Goal: Task Accomplishment & Management: Use online tool/utility

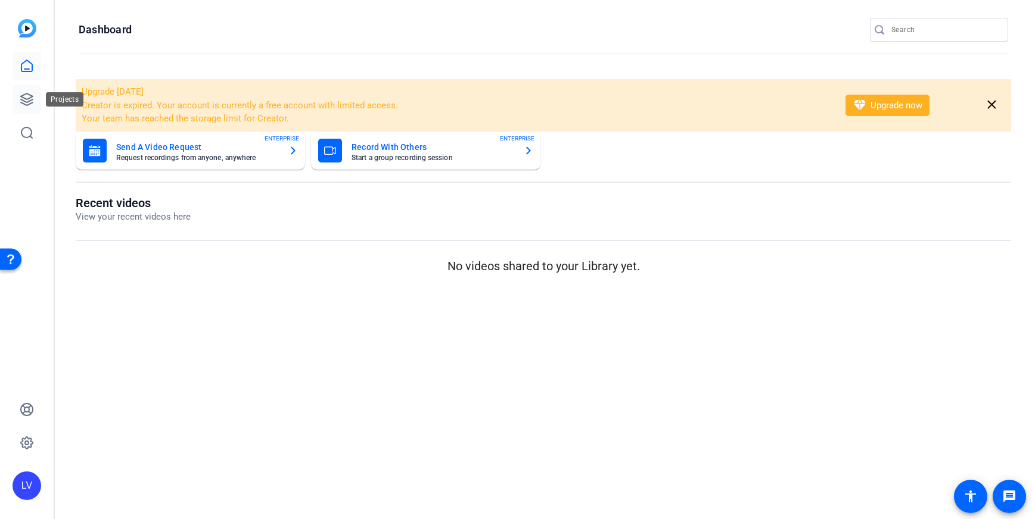
click at [31, 103] on icon at bounding box center [27, 100] width 12 height 12
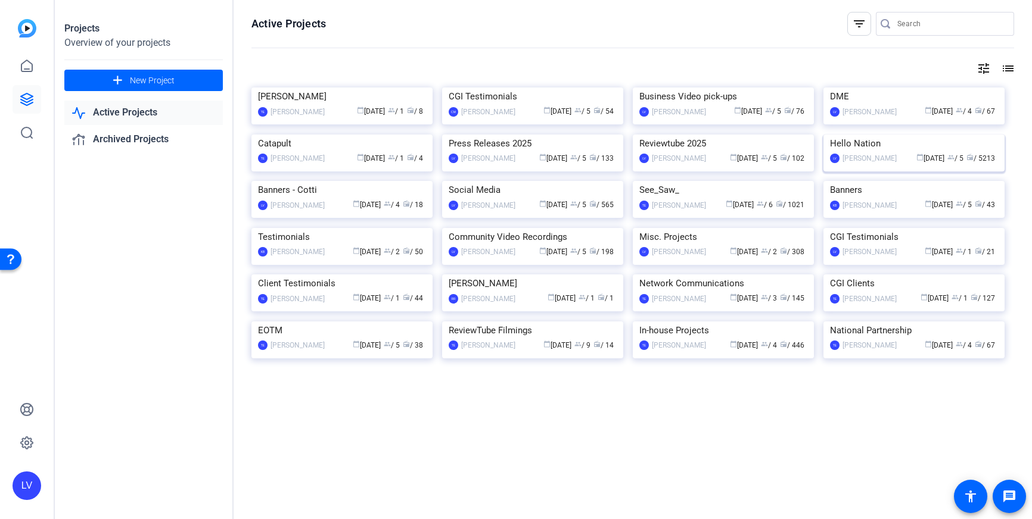
click at [881, 135] on img at bounding box center [913, 135] width 181 height 0
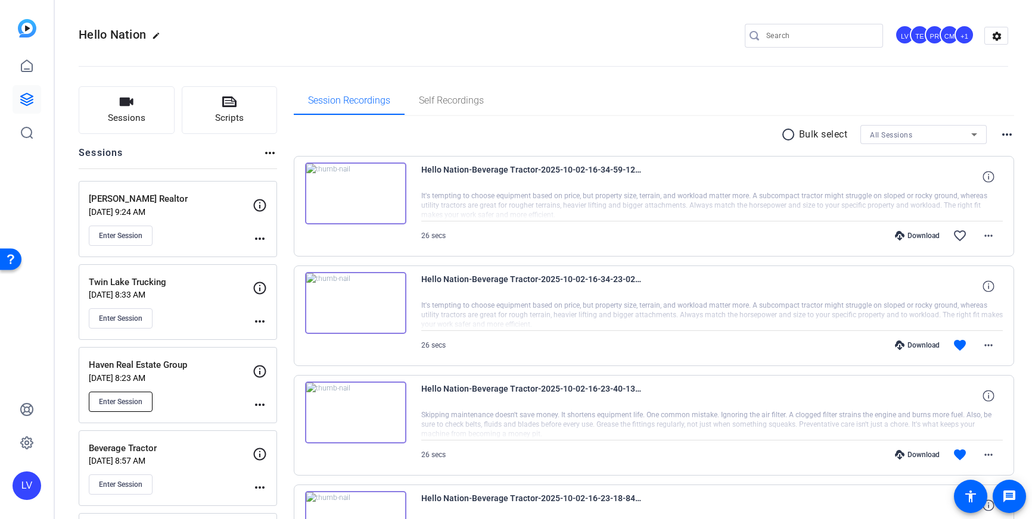
click at [128, 398] on span "Enter Session" at bounding box center [120, 402] width 43 height 10
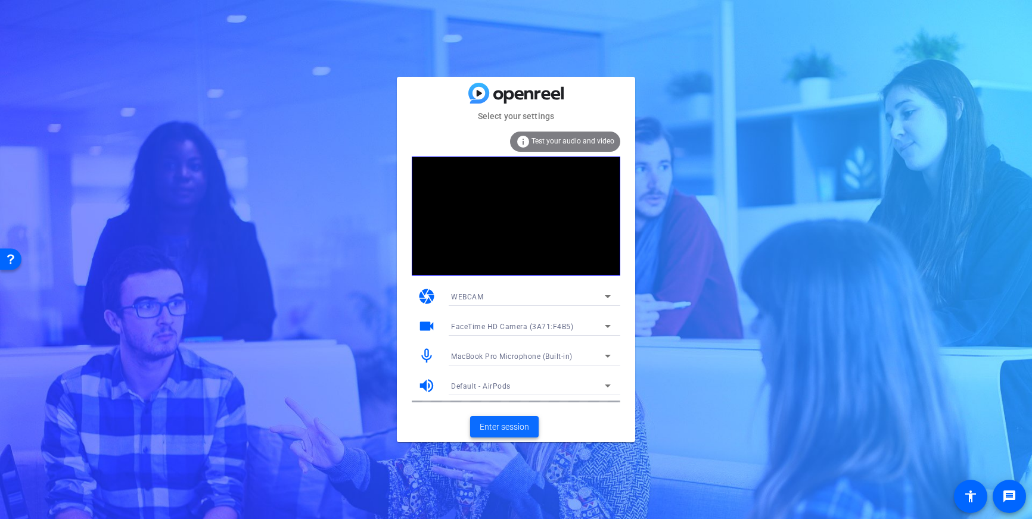
click at [507, 421] on span "Enter session" at bounding box center [504, 427] width 49 height 13
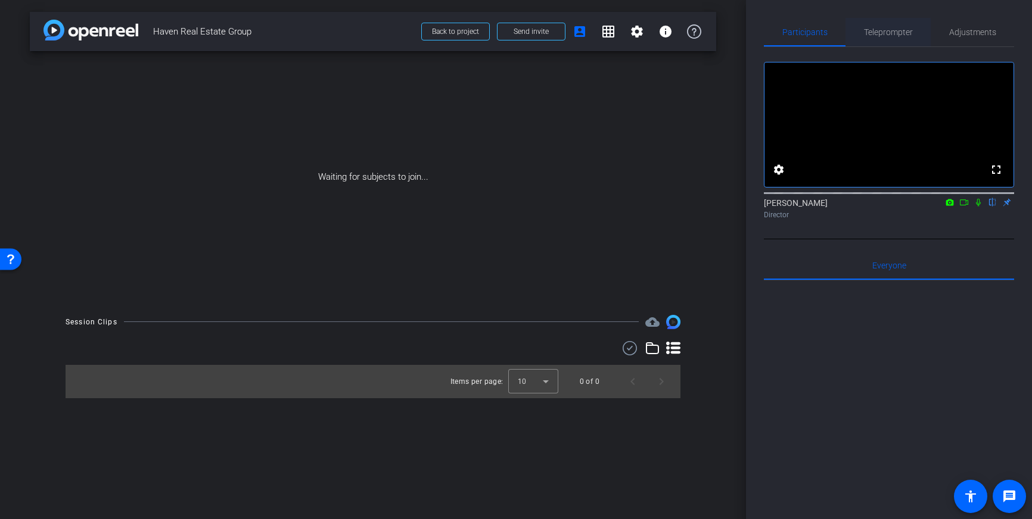
click at [878, 36] on span "Teleprompter" at bounding box center [888, 32] width 49 height 8
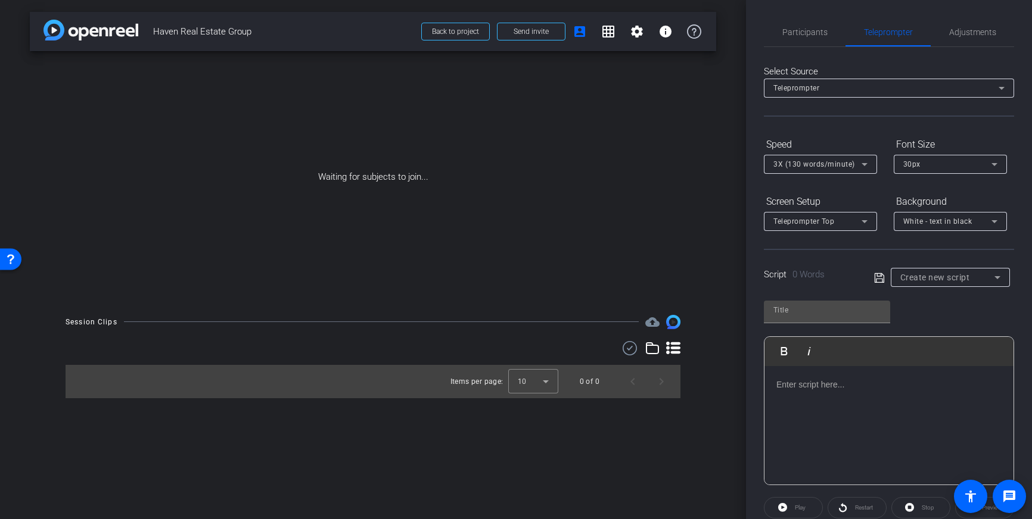
click at [863, 405] on div at bounding box center [888, 425] width 249 height 119
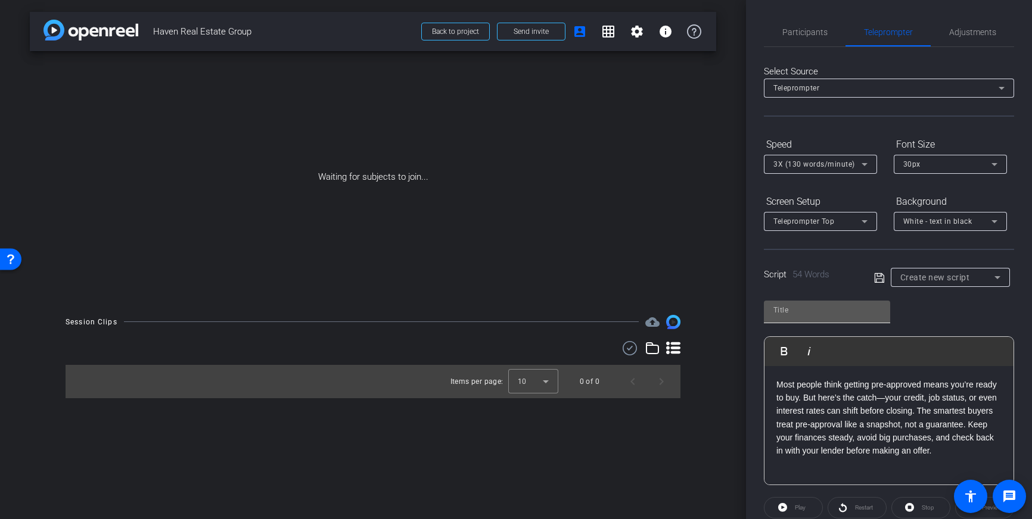
click at [826, 317] on input "text" at bounding box center [826, 310] width 107 height 14
type input "Haven"
click at [880, 280] on icon at bounding box center [879, 278] width 11 height 14
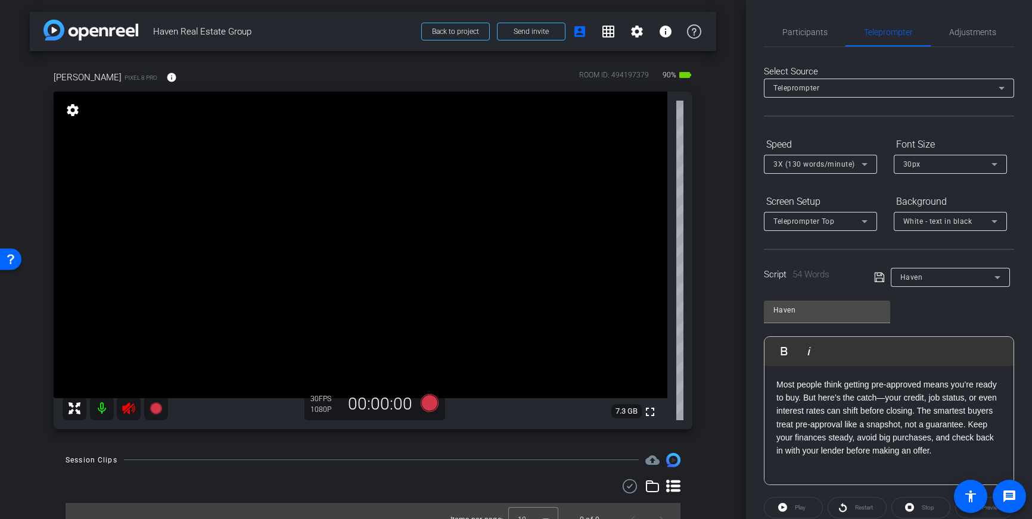
drag, startPoint x: 124, startPoint y: 405, endPoint x: 136, endPoint y: 404, distance: 12.6
click at [123, 405] on icon at bounding box center [129, 409] width 14 height 14
click at [962, 35] on span "Adjustments" at bounding box center [972, 32] width 47 height 8
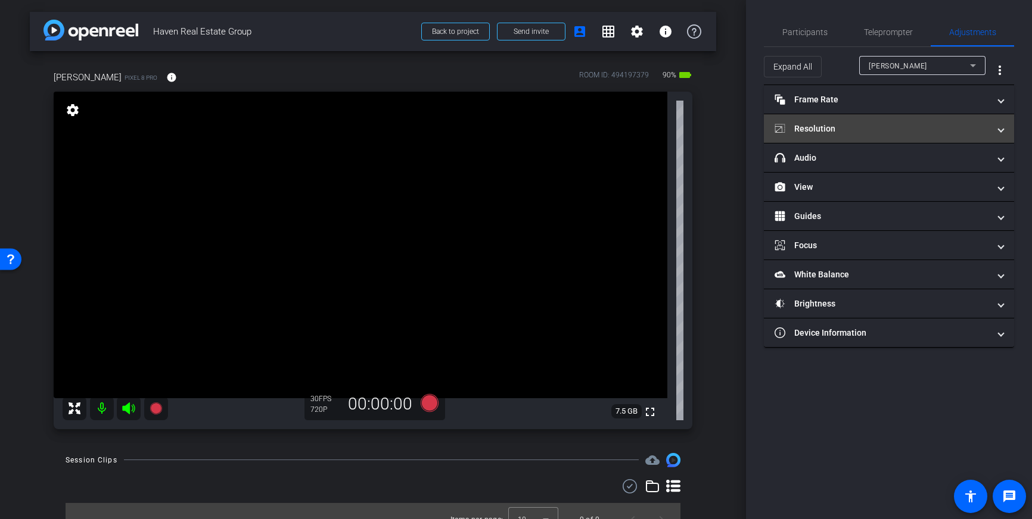
click at [964, 127] on mat-panel-title "Resolution" at bounding box center [881, 129] width 214 height 13
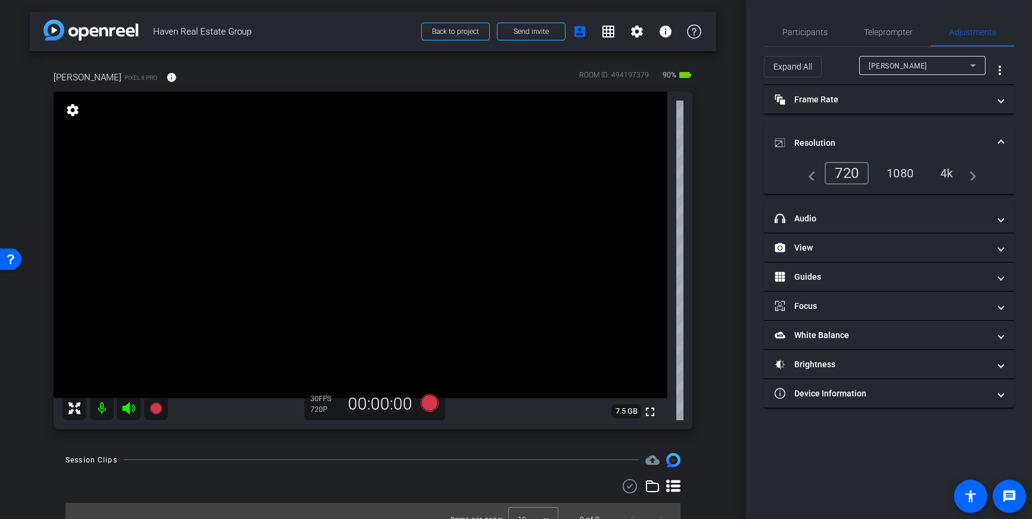
click at [903, 174] on div "1080" at bounding box center [900, 173] width 45 height 20
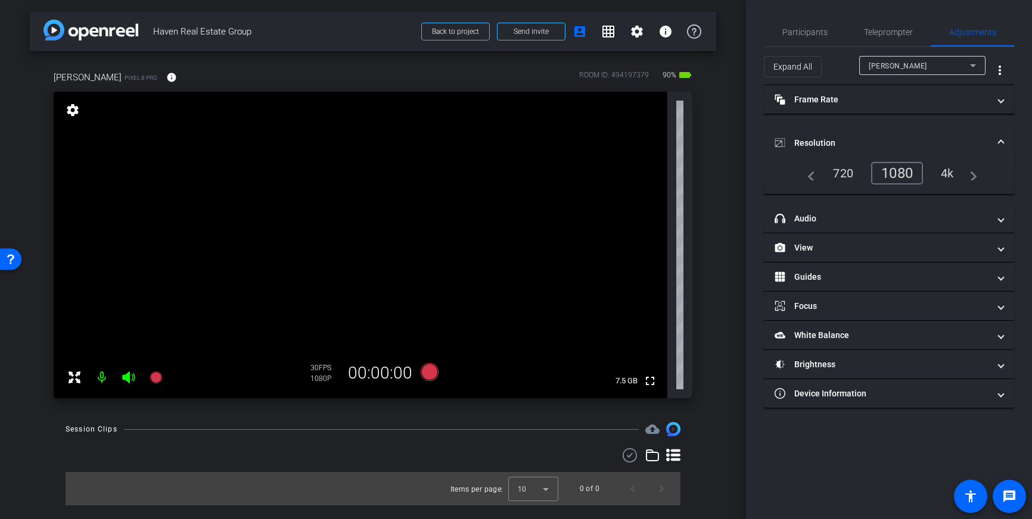
click at [998, 141] on span at bounding box center [1000, 143] width 5 height 13
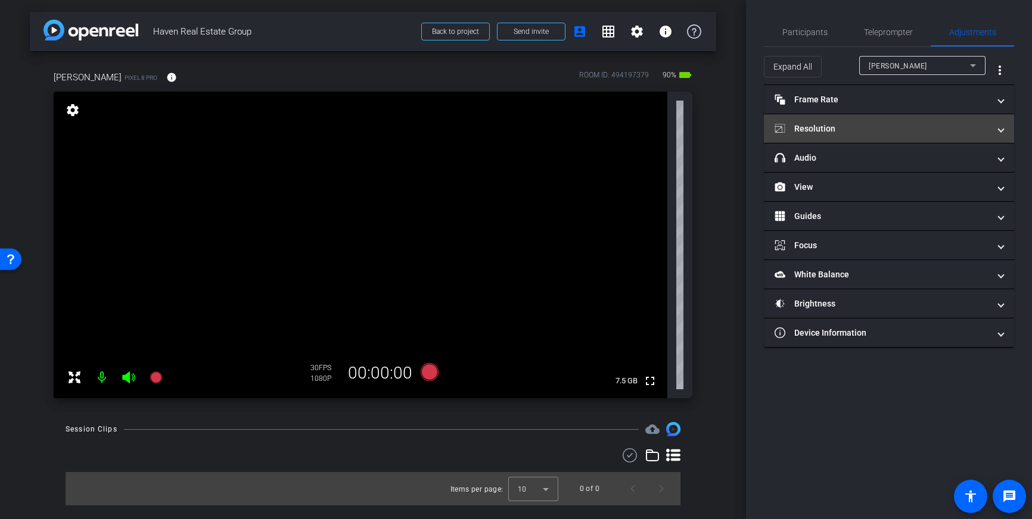
click at [1004, 131] on mat-expansion-panel-header "Resolution" at bounding box center [889, 128] width 250 height 29
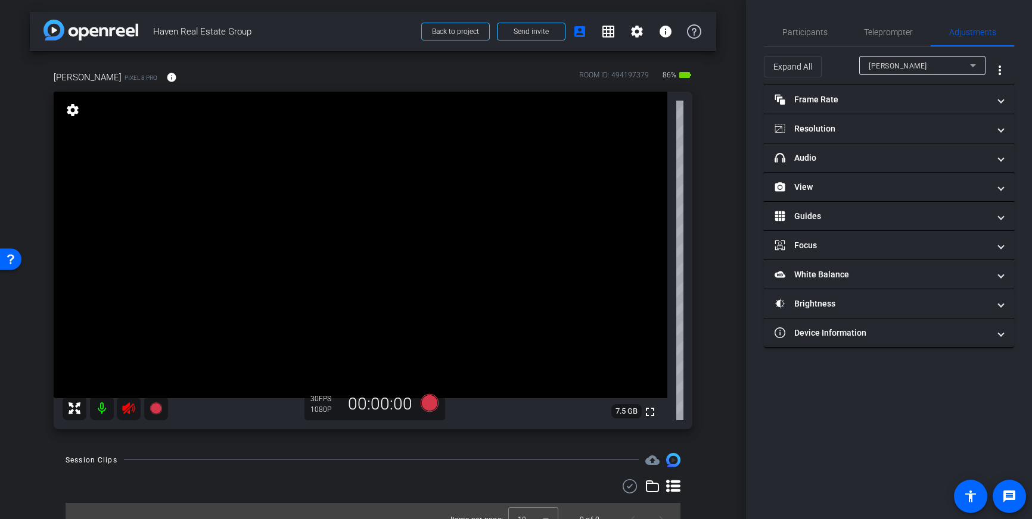
click at [133, 412] on icon at bounding box center [128, 409] width 13 height 12
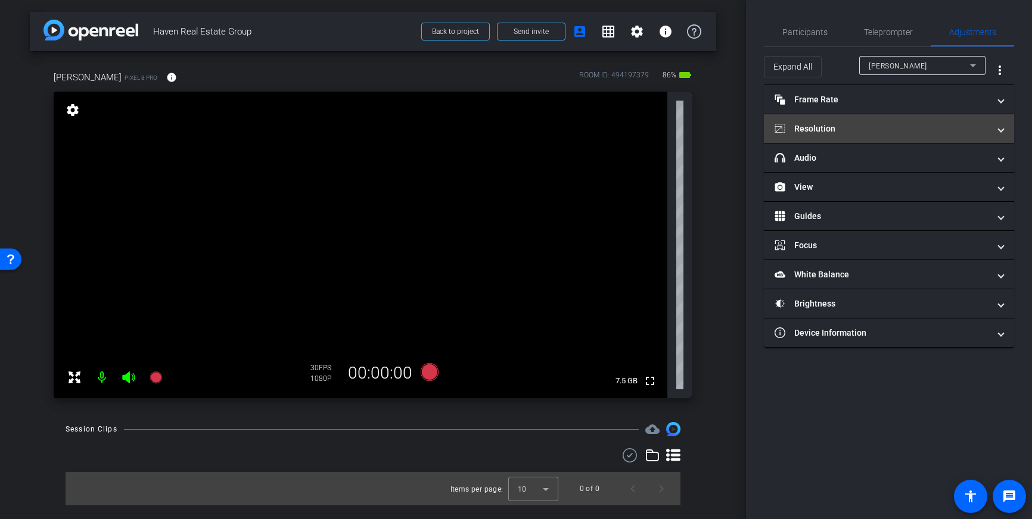
drag, startPoint x: 891, startPoint y: 125, endPoint x: 868, endPoint y: 128, distance: 22.9
click at [890, 125] on mat-panel-title "Resolution" at bounding box center [881, 129] width 214 height 13
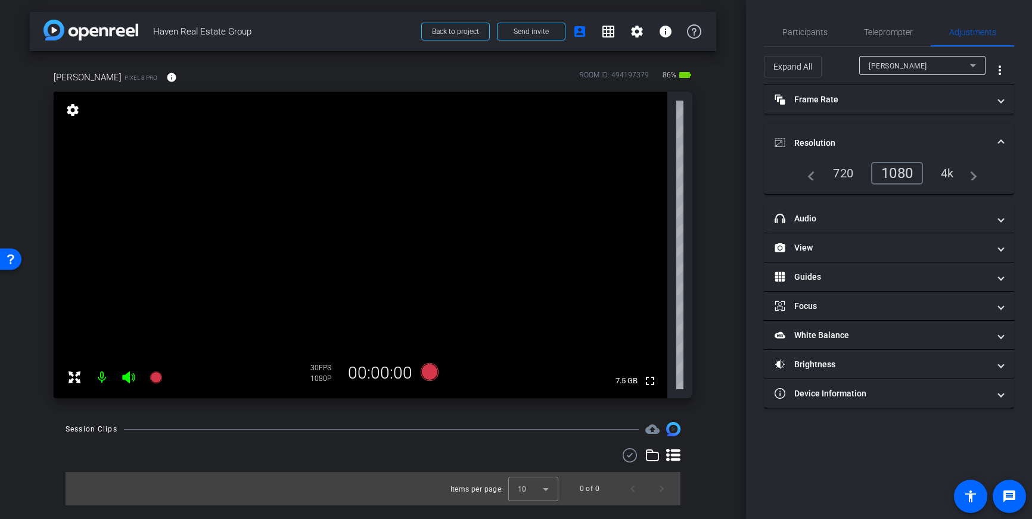
click at [1003, 135] on mat-expansion-panel-header "Resolution" at bounding box center [889, 143] width 250 height 38
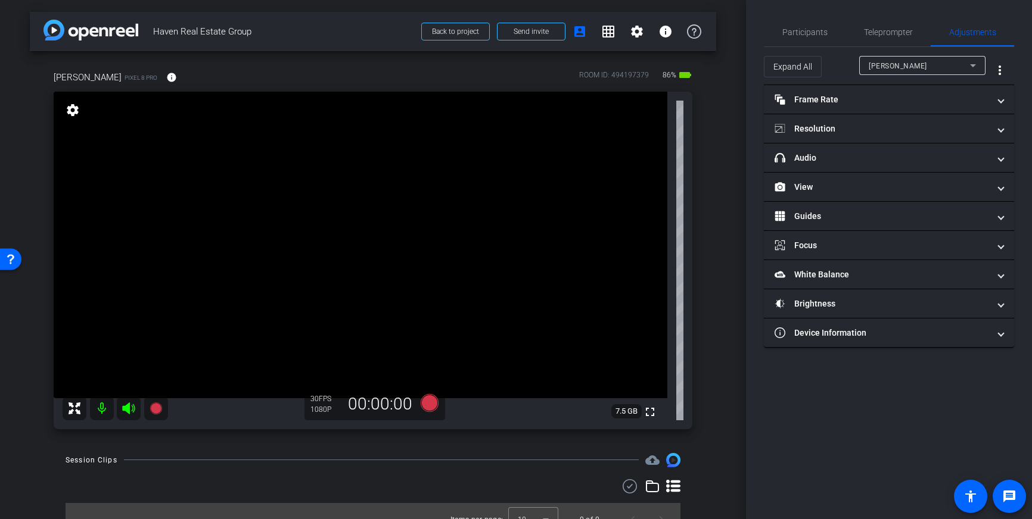
scroll to position [7, 0]
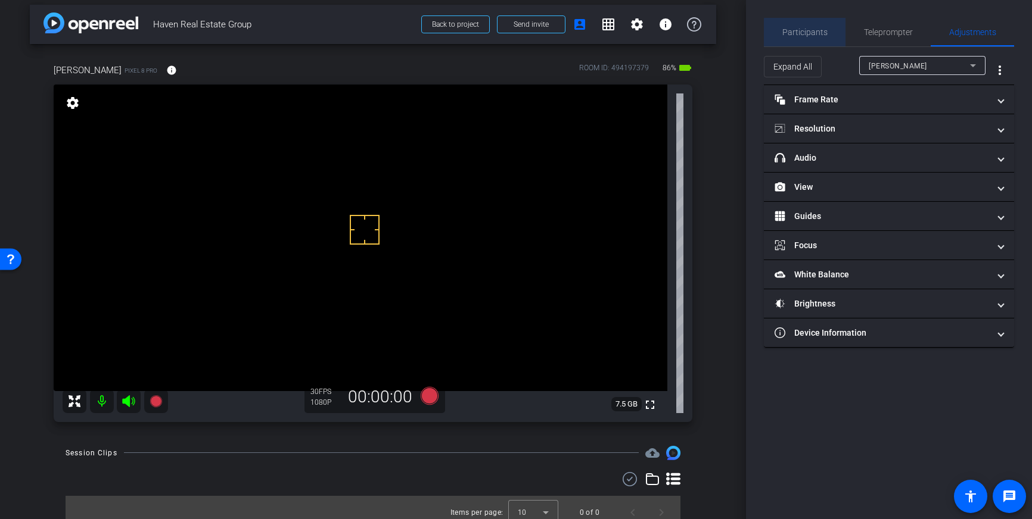
click at [819, 33] on span "Participants" at bounding box center [804, 32] width 45 height 8
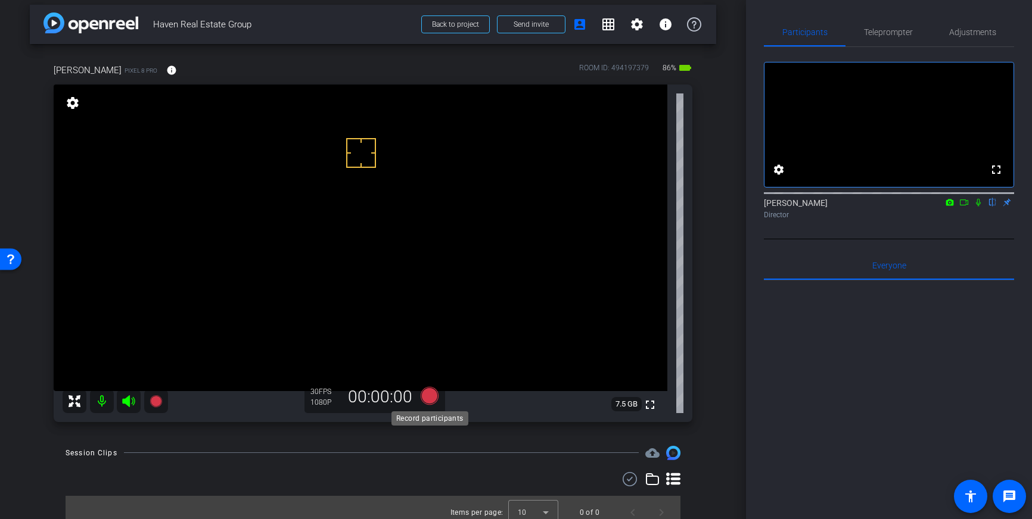
click at [435, 396] on icon at bounding box center [430, 396] width 18 height 18
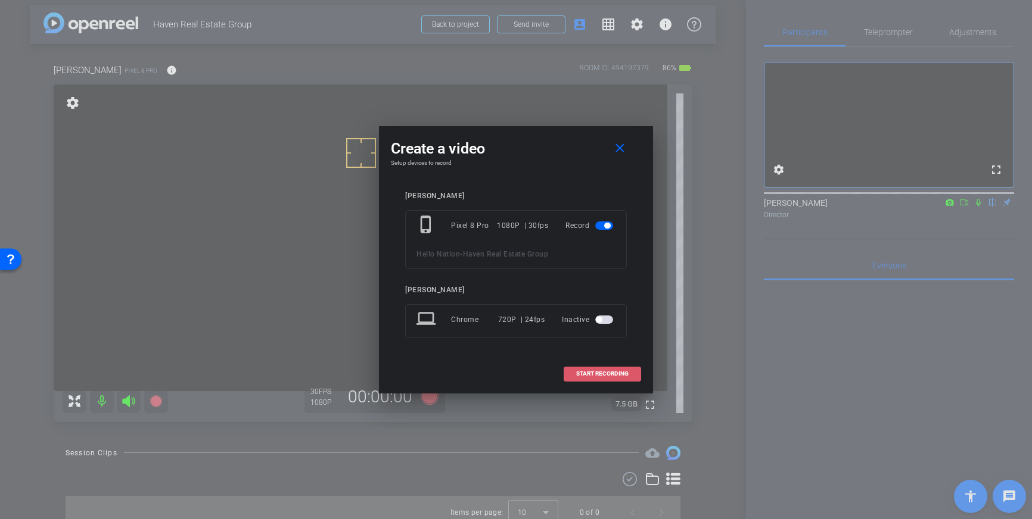
click at [598, 372] on span "START RECORDING" at bounding box center [602, 374] width 52 height 6
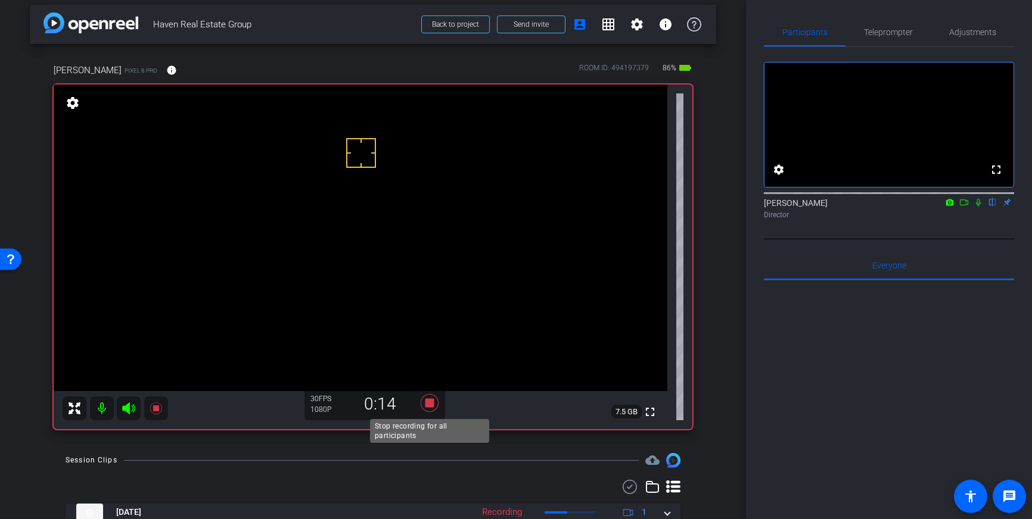
click at [431, 407] on icon at bounding box center [430, 403] width 18 height 18
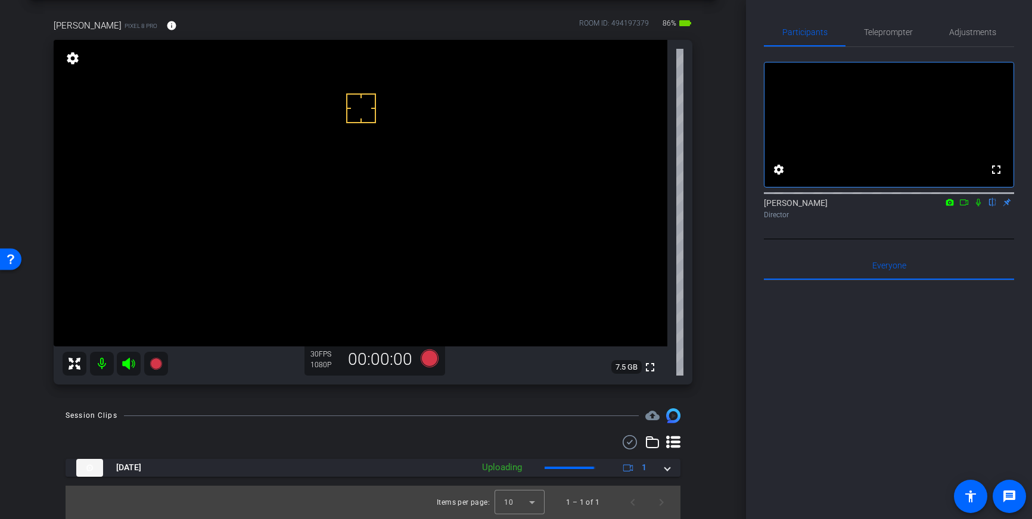
scroll to position [47, 0]
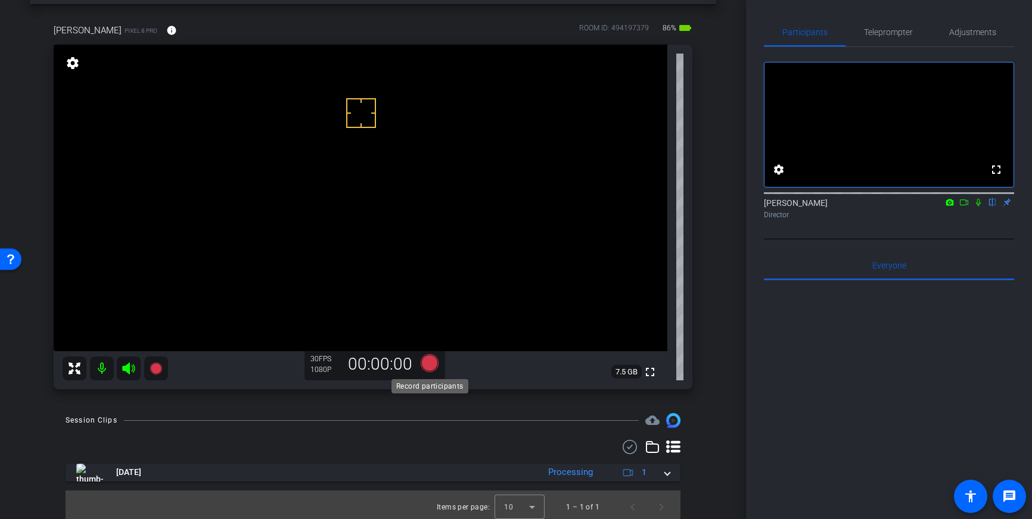
click at [427, 368] on icon at bounding box center [430, 363] width 18 height 18
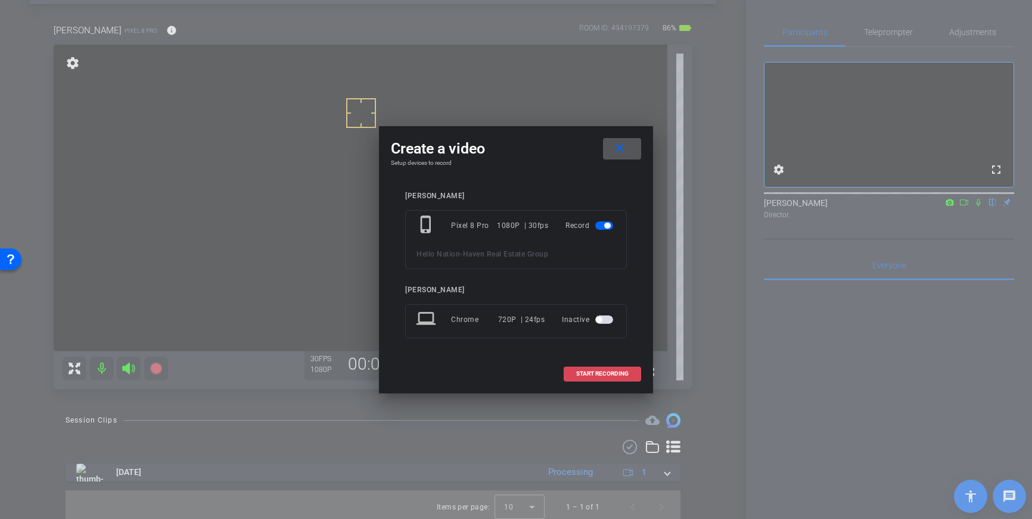
click at [598, 378] on span at bounding box center [602, 374] width 76 height 29
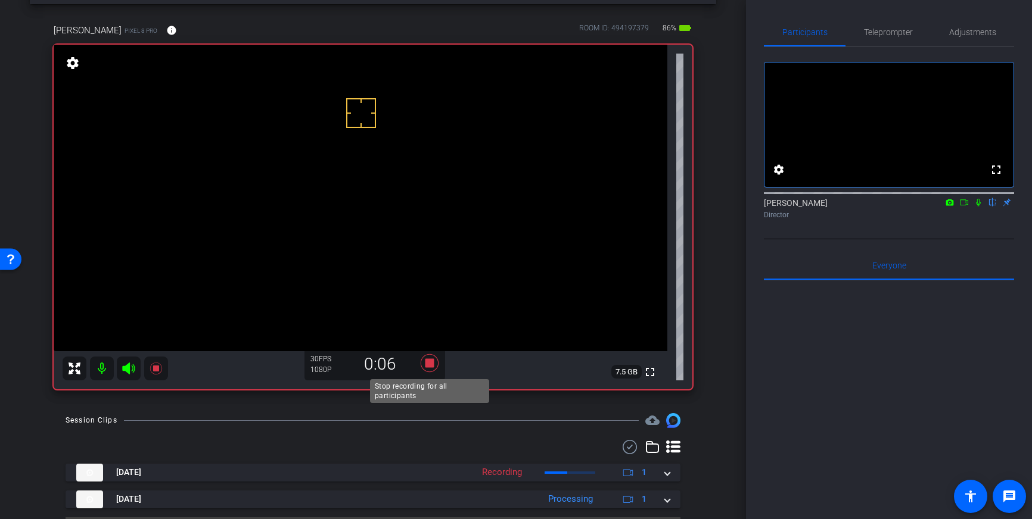
click at [432, 366] on icon at bounding box center [430, 363] width 18 height 18
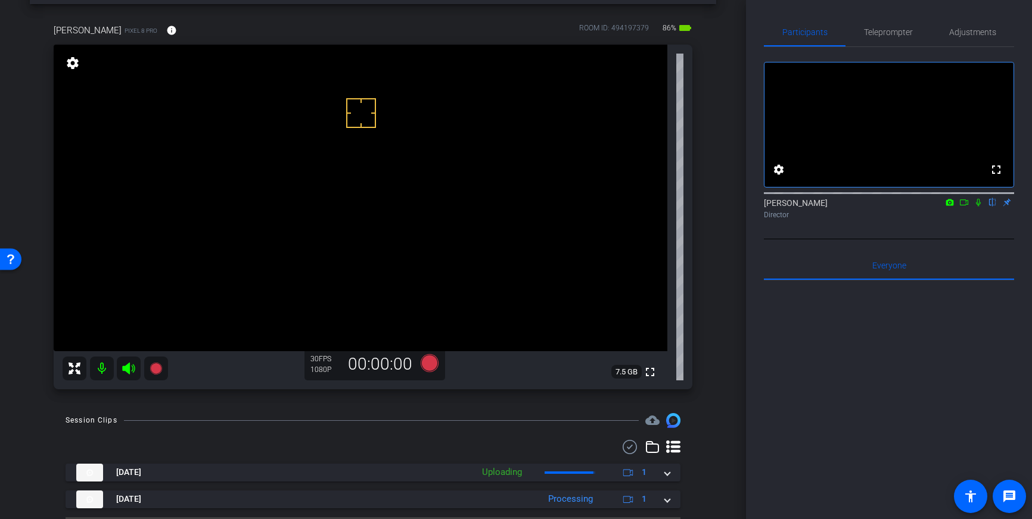
drag, startPoint x: 870, startPoint y: 24, endPoint x: 886, endPoint y: 74, distance: 51.8
click at [871, 25] on span "Teleprompter" at bounding box center [888, 32] width 49 height 29
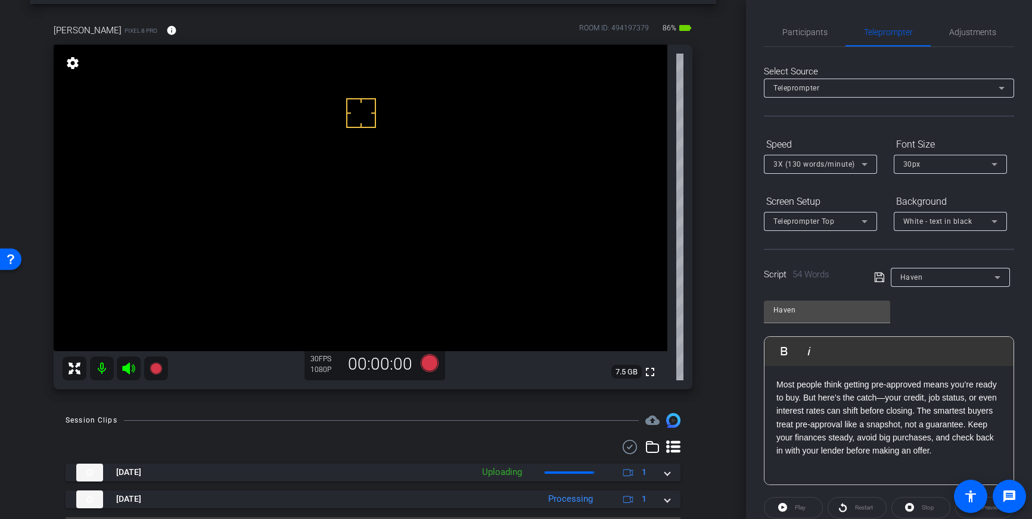
scroll to position [132, 0]
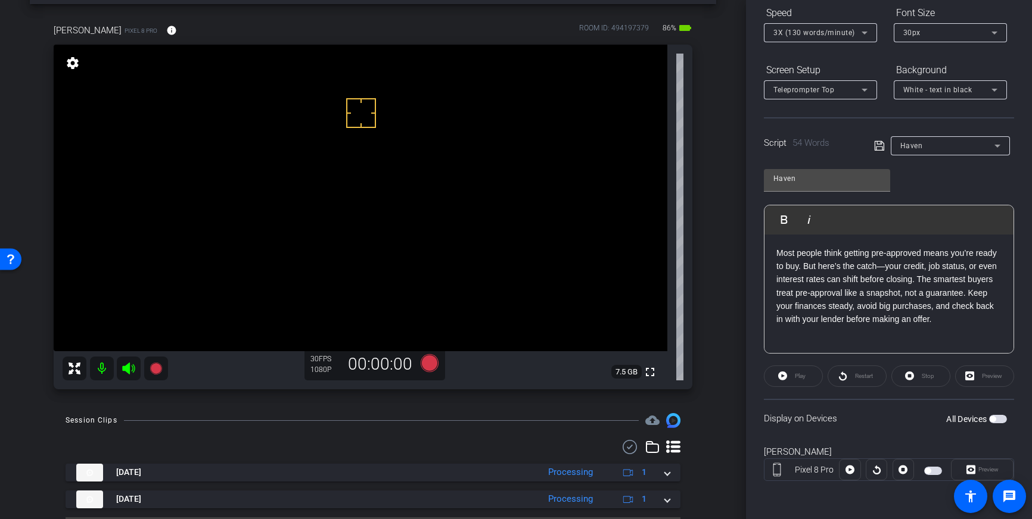
drag, startPoint x: 1001, startPoint y: 418, endPoint x: 1004, endPoint y: 430, distance: 11.9
click at [1001, 418] on span "button" at bounding box center [998, 419] width 18 height 8
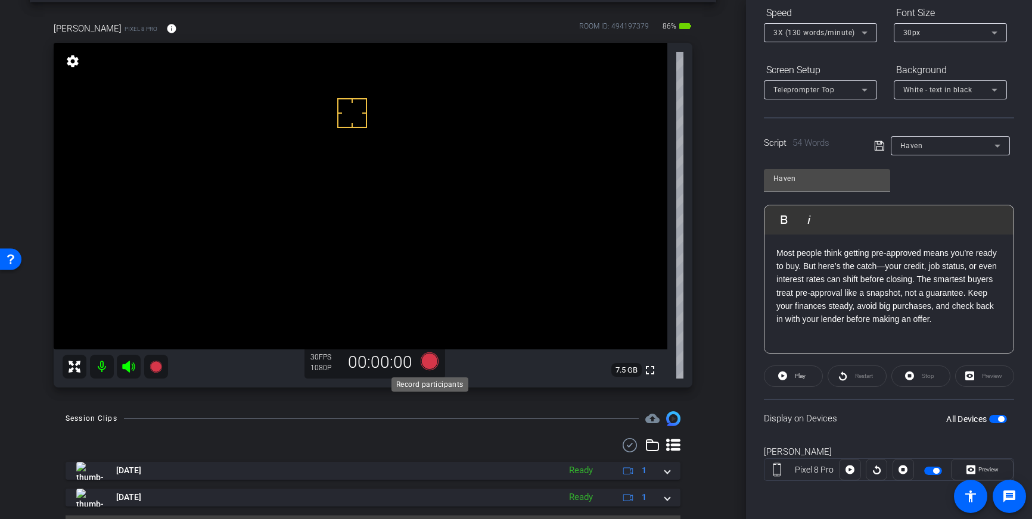
click at [430, 365] on icon at bounding box center [430, 362] width 18 height 18
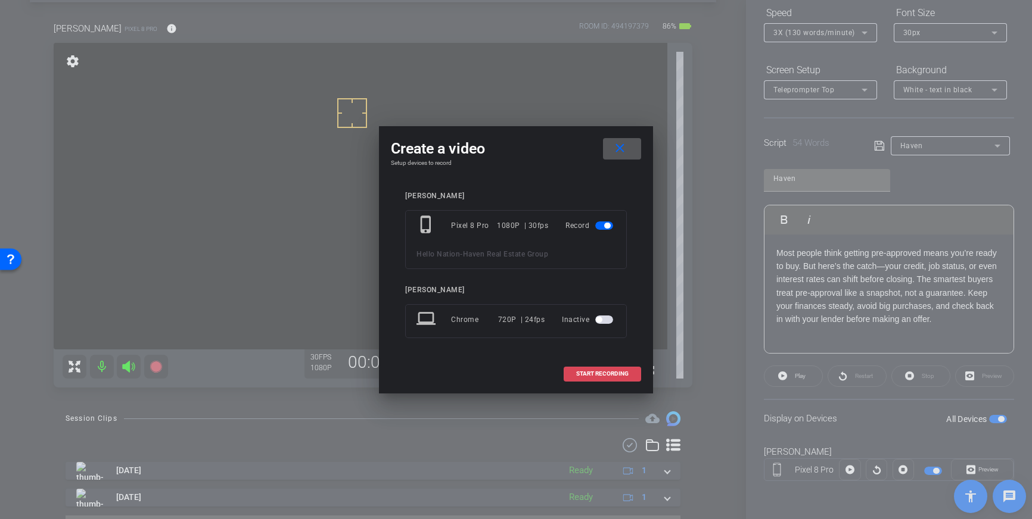
click at [589, 371] on span "START RECORDING" at bounding box center [602, 374] width 52 height 6
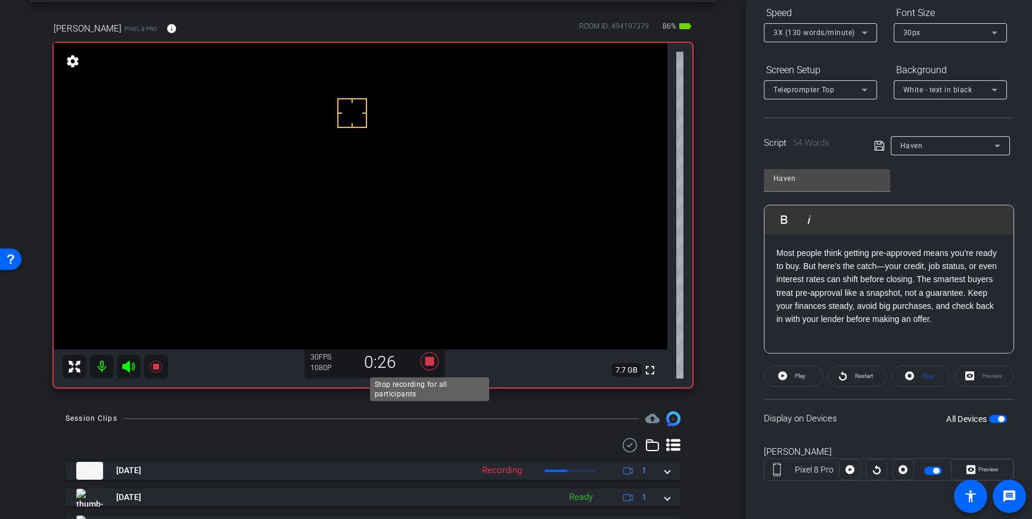
click at [432, 366] on icon at bounding box center [430, 362] width 18 height 18
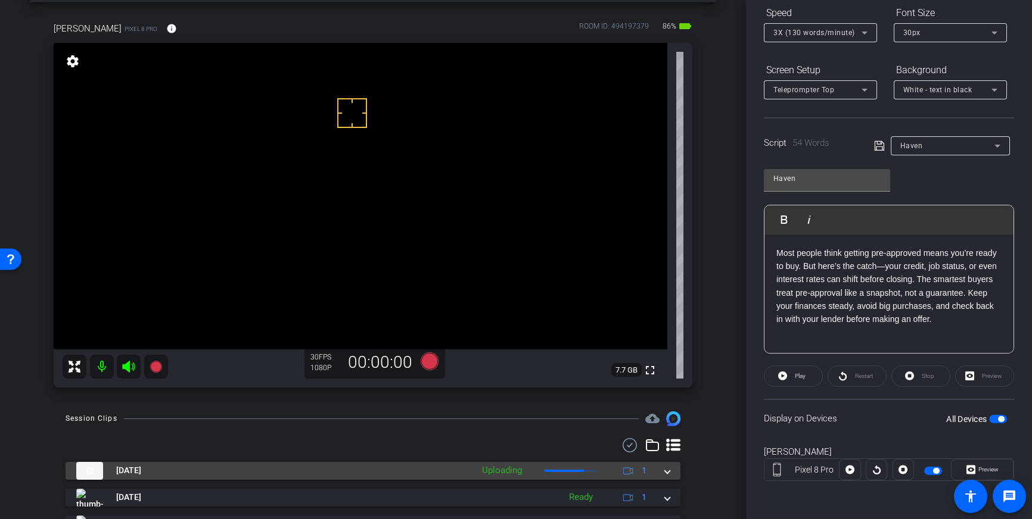
click at [667, 471] on span at bounding box center [667, 471] width 5 height 13
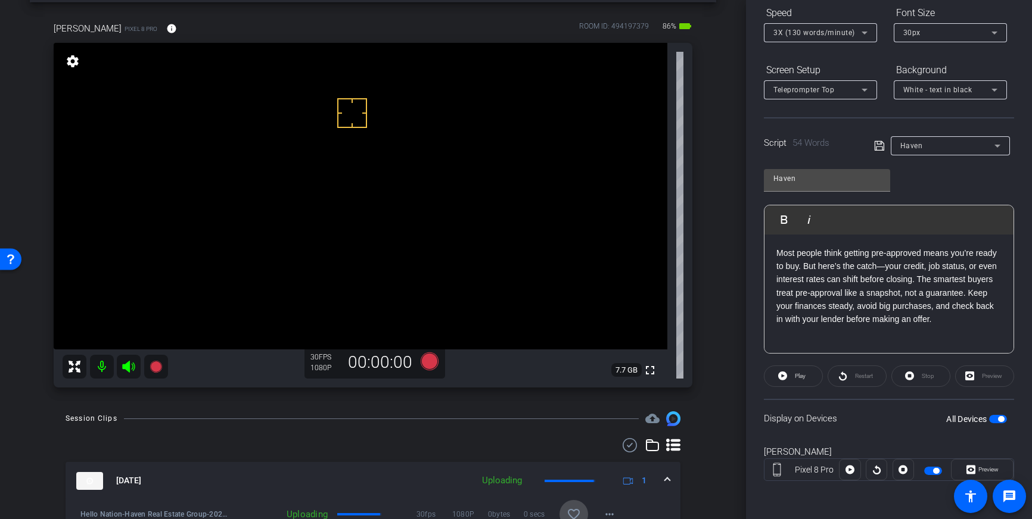
click at [567, 505] on span at bounding box center [573, 514] width 29 height 29
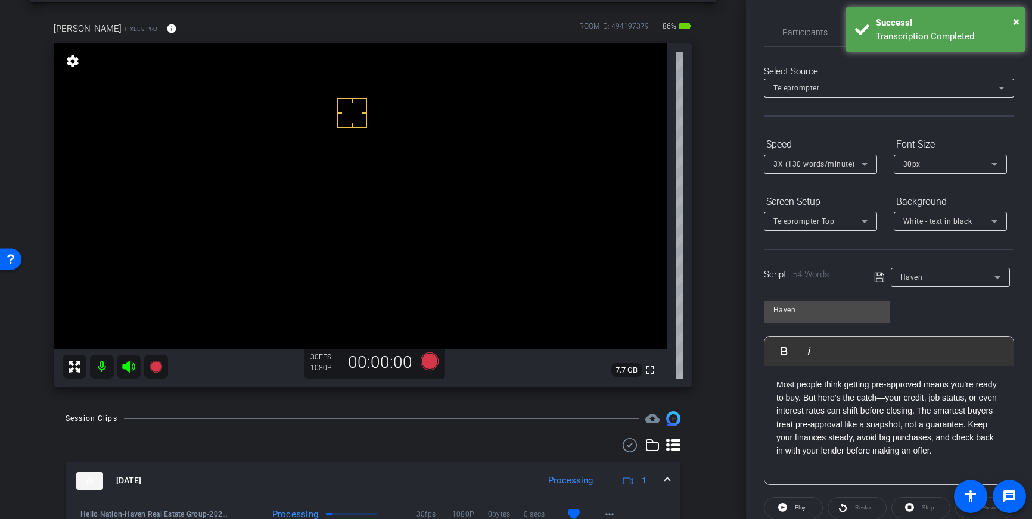
click at [968, 32] on div "Transcription Completed" at bounding box center [946, 37] width 140 height 14
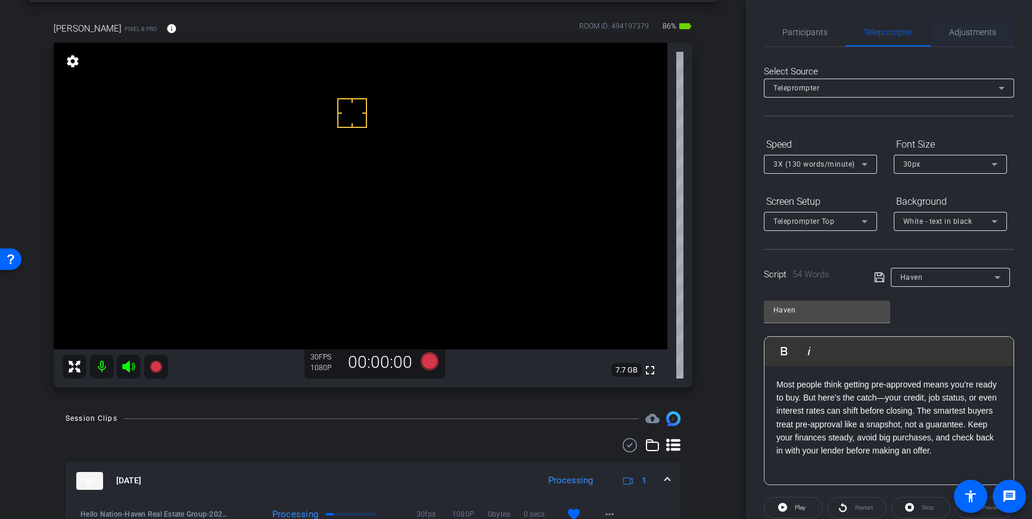
drag, startPoint x: 978, startPoint y: 39, endPoint x: 972, endPoint y: 45, distance: 8.0
click at [978, 39] on span "Adjustments" at bounding box center [972, 32] width 47 height 29
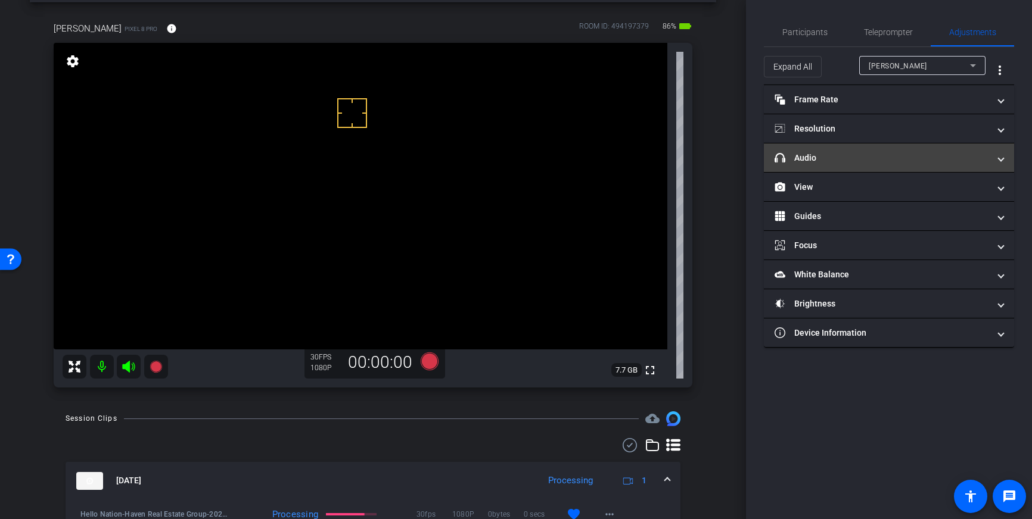
click at [935, 152] on mat-panel-title "headphone icon Audio" at bounding box center [881, 158] width 214 height 13
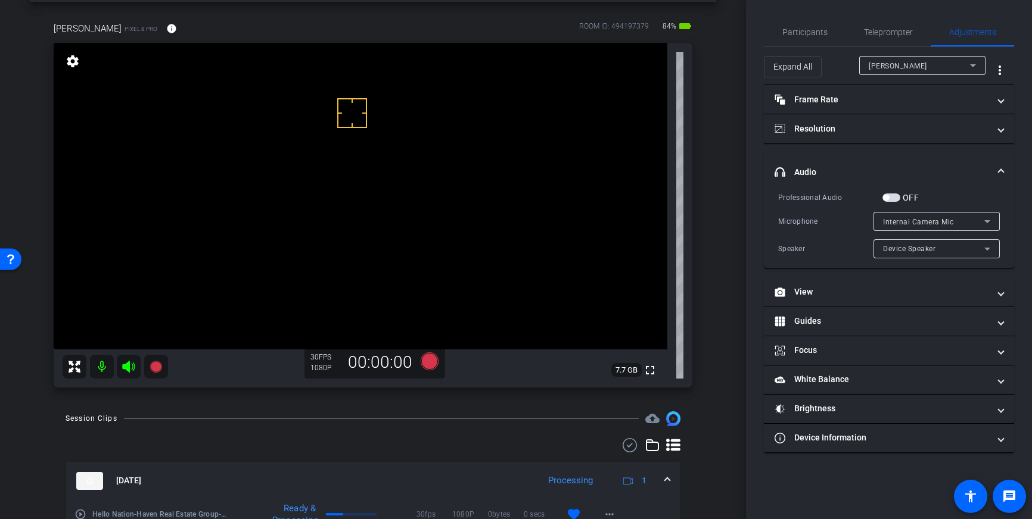
drag, startPoint x: 886, startPoint y: 197, endPoint x: 932, endPoint y: 220, distance: 50.9
click at [886, 197] on span "button" at bounding box center [886, 198] width 6 height 6
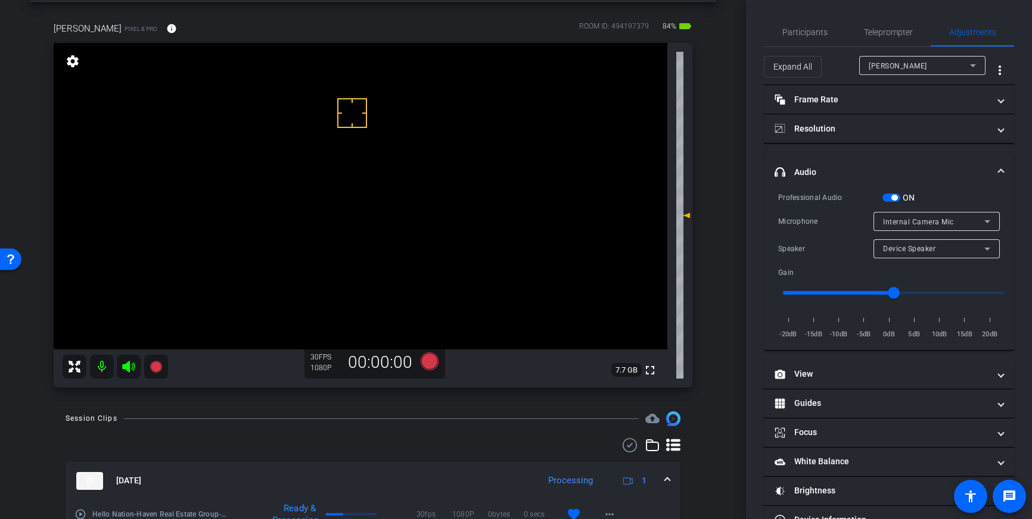
click at [976, 220] on div "Internal Camera Mic" at bounding box center [933, 221] width 101 height 15
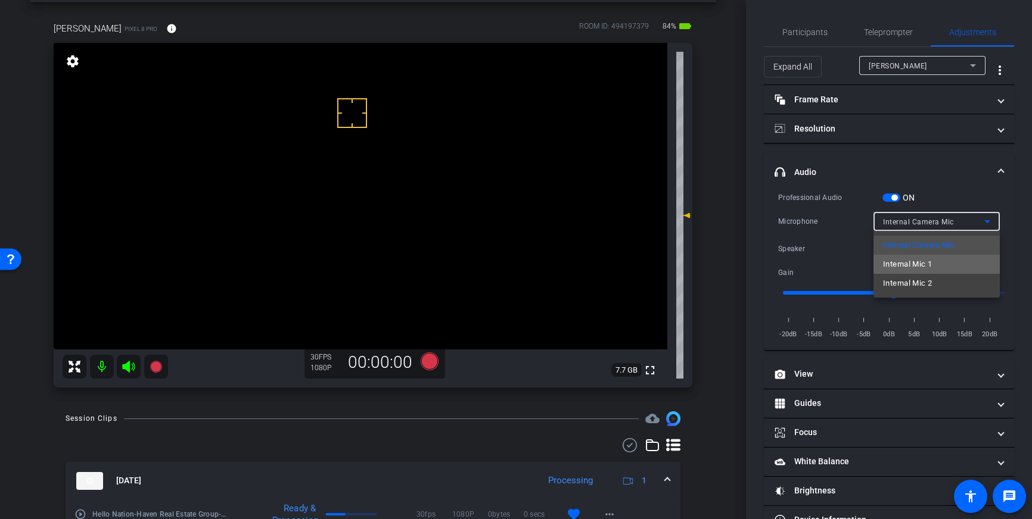
click at [939, 261] on mat-option "Internal Mic 1" at bounding box center [936, 264] width 126 height 19
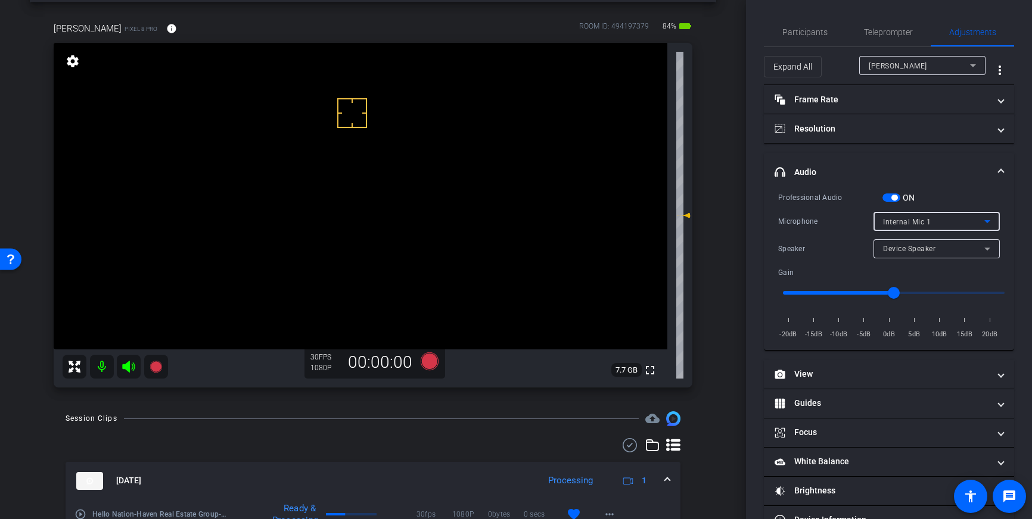
click at [968, 219] on div "Internal Mic 1" at bounding box center [933, 221] width 101 height 15
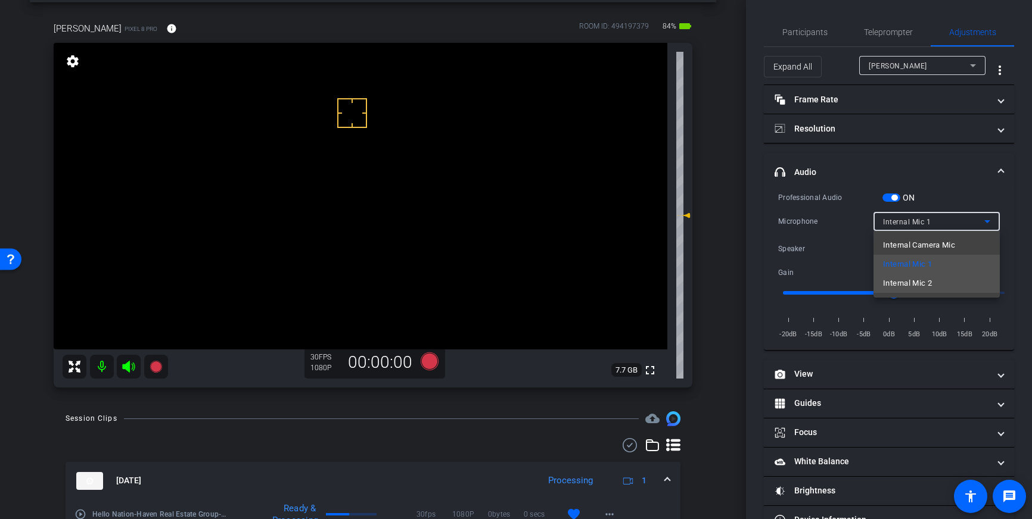
click at [911, 282] on span "Internal Mic 2" at bounding box center [907, 283] width 49 height 14
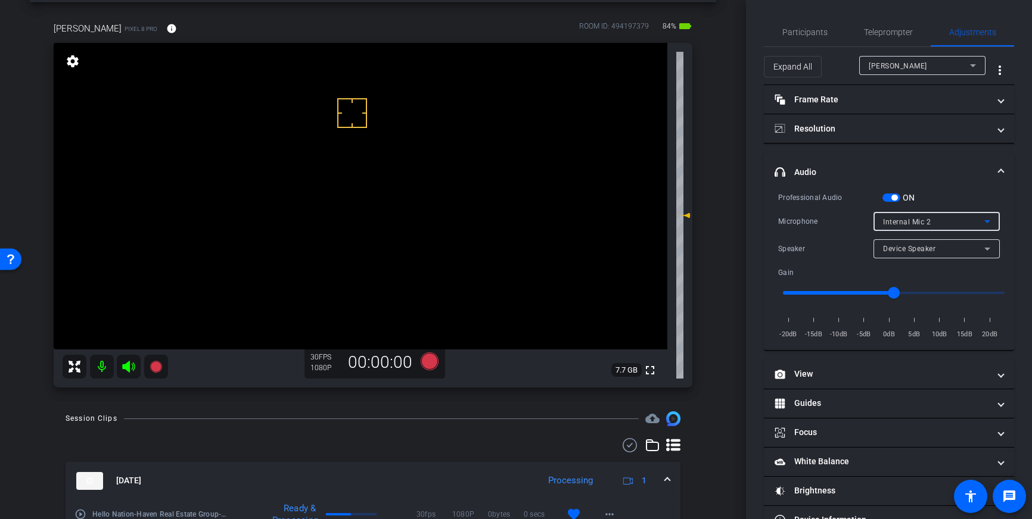
click at [956, 223] on div "Internal Mic 2" at bounding box center [933, 221] width 101 height 15
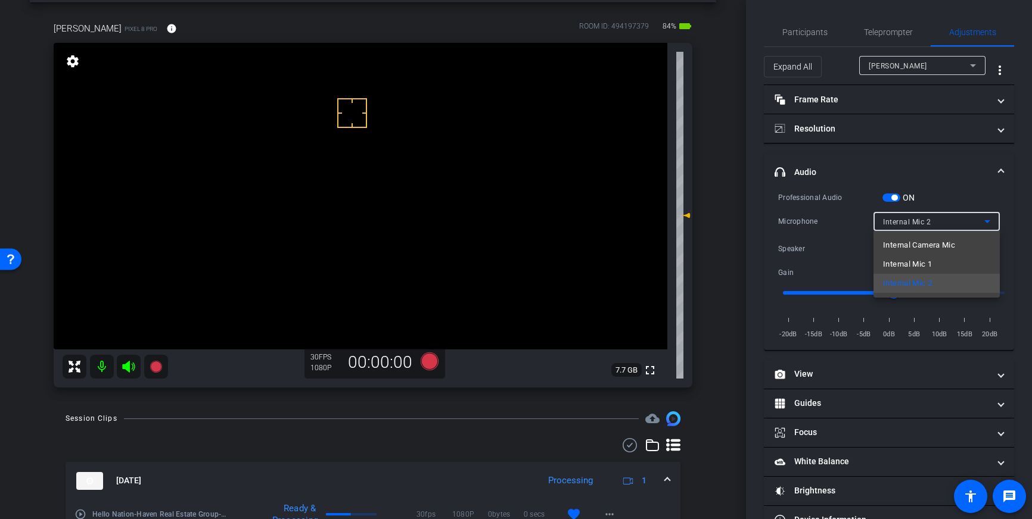
click at [935, 261] on mat-option "Internal Mic 1" at bounding box center [936, 264] width 126 height 19
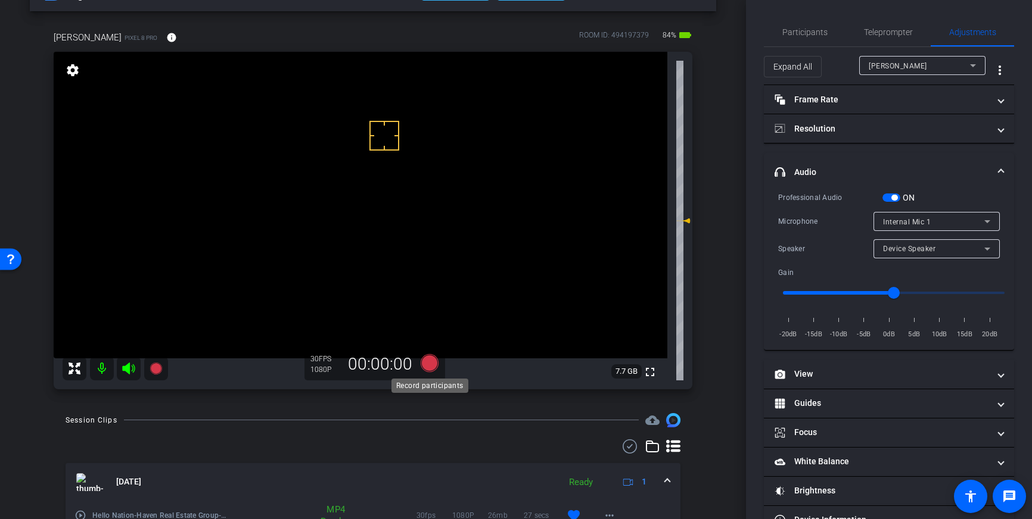
click at [433, 367] on icon at bounding box center [430, 363] width 18 height 18
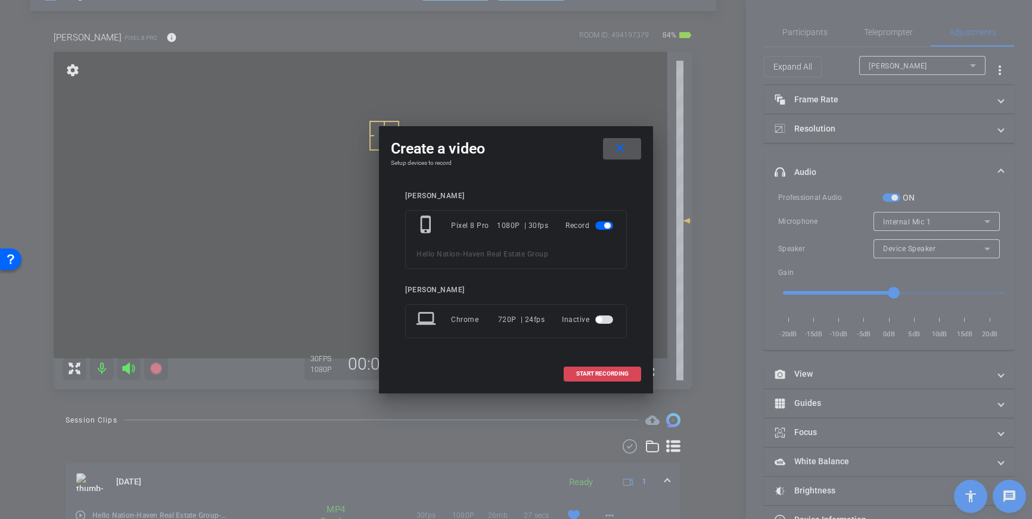
click at [579, 373] on span "START RECORDING" at bounding box center [602, 374] width 52 height 6
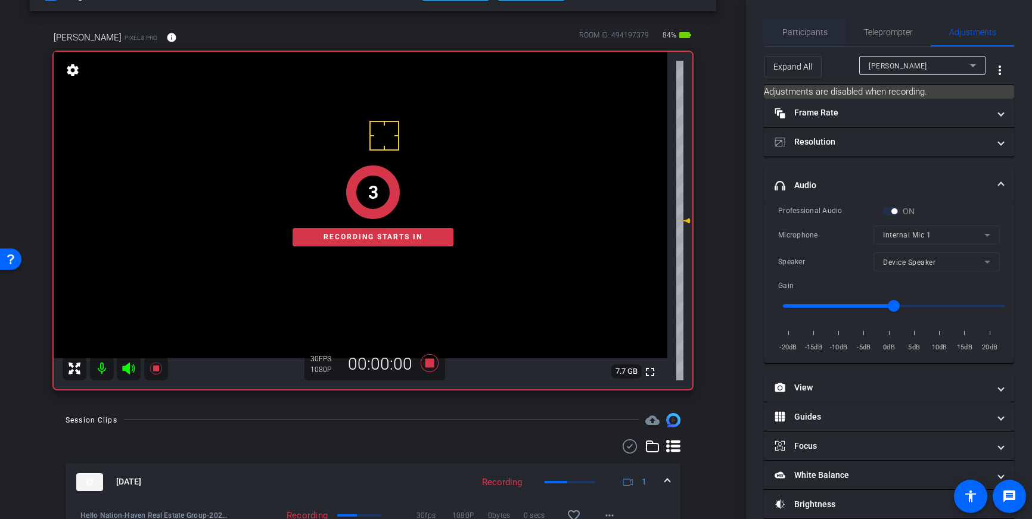
click at [817, 33] on span "Participants" at bounding box center [804, 32] width 45 height 8
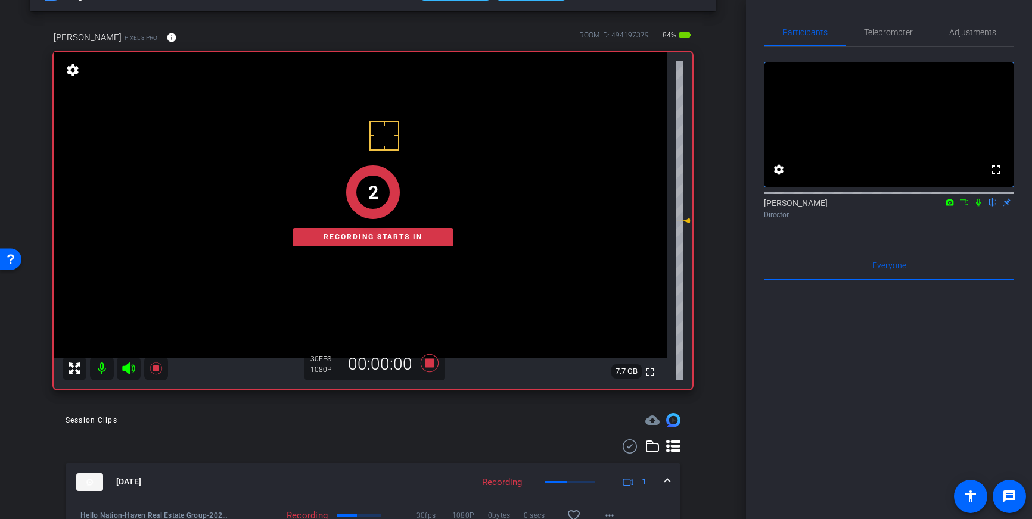
click at [980, 207] on icon at bounding box center [978, 202] width 10 height 8
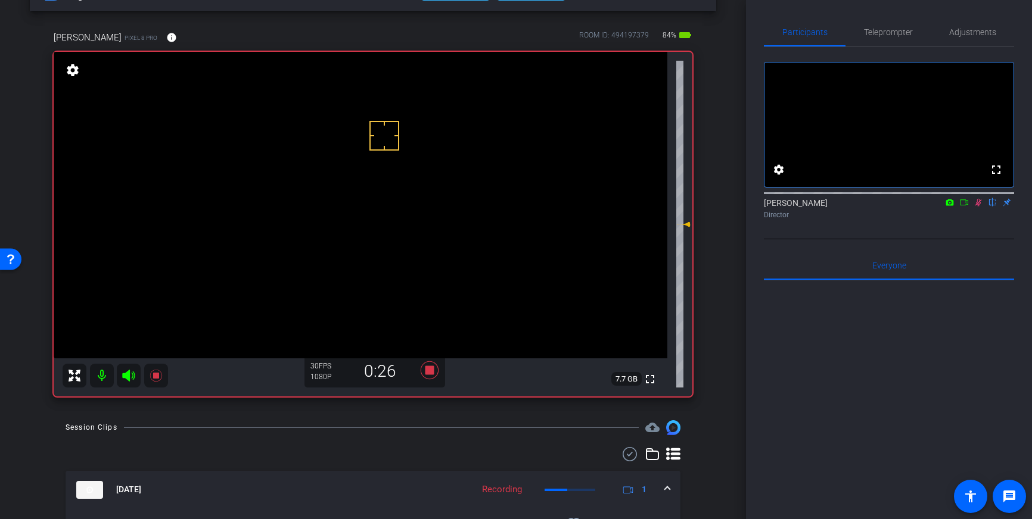
click at [979, 207] on icon at bounding box center [978, 202] width 10 height 8
click at [428, 373] on icon at bounding box center [430, 371] width 18 height 18
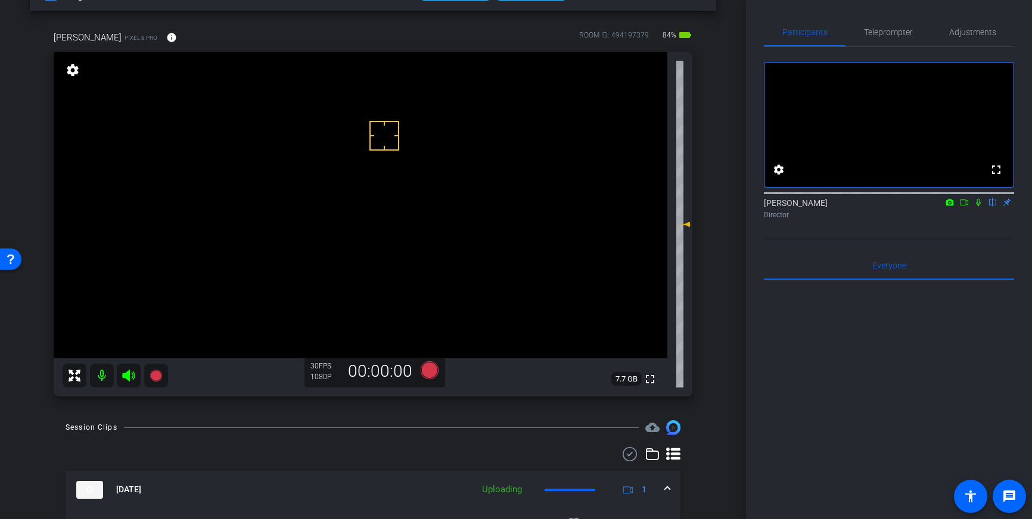
drag, startPoint x: 887, startPoint y: 35, endPoint x: 918, endPoint y: 143, distance: 112.8
click at [887, 35] on span "Teleprompter" at bounding box center [888, 32] width 49 height 8
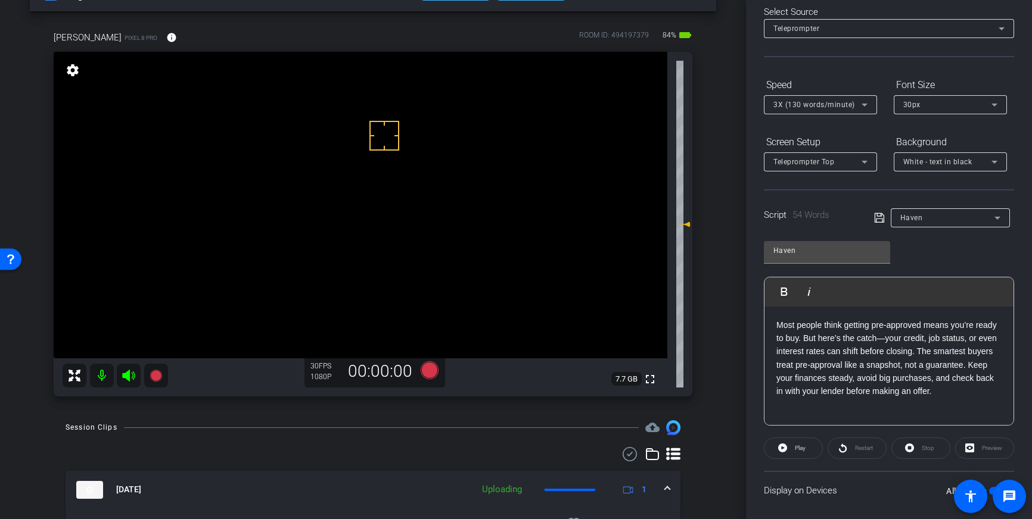
scroll to position [132, 0]
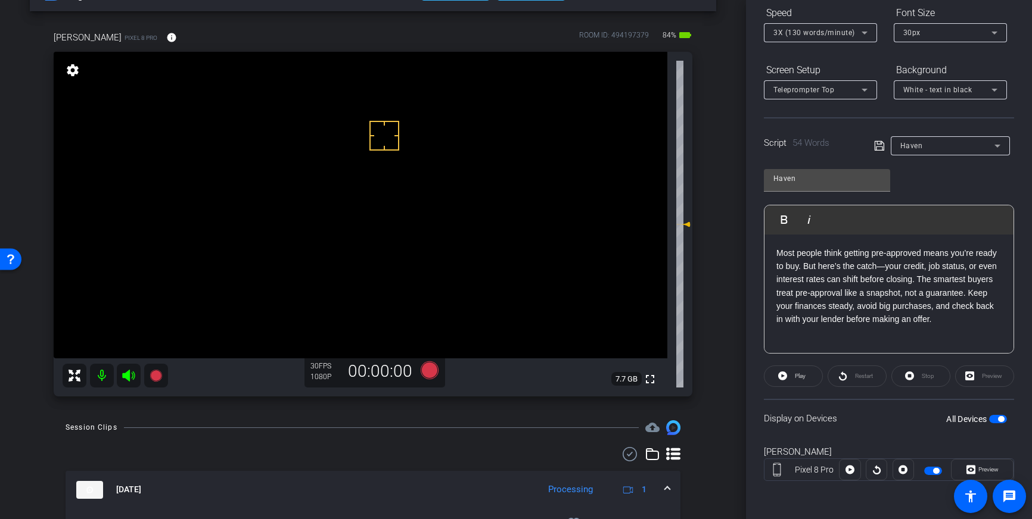
click at [998, 418] on span "button" at bounding box center [1001, 419] width 6 height 6
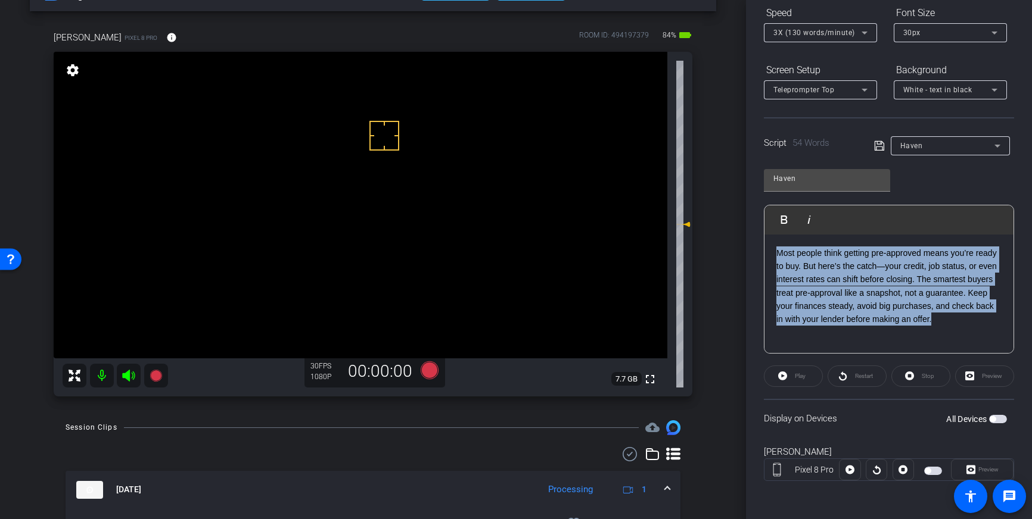
drag, startPoint x: 936, startPoint y: 323, endPoint x: 764, endPoint y: 245, distance: 188.5
click at [774, 243] on div "Most people think getting pre-approved means you’re ready to buy. But here’s th…" at bounding box center [888, 294] width 249 height 119
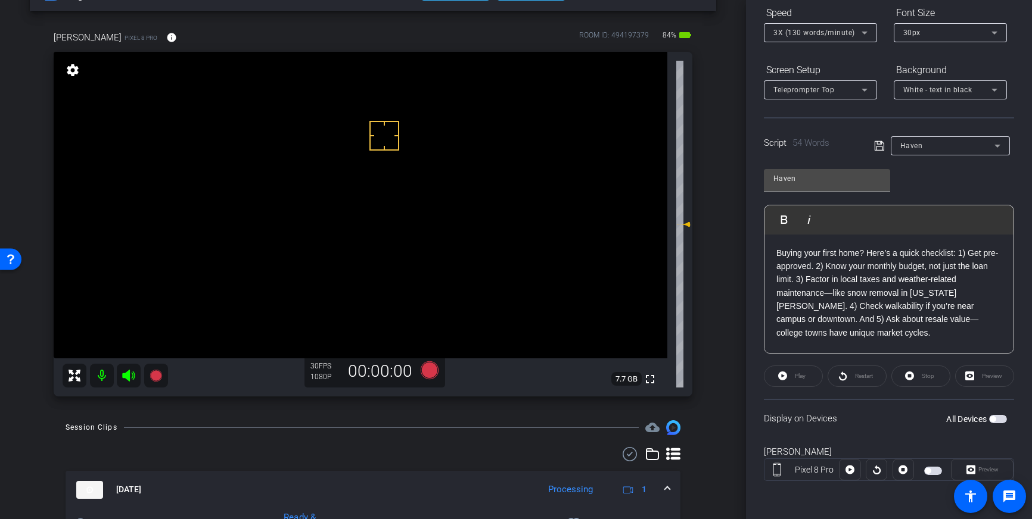
click at [880, 147] on icon at bounding box center [879, 146] width 10 height 10
click at [1001, 418] on span "button" at bounding box center [998, 419] width 18 height 8
drag, startPoint x: 359, startPoint y: 141, endPoint x: 394, endPoint y: 158, distance: 39.4
click at [428, 369] on icon at bounding box center [430, 371] width 18 height 18
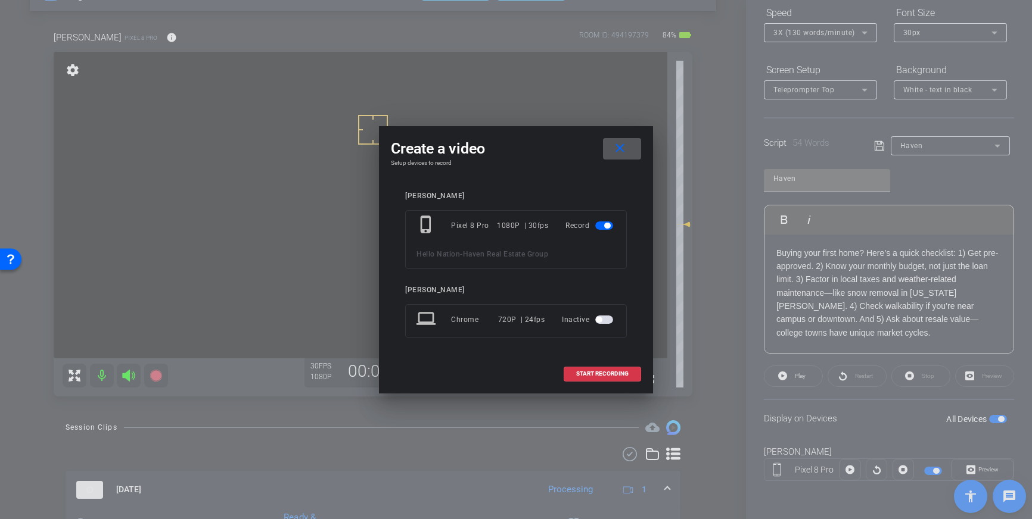
drag, startPoint x: 584, startPoint y: 371, endPoint x: 642, endPoint y: 353, distance: 60.3
click at [584, 371] on span "START RECORDING" at bounding box center [602, 374] width 52 height 6
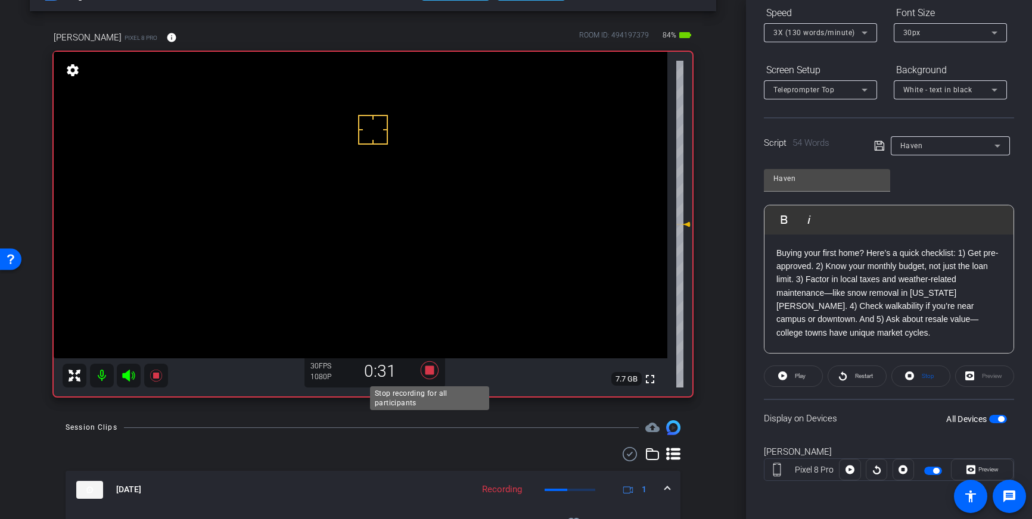
click at [428, 369] on icon at bounding box center [430, 371] width 18 height 18
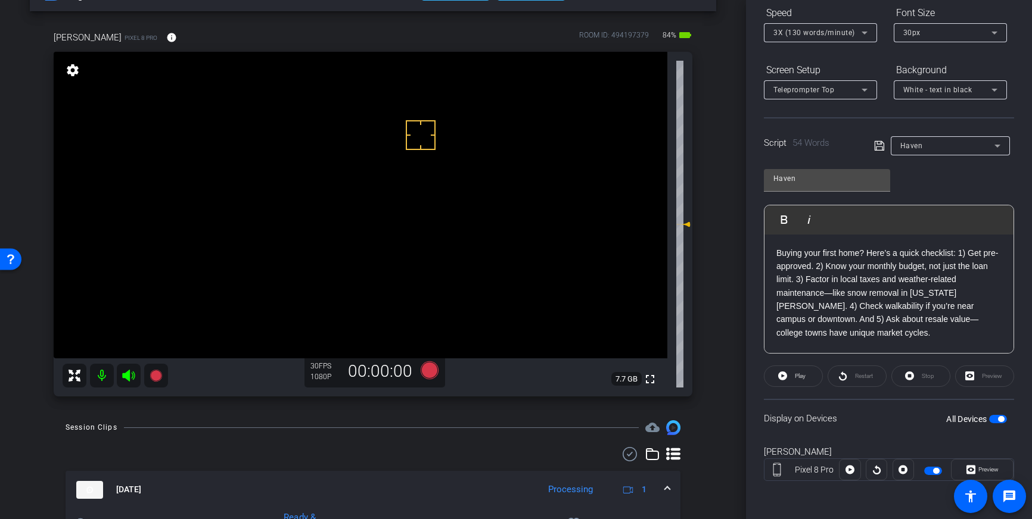
drag, startPoint x: 421, startPoint y: 135, endPoint x: 431, endPoint y: 141, distance: 12.3
drag, startPoint x: 456, startPoint y: 185, endPoint x: 454, endPoint y: 192, distance: 7.4
click at [425, 378] on icon at bounding box center [430, 371] width 18 height 18
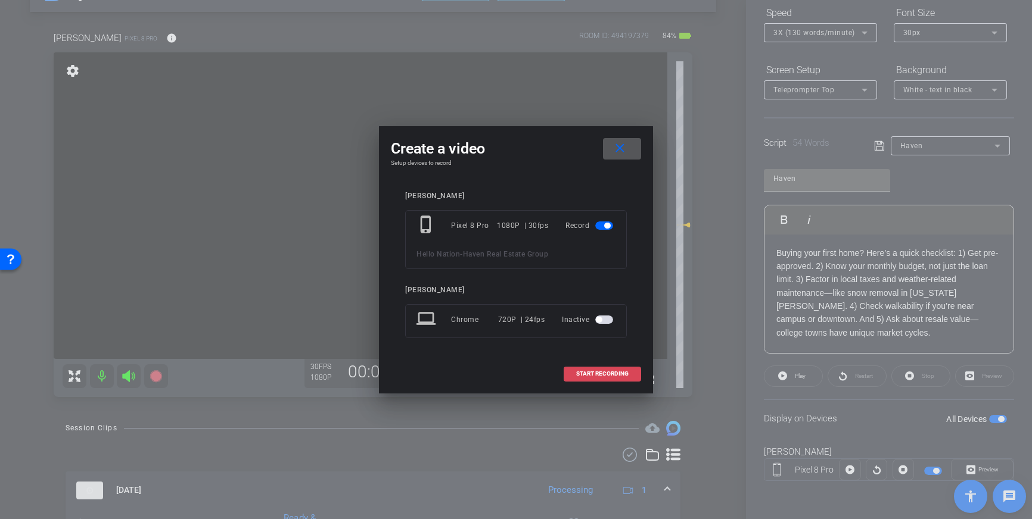
click at [605, 375] on span "START RECORDING" at bounding box center [602, 374] width 52 height 6
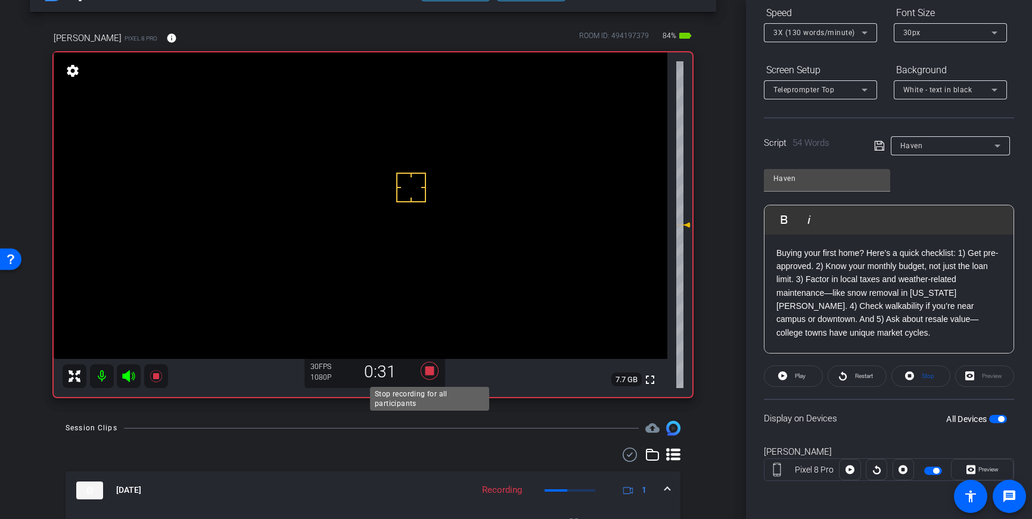
click at [431, 373] on icon at bounding box center [430, 371] width 18 height 18
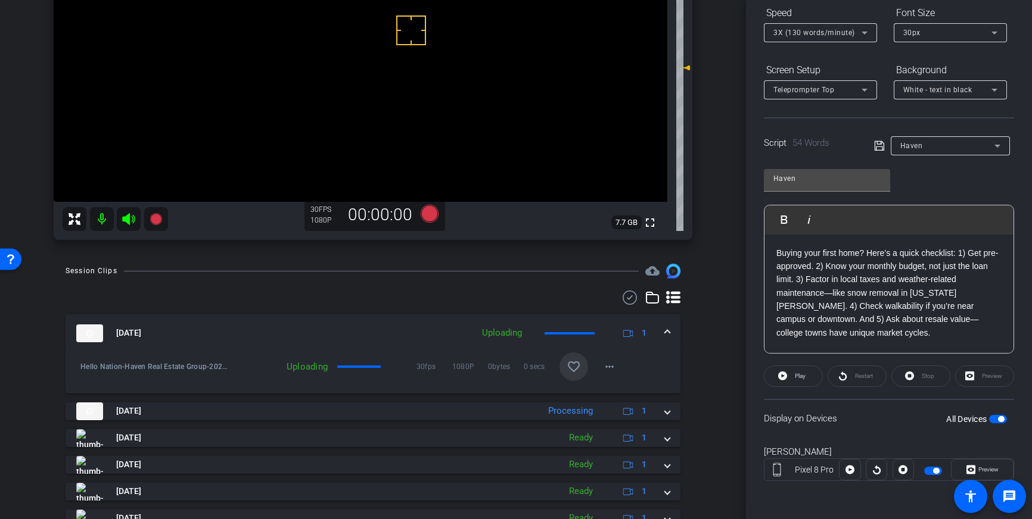
scroll to position [200, 0]
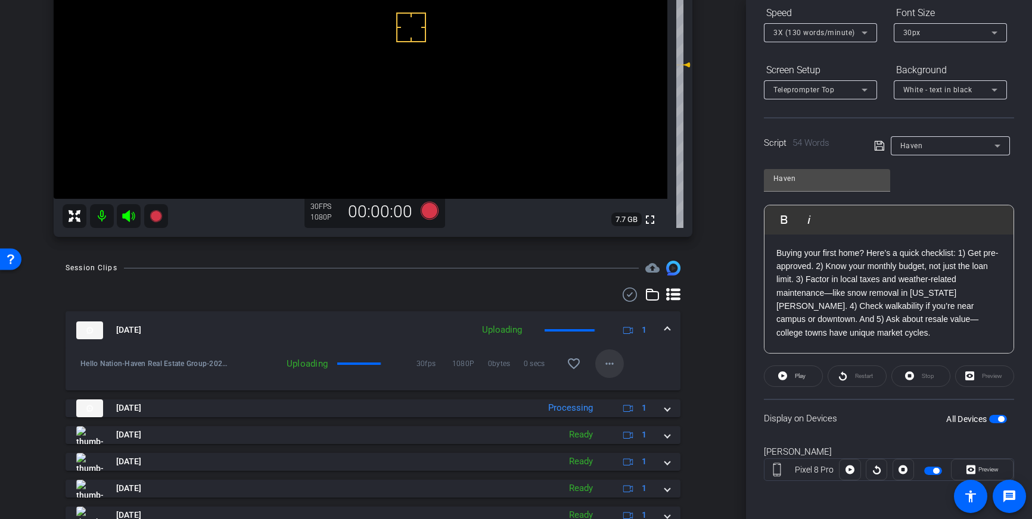
click at [576, 362] on mat-icon "favorite_border" at bounding box center [574, 364] width 14 height 14
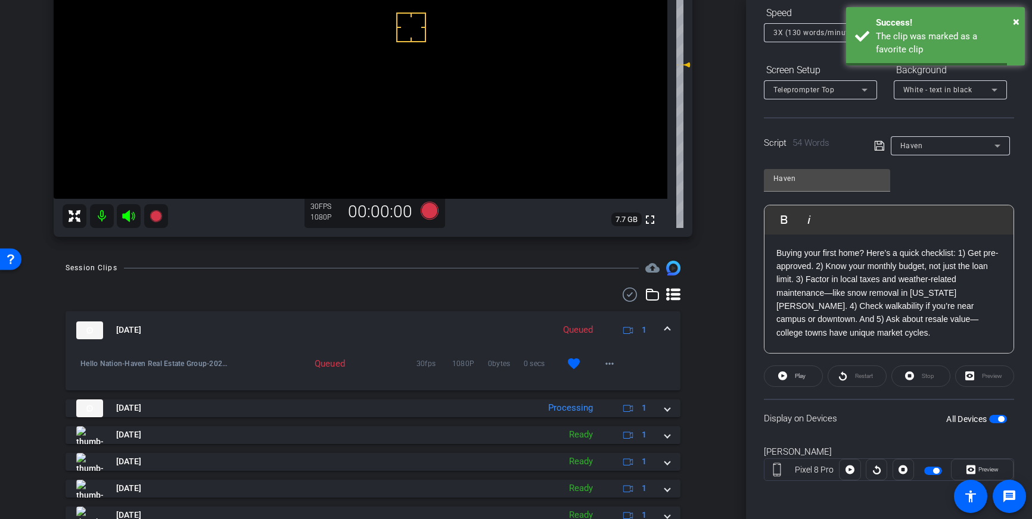
drag, startPoint x: 666, startPoint y: 323, endPoint x: 709, endPoint y: 363, distance: 58.6
click at [666, 323] on mat-expansion-panel-header "Oct 3, 2025 Queued 1" at bounding box center [373, 331] width 615 height 38
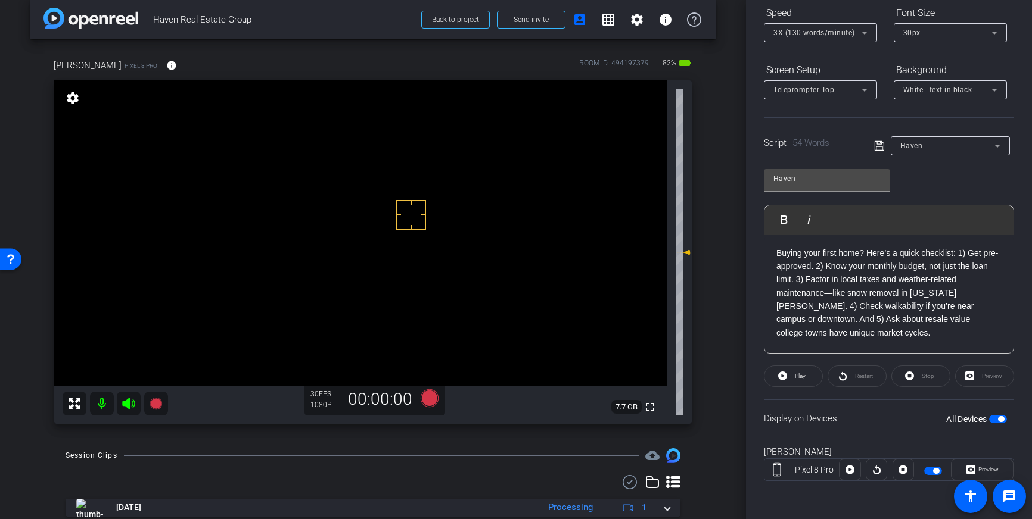
scroll to position [0, 0]
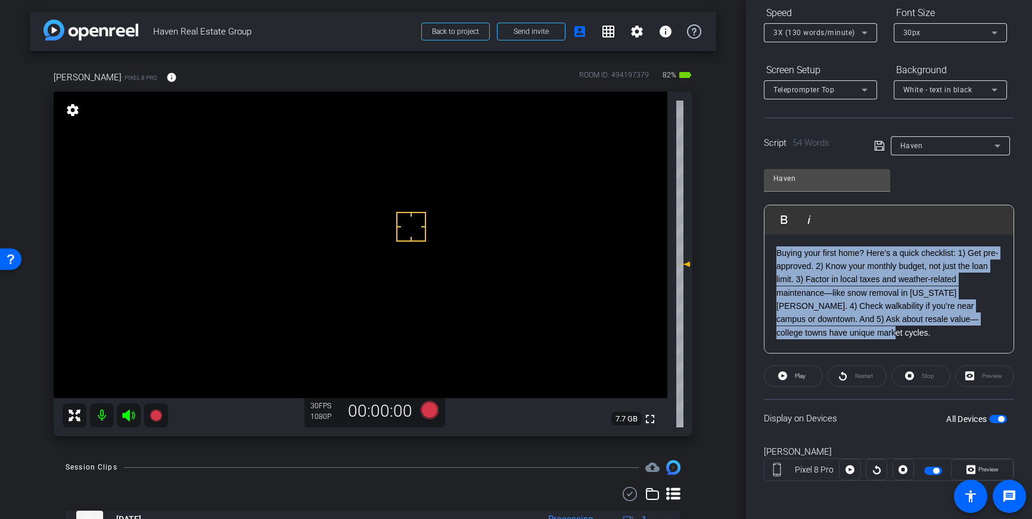
drag, startPoint x: 836, startPoint y: 335, endPoint x: 779, endPoint y: 257, distance: 96.6
click at [779, 257] on p "Buying your first home? Here’s a quick checklist: 1) Get pre-approved. 2) Know …" at bounding box center [888, 294] width 225 height 94
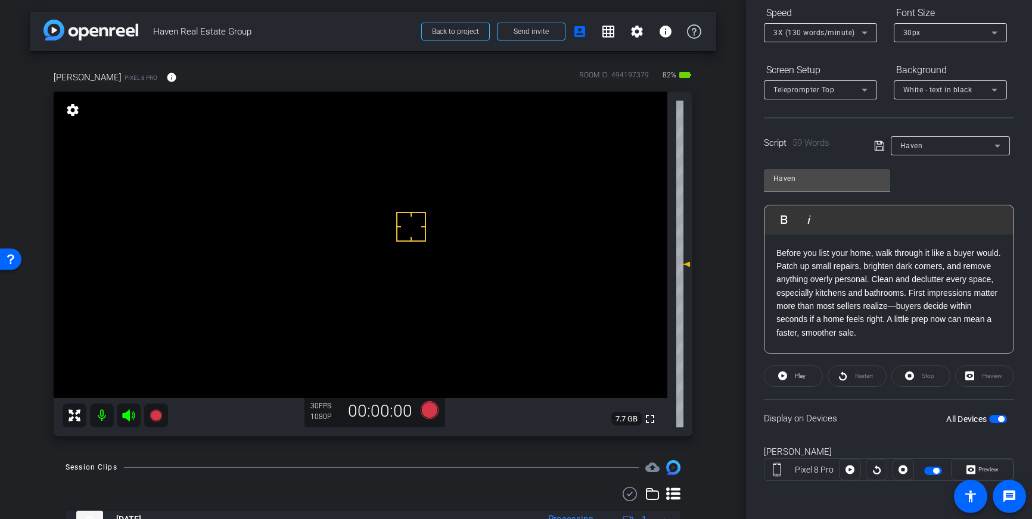
click at [879, 147] on icon at bounding box center [879, 146] width 10 height 10
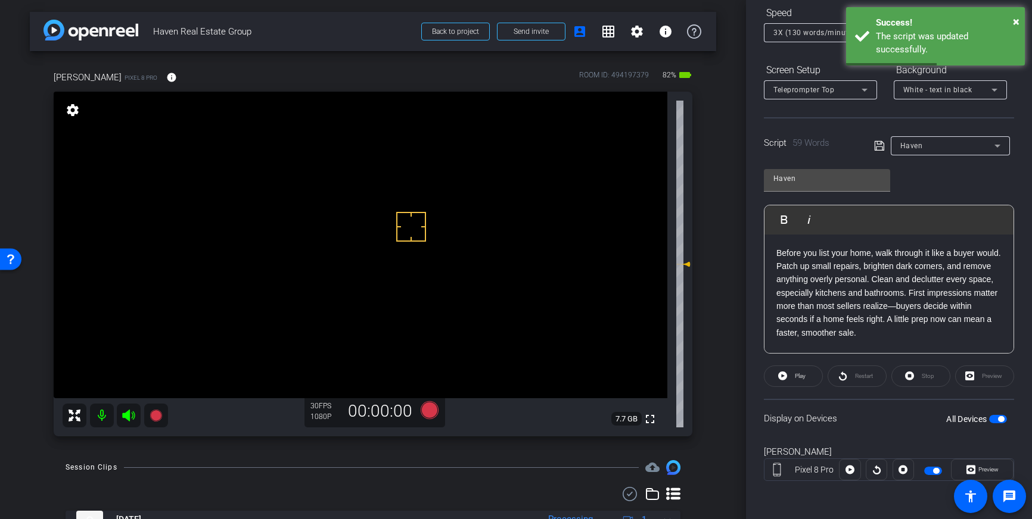
click at [994, 421] on span "button" at bounding box center [998, 419] width 18 height 8
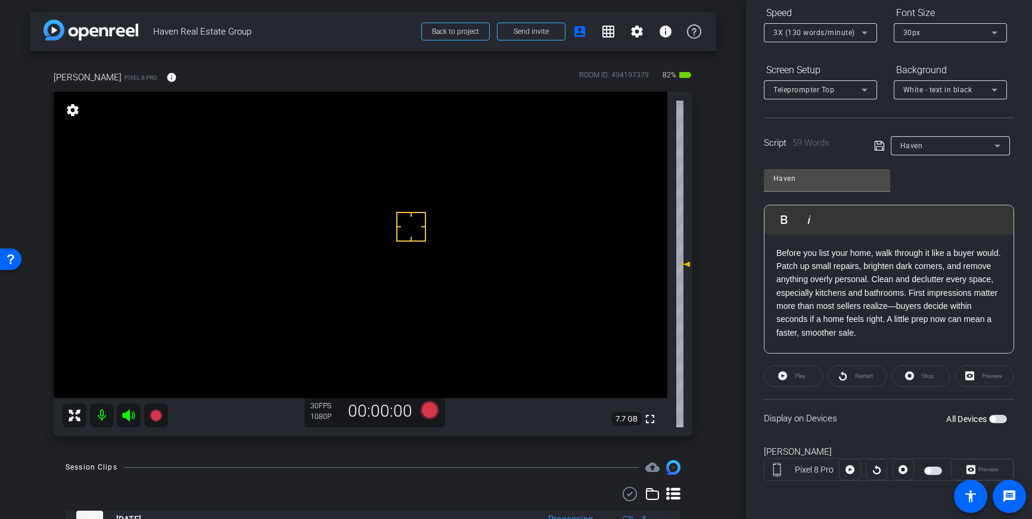
click at [997, 418] on span "button" at bounding box center [998, 419] width 18 height 8
click at [425, 413] on icon at bounding box center [430, 411] width 18 height 18
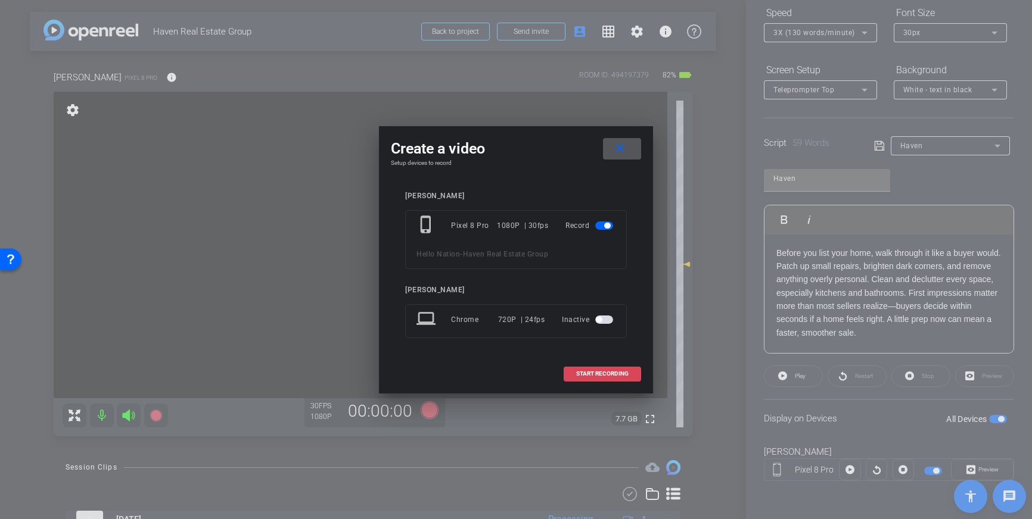
click at [595, 374] on span "START RECORDING" at bounding box center [602, 374] width 52 height 6
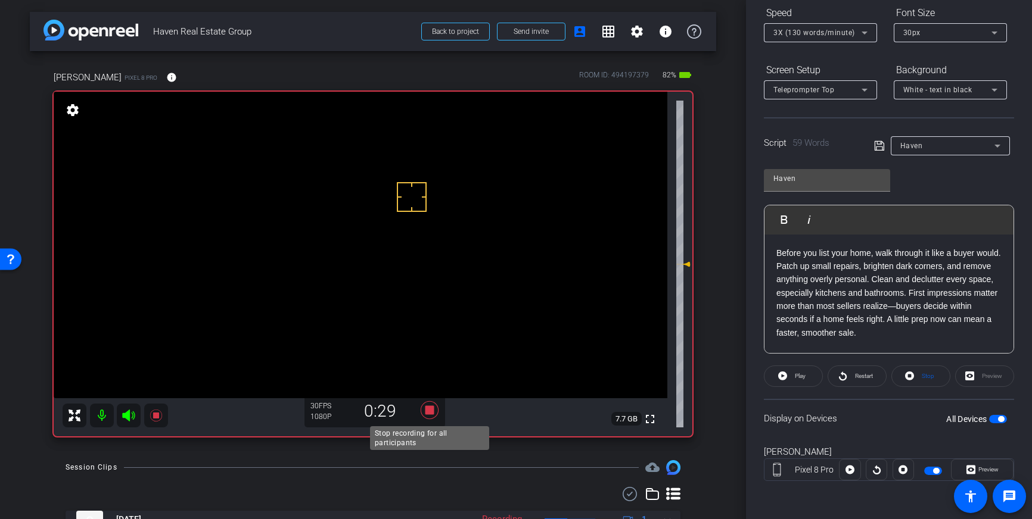
drag, startPoint x: 427, startPoint y: 410, endPoint x: 454, endPoint y: 406, distance: 27.1
click at [427, 410] on icon at bounding box center [430, 411] width 18 height 18
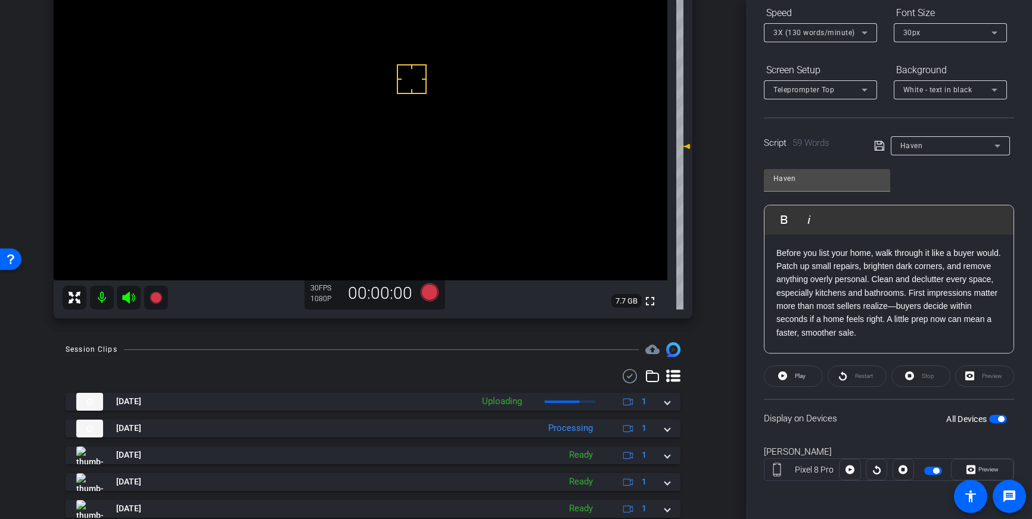
scroll to position [127, 0]
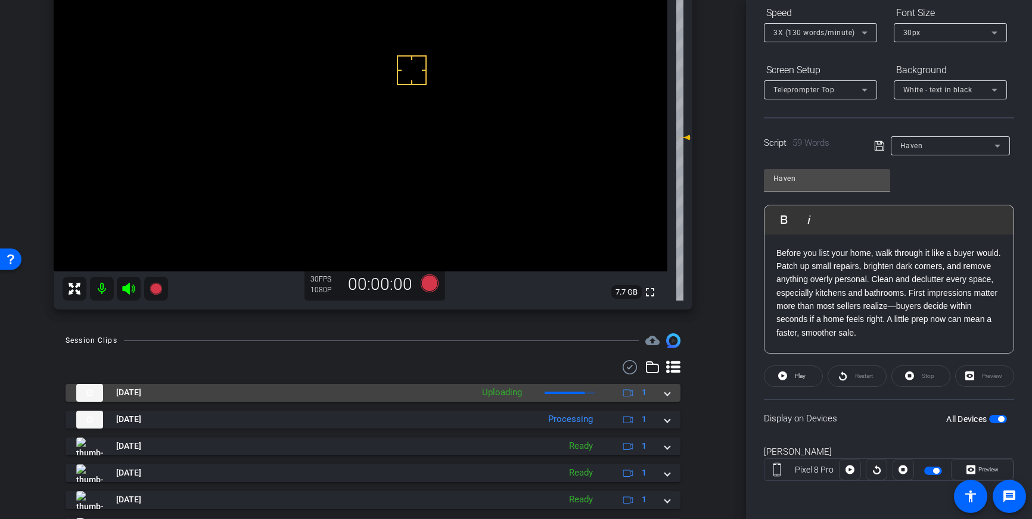
click at [670, 391] on mat-expansion-panel-header "Oct 3, 2025 Uploading 1" at bounding box center [373, 393] width 615 height 18
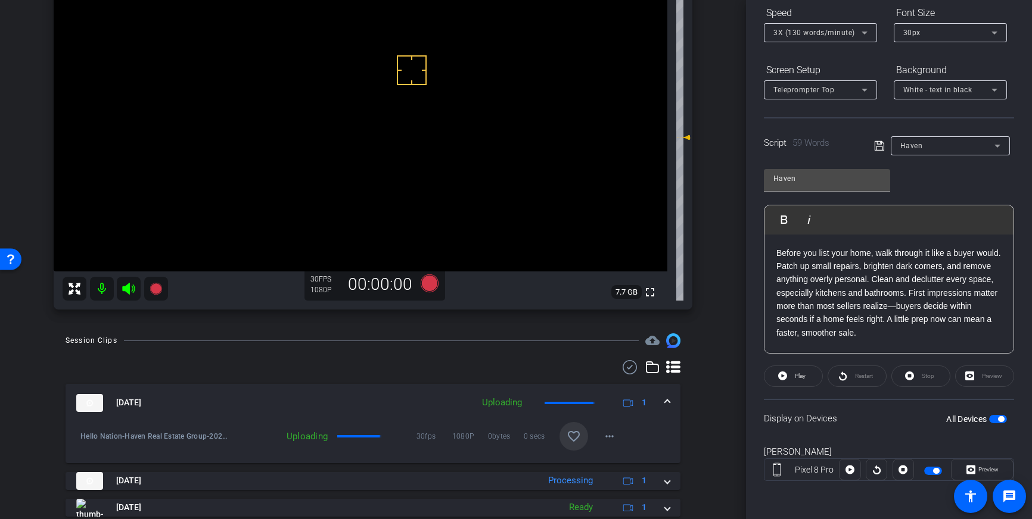
click at [574, 436] on mat-icon "favorite_border" at bounding box center [574, 437] width 14 height 14
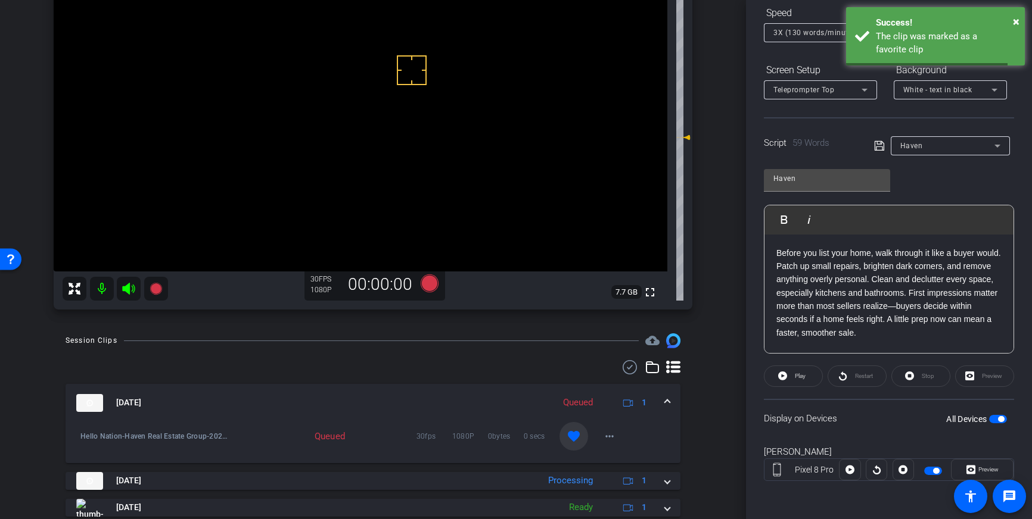
click at [673, 402] on mat-expansion-panel-header "Oct 3, 2025 Queued 1" at bounding box center [373, 403] width 615 height 38
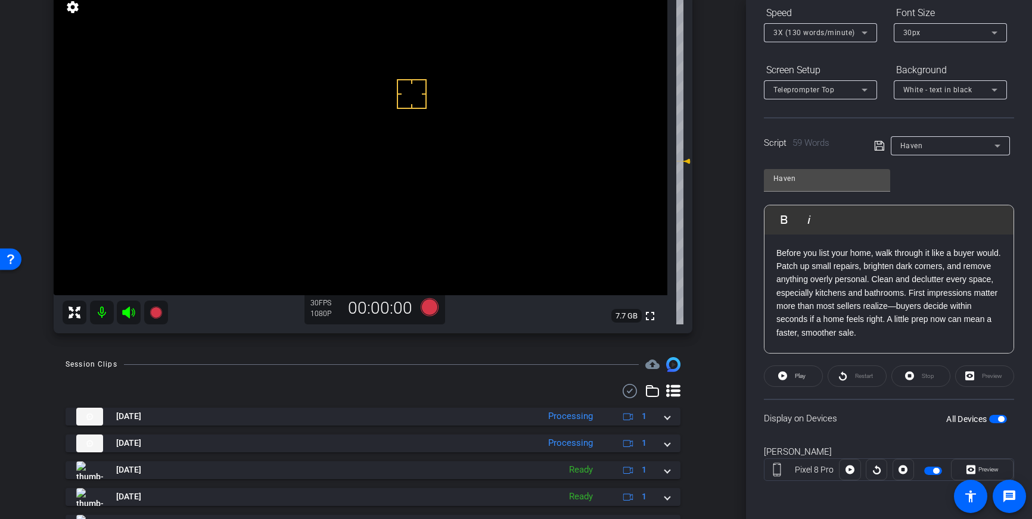
scroll to position [71, 0]
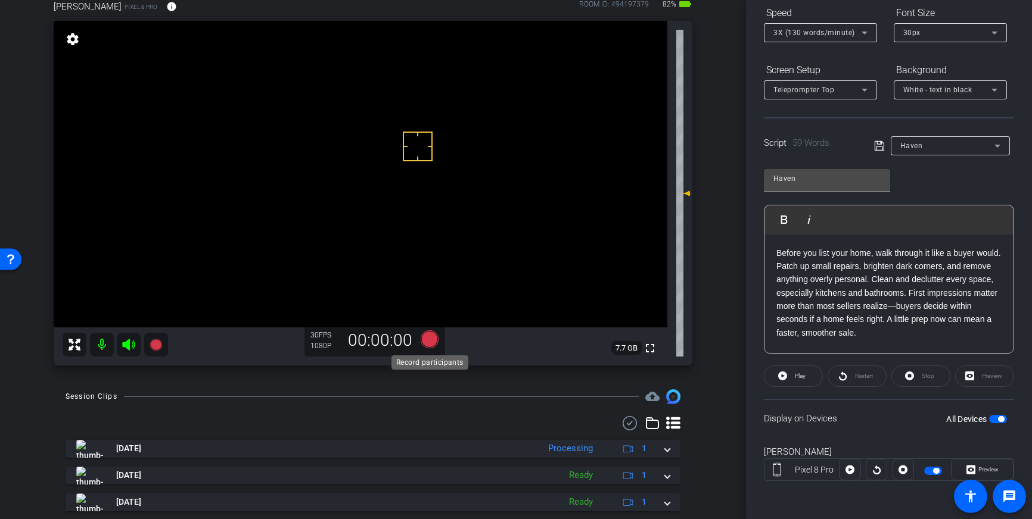
click at [437, 343] on icon at bounding box center [429, 339] width 29 height 21
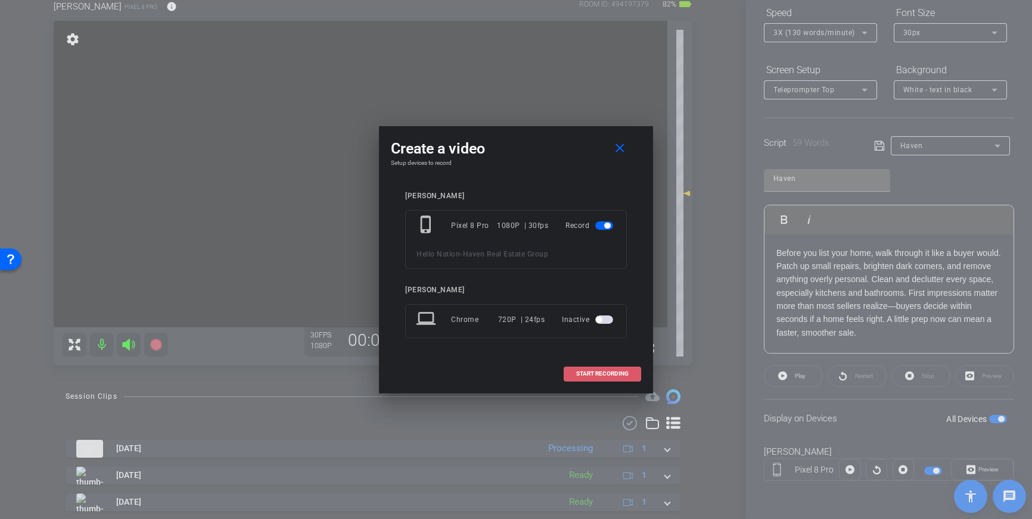
click at [599, 377] on span "START RECORDING" at bounding box center [602, 374] width 52 height 6
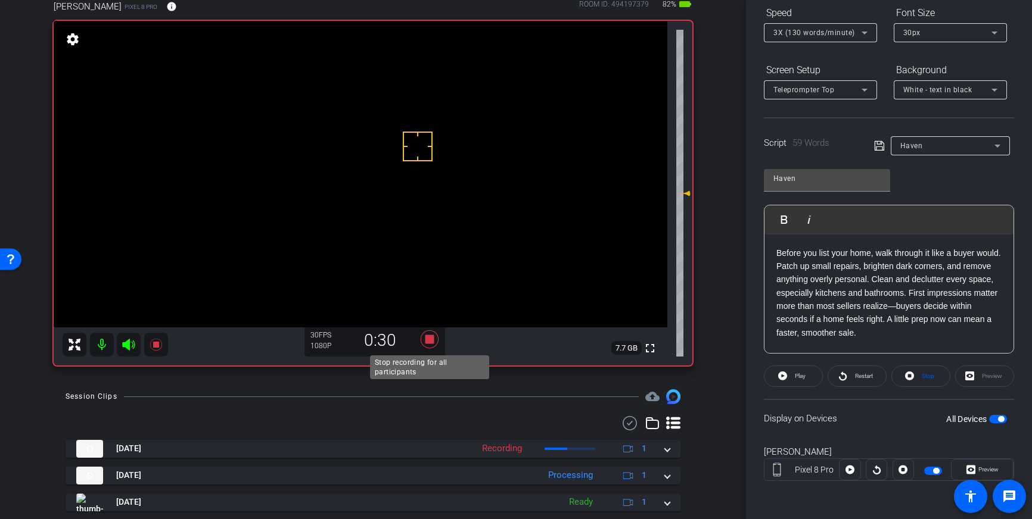
click at [429, 343] on icon at bounding box center [430, 340] width 18 height 18
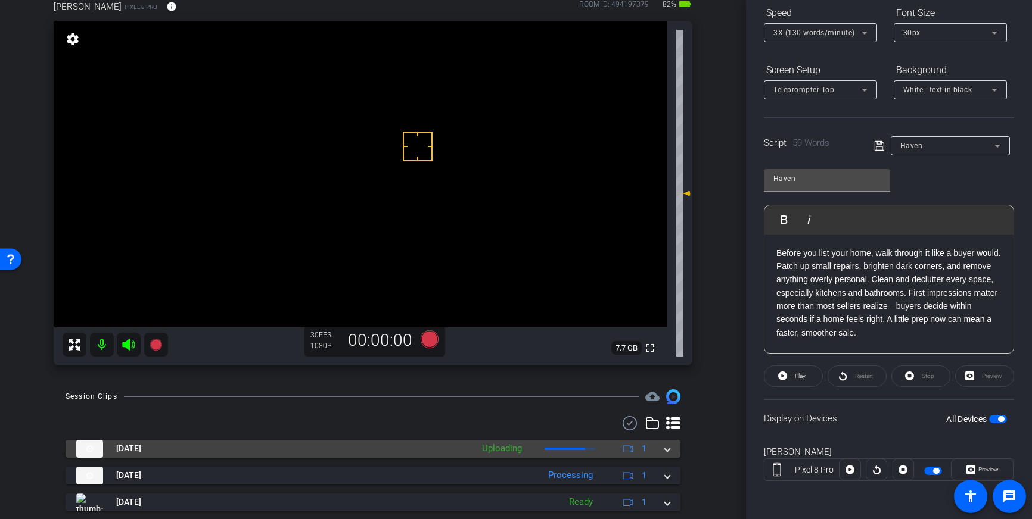
click at [668, 452] on span at bounding box center [667, 449] width 5 height 13
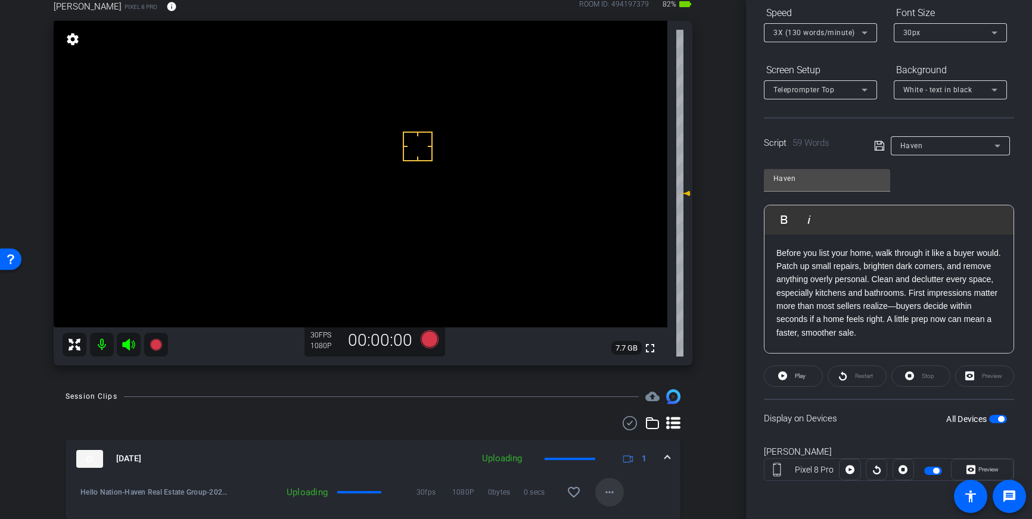
drag, startPoint x: 571, startPoint y: 492, endPoint x: 614, endPoint y: 483, distance: 44.4
click at [571, 492] on mat-icon "favorite_border" at bounding box center [574, 493] width 14 height 14
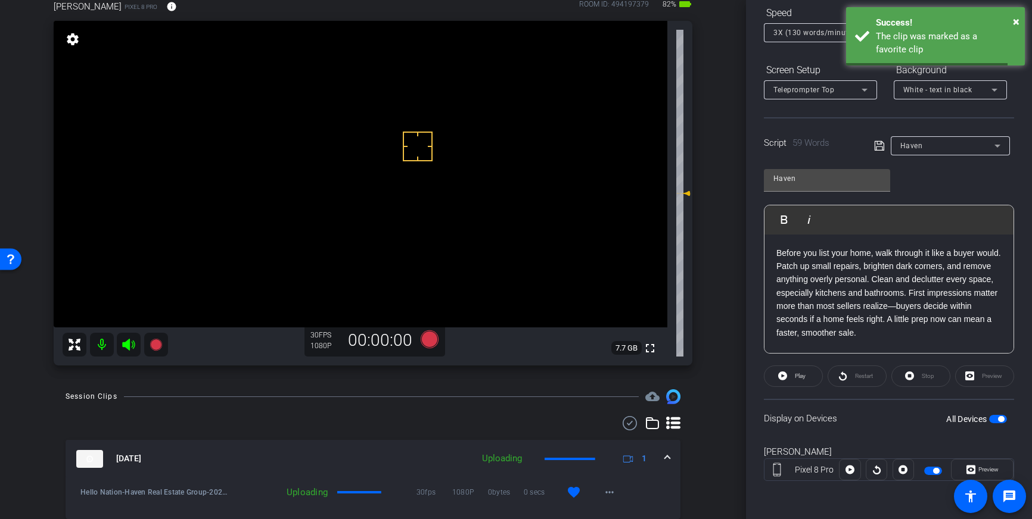
click at [658, 466] on div "Oct 3, 2025 Uploading 1" at bounding box center [370, 459] width 589 height 18
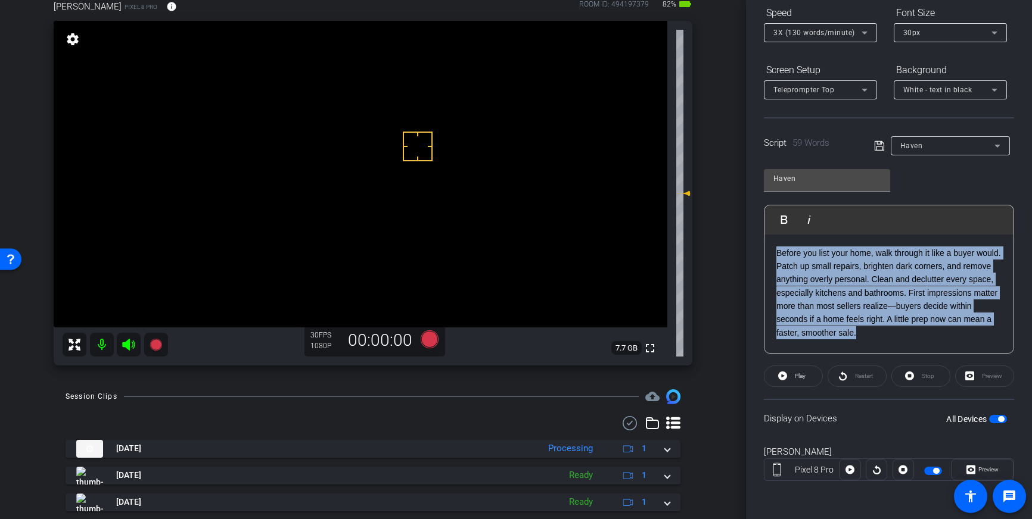
drag, startPoint x: 867, startPoint y: 335, endPoint x: 776, endPoint y: 256, distance: 121.6
click at [776, 257] on p "Before you list your home, walk through it like a buyer would. Patch up small r…" at bounding box center [888, 294] width 225 height 94
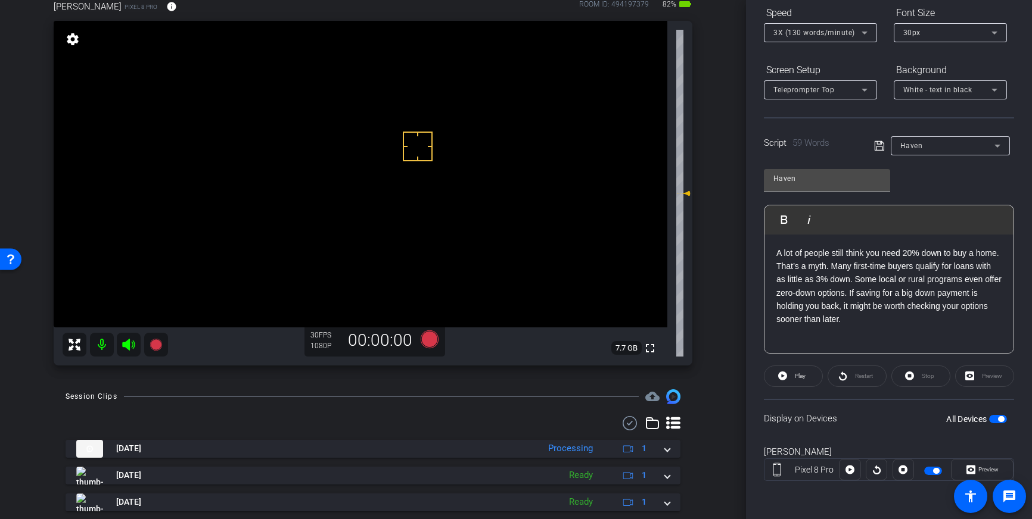
click at [878, 150] on icon at bounding box center [879, 146] width 10 height 10
click at [997, 419] on span "button" at bounding box center [998, 419] width 18 height 8
drag, startPoint x: 888, startPoint y: 151, endPoint x: 879, endPoint y: 149, distance: 8.7
click at [886, 151] on div "Haven" at bounding box center [944, 145] width 141 height 19
click at [880, 148] on icon at bounding box center [879, 146] width 11 height 14
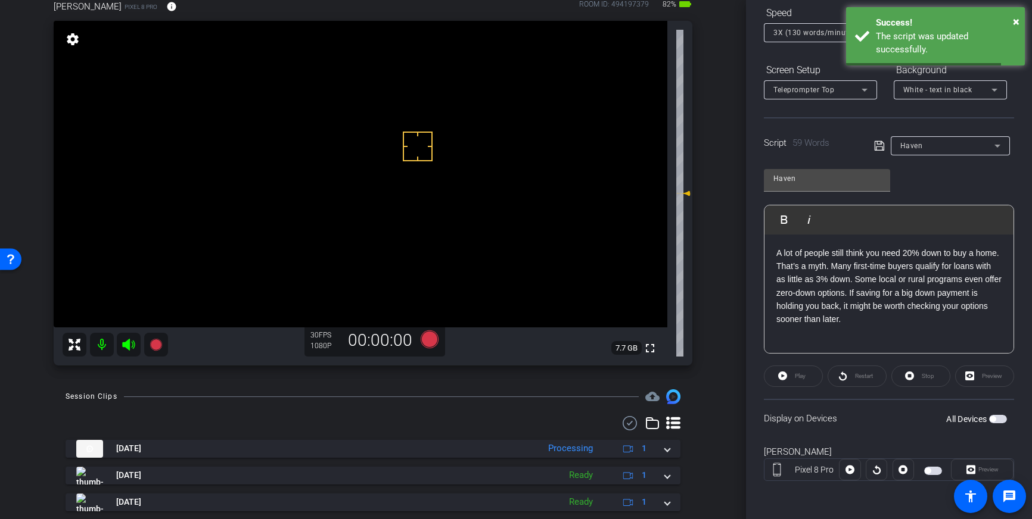
click at [994, 415] on span "button" at bounding box center [998, 419] width 18 height 8
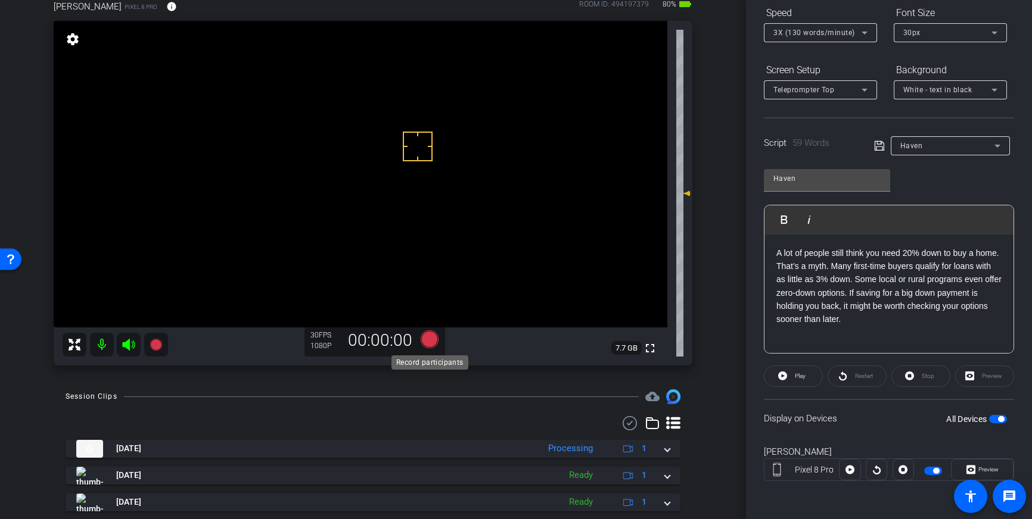
click at [430, 346] on icon at bounding box center [430, 340] width 18 height 18
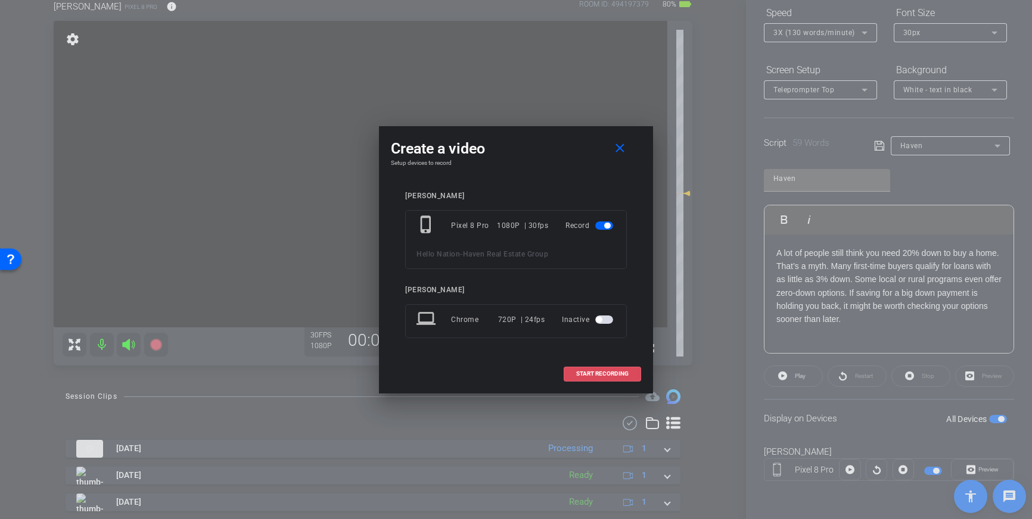
drag, startPoint x: 611, startPoint y: 371, endPoint x: 682, endPoint y: 264, distance: 128.4
click at [611, 371] on span "START RECORDING" at bounding box center [602, 374] width 52 height 6
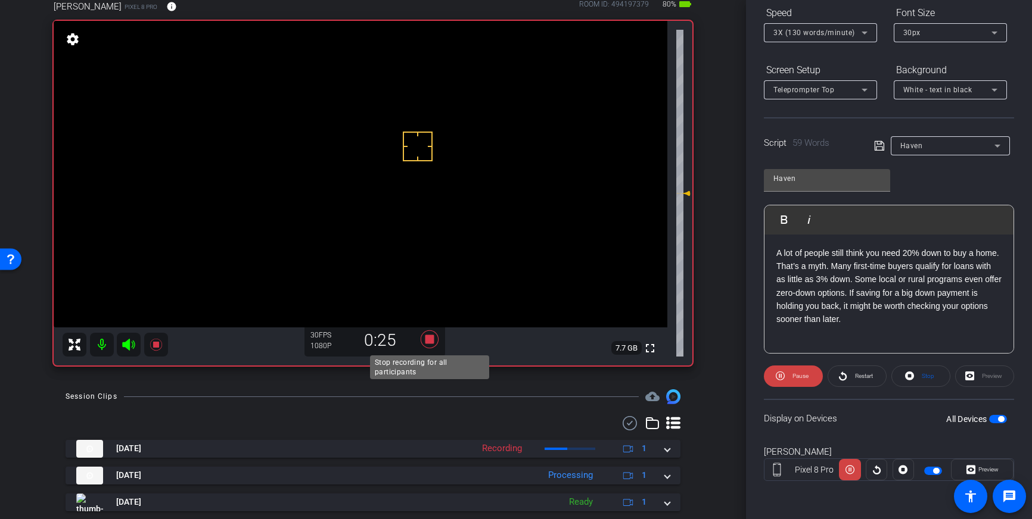
click at [432, 341] on icon at bounding box center [430, 340] width 18 height 18
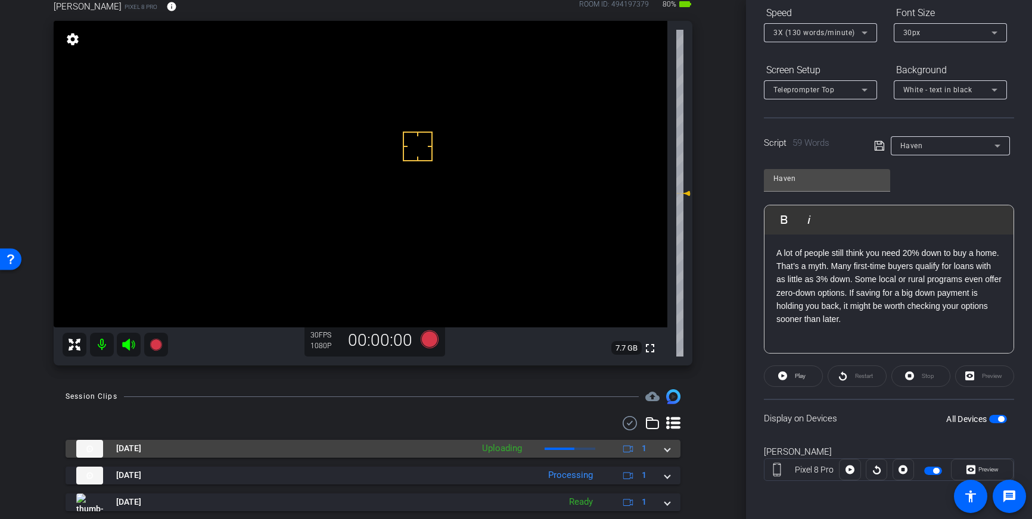
drag, startPoint x: 668, startPoint y: 450, endPoint x: 656, endPoint y: 458, distance: 13.4
click at [668, 450] on span at bounding box center [667, 449] width 5 height 13
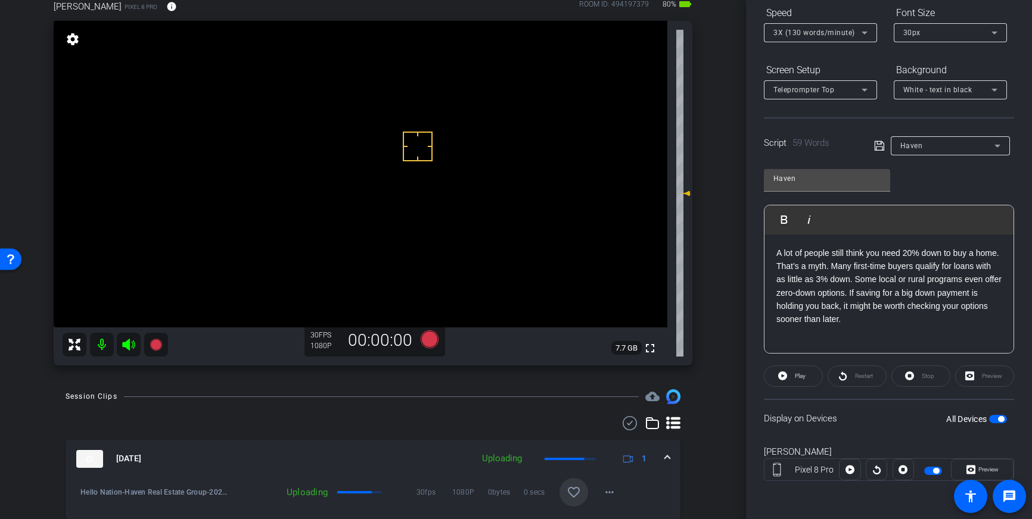
click at [575, 494] on mat-icon "favorite_border" at bounding box center [574, 493] width 14 height 14
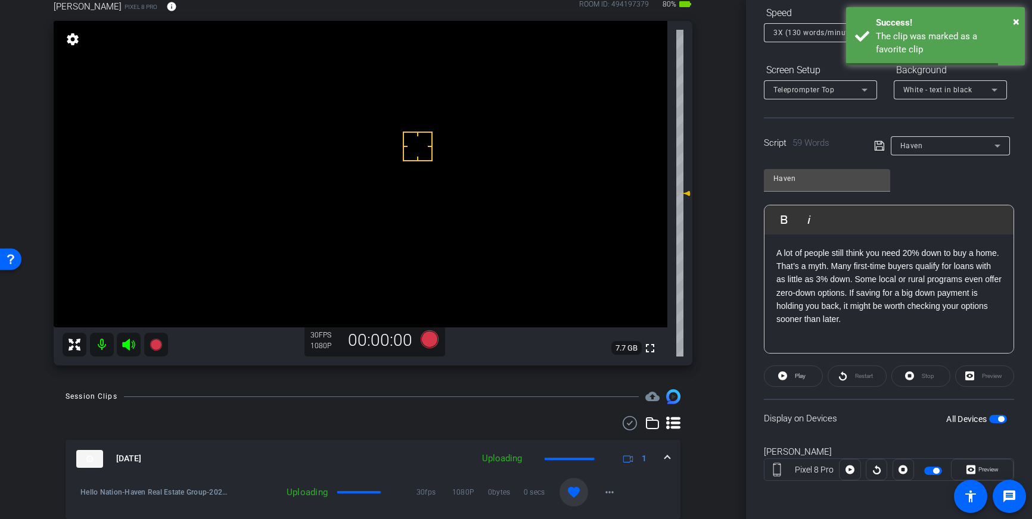
click at [666, 455] on span at bounding box center [667, 459] width 5 height 13
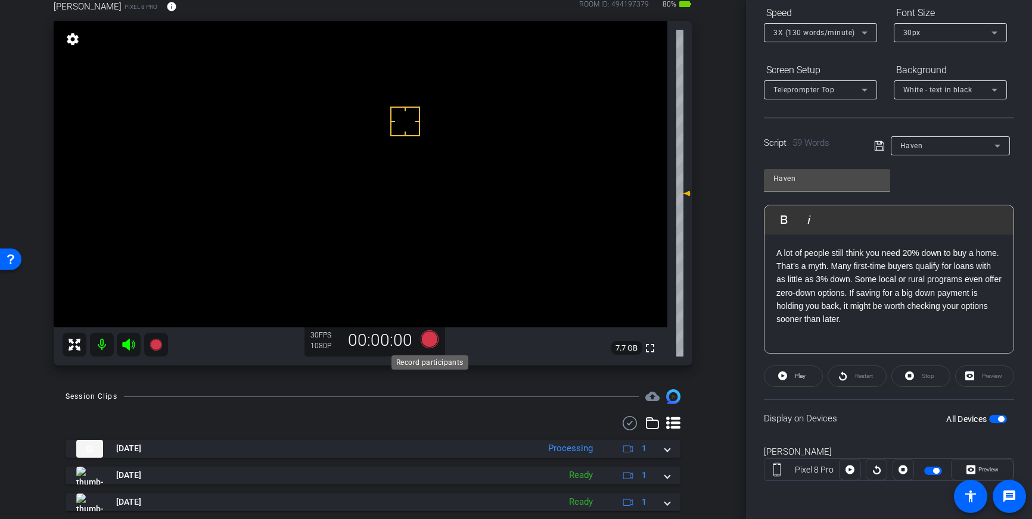
click at [432, 345] on icon at bounding box center [430, 340] width 18 height 18
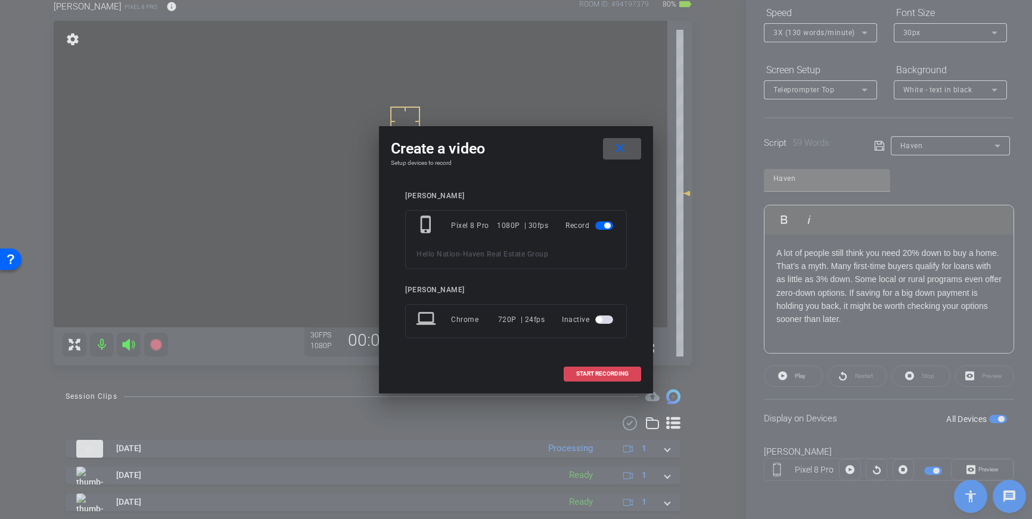
click at [603, 377] on span "START RECORDING" at bounding box center [602, 374] width 52 height 6
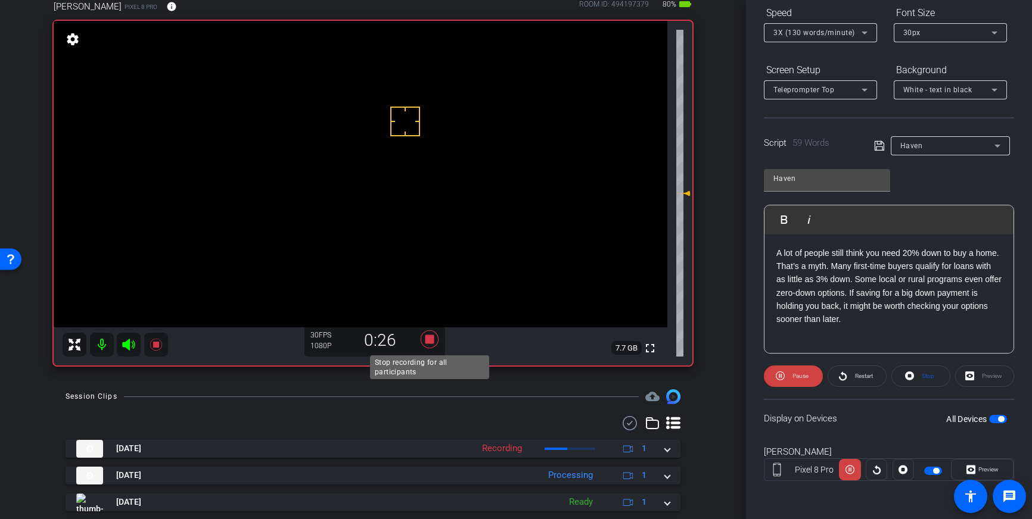
click at [431, 339] on icon at bounding box center [430, 340] width 18 height 18
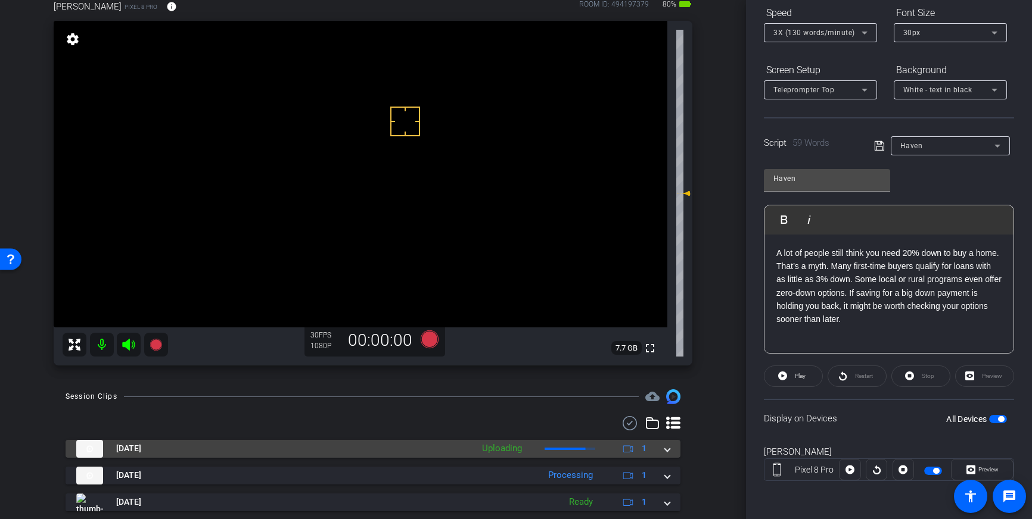
click at [673, 453] on mat-expansion-panel-header "Oct 3, 2025 Uploading 1" at bounding box center [373, 449] width 615 height 18
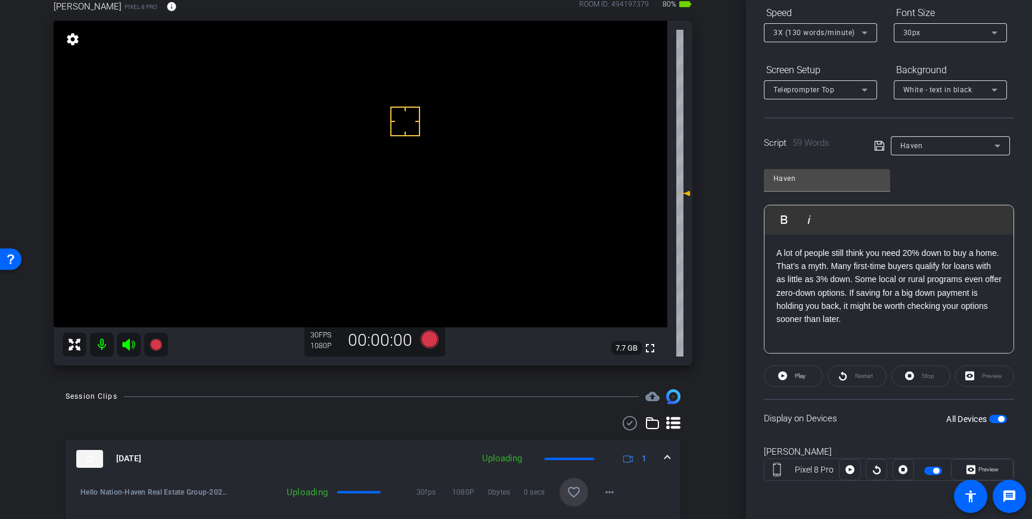
drag, startPoint x: 575, startPoint y: 494, endPoint x: 625, endPoint y: 476, distance: 52.6
click at [575, 494] on mat-icon "favorite_border" at bounding box center [574, 493] width 14 height 14
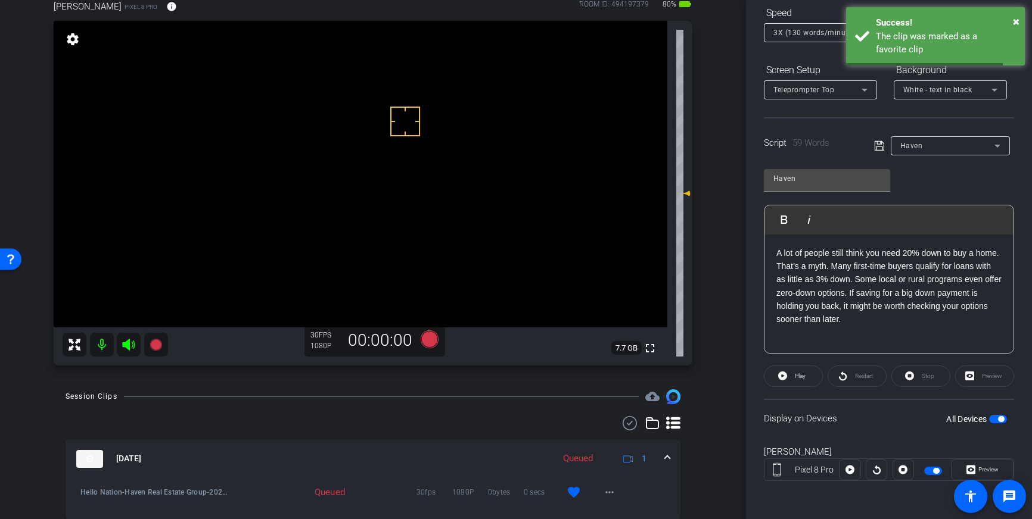
click at [665, 458] on span at bounding box center [667, 459] width 5 height 13
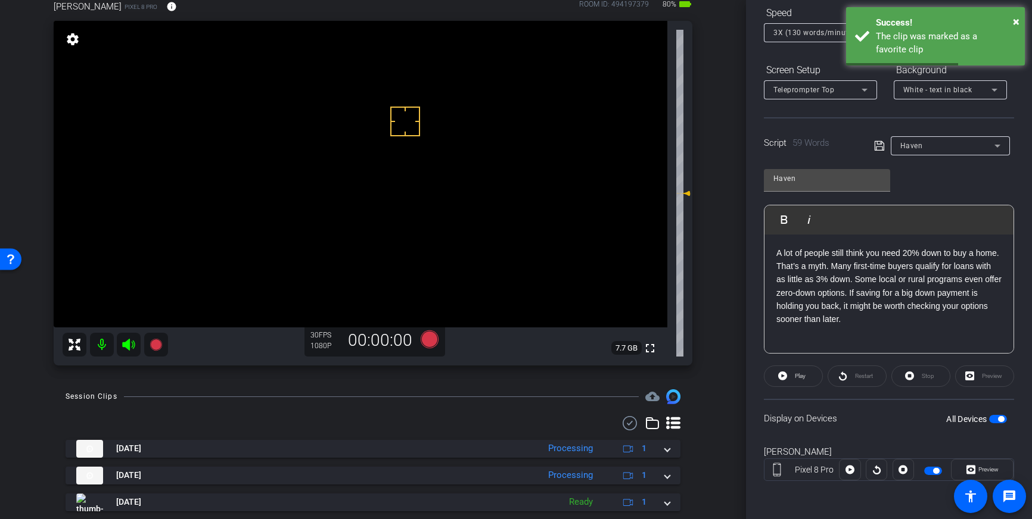
click at [999, 422] on span "button" at bounding box center [1001, 419] width 6 height 6
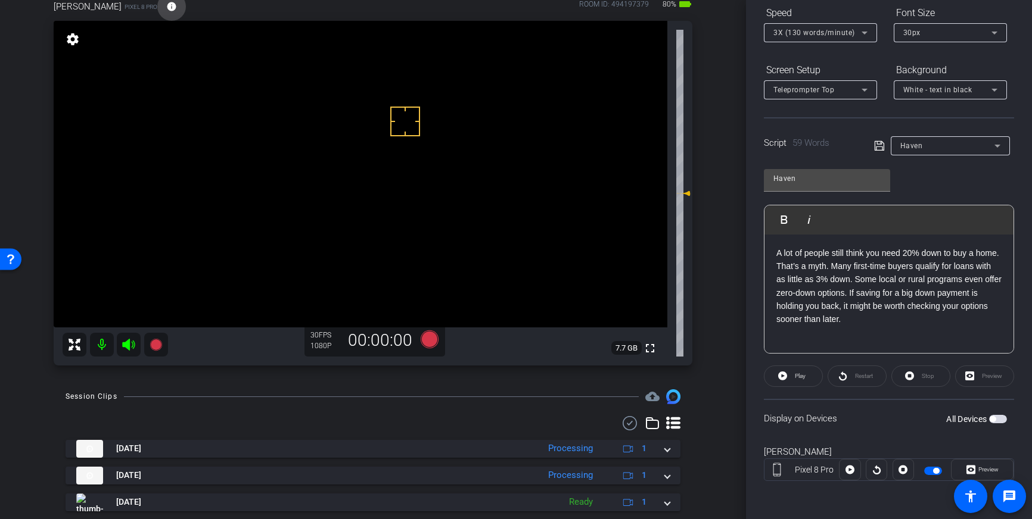
click at [166, 9] on mat-icon "info" at bounding box center [171, 6] width 11 height 11
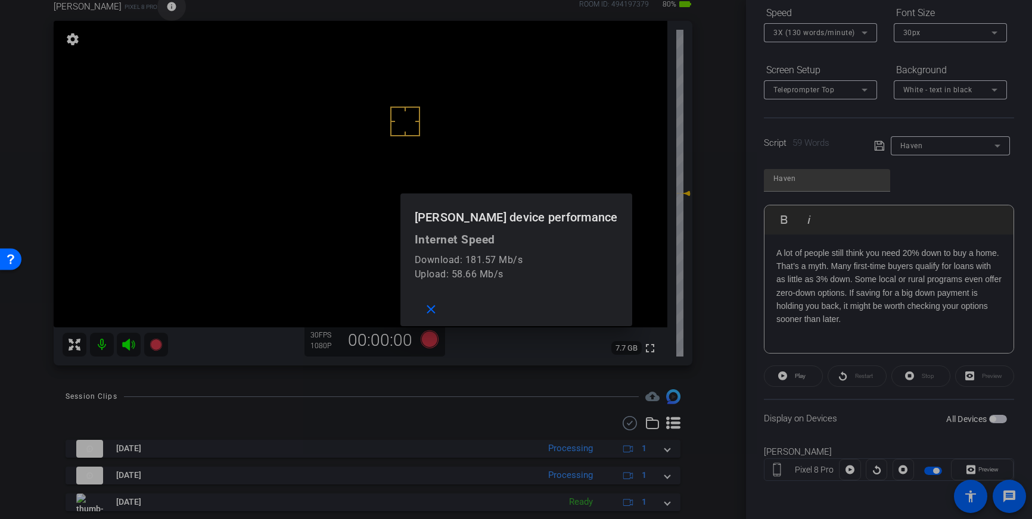
click at [124, 9] on div at bounding box center [516, 259] width 1032 height 519
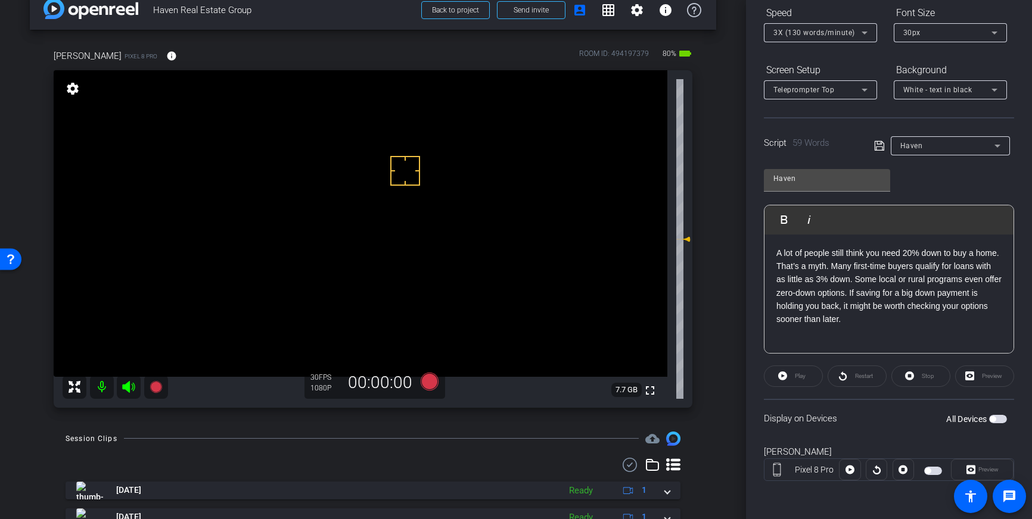
scroll to position [0, 0]
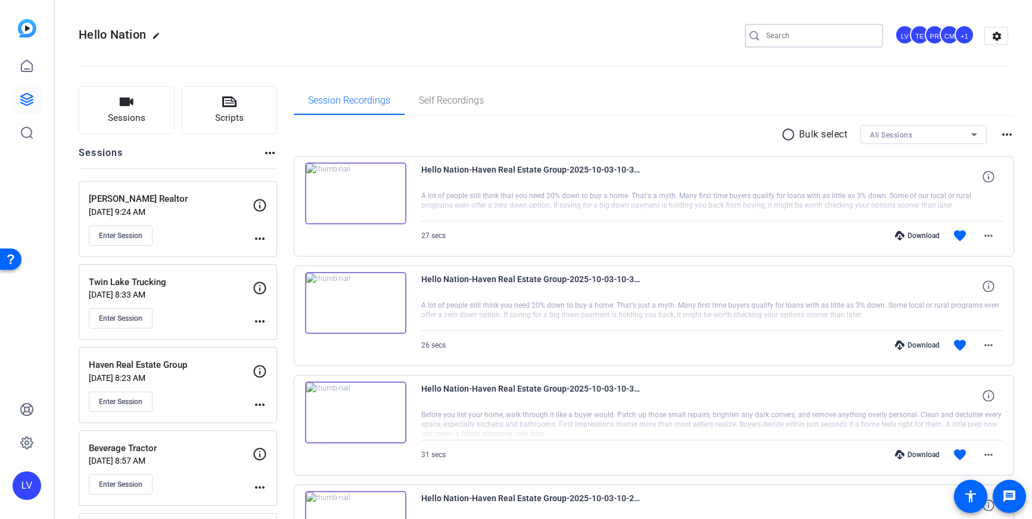
click at [809, 35] on input "Search" at bounding box center [819, 36] width 107 height 14
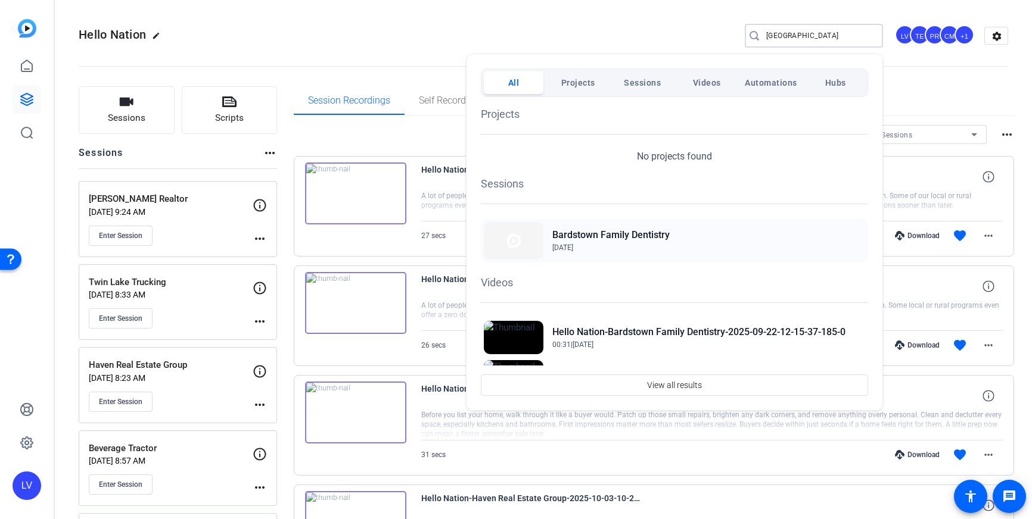
type input "[GEOGRAPHIC_DATA]"
click at [573, 244] on span "[DATE]" at bounding box center [562, 248] width 21 height 8
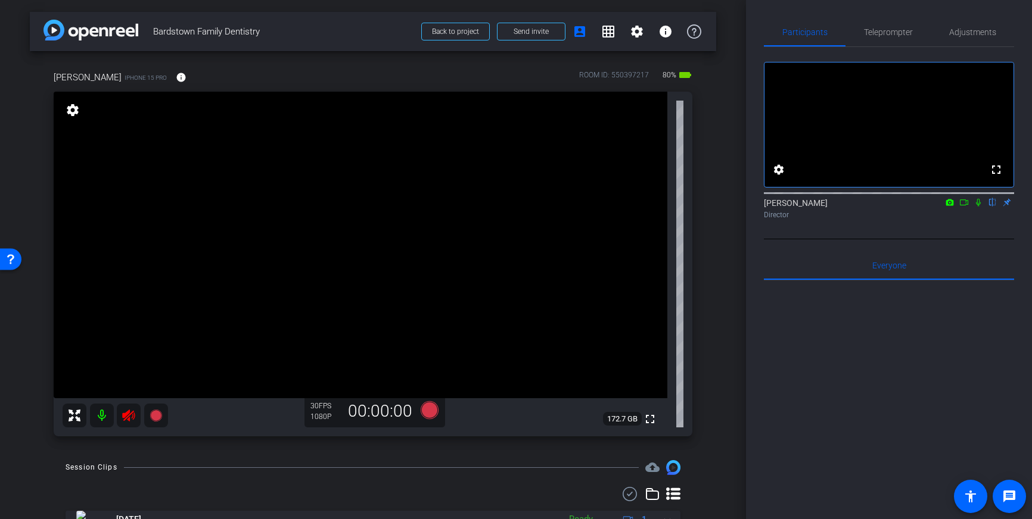
drag, startPoint x: 127, startPoint y: 418, endPoint x: 240, endPoint y: 430, distance: 113.8
click at [127, 418] on icon at bounding box center [129, 416] width 14 height 14
click at [875, 35] on span "Teleprompter" at bounding box center [888, 32] width 49 height 8
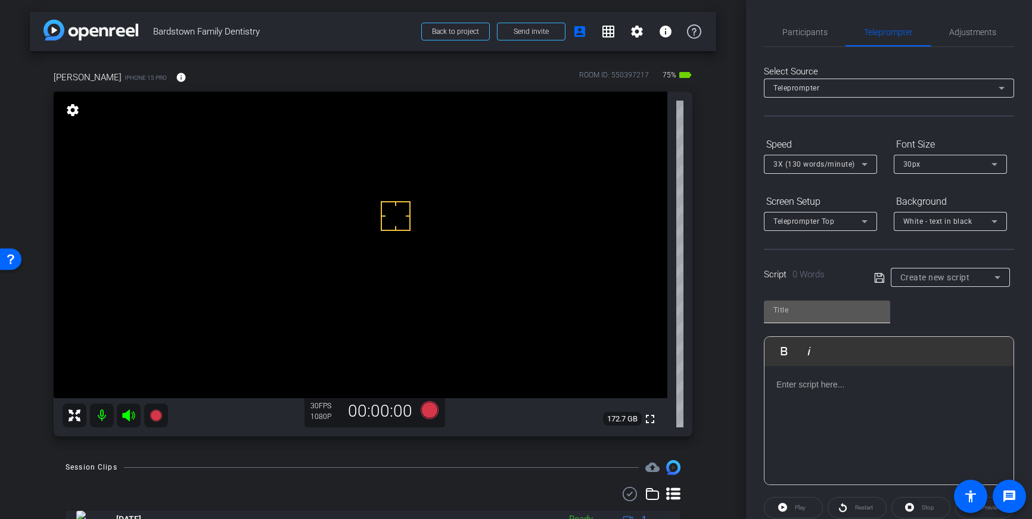
click at [822, 318] on div at bounding box center [826, 310] width 107 height 19
type input "Bardstown dental"
click at [831, 399] on div at bounding box center [888, 425] width 249 height 119
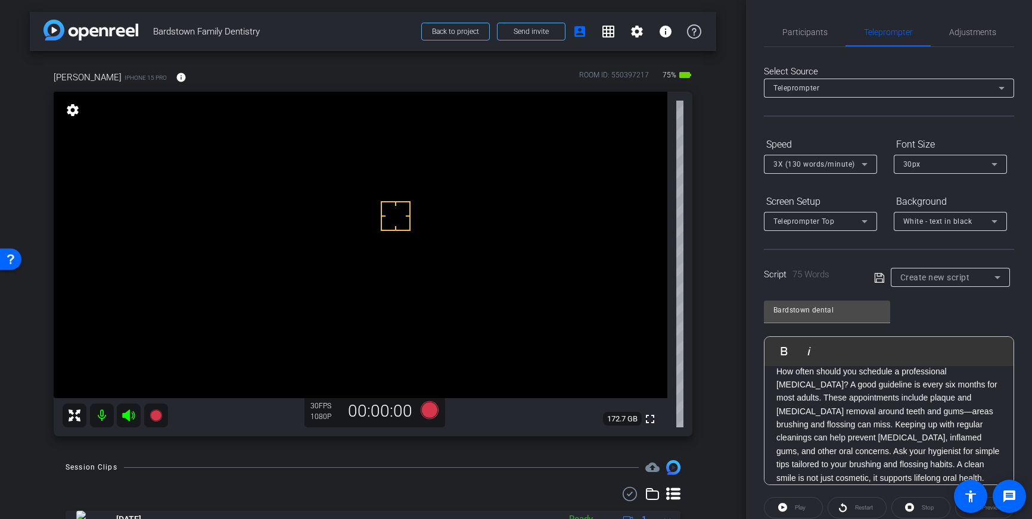
drag, startPoint x: 879, startPoint y: 278, endPoint x: 903, endPoint y: 290, distance: 26.6
click at [879, 279] on icon at bounding box center [879, 278] width 11 height 14
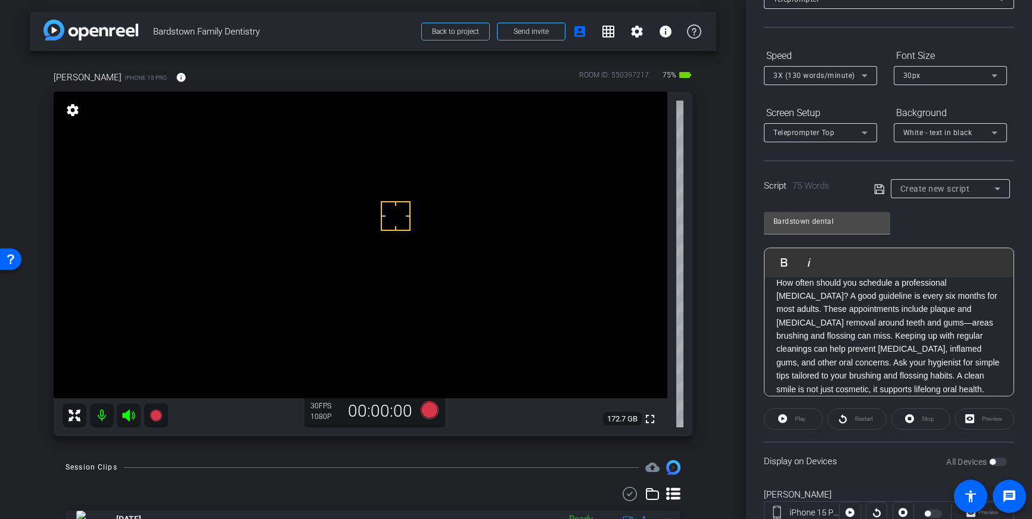
scroll to position [132, 0]
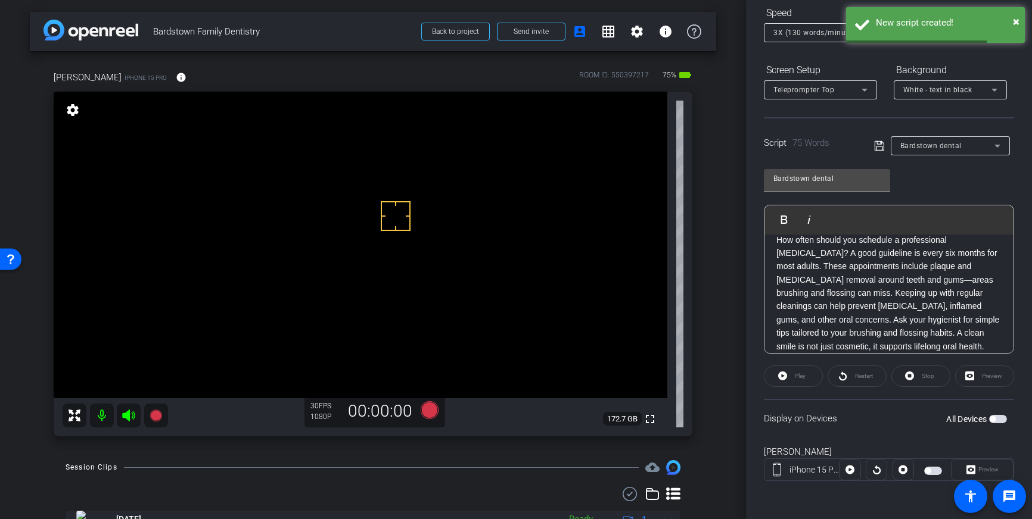
click at [998, 421] on span "button" at bounding box center [998, 419] width 18 height 8
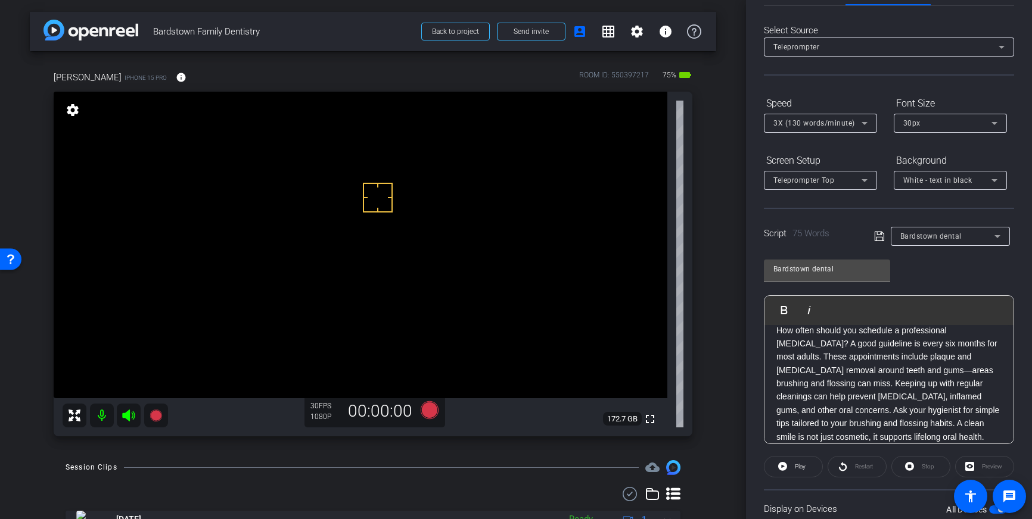
scroll to position [0, 0]
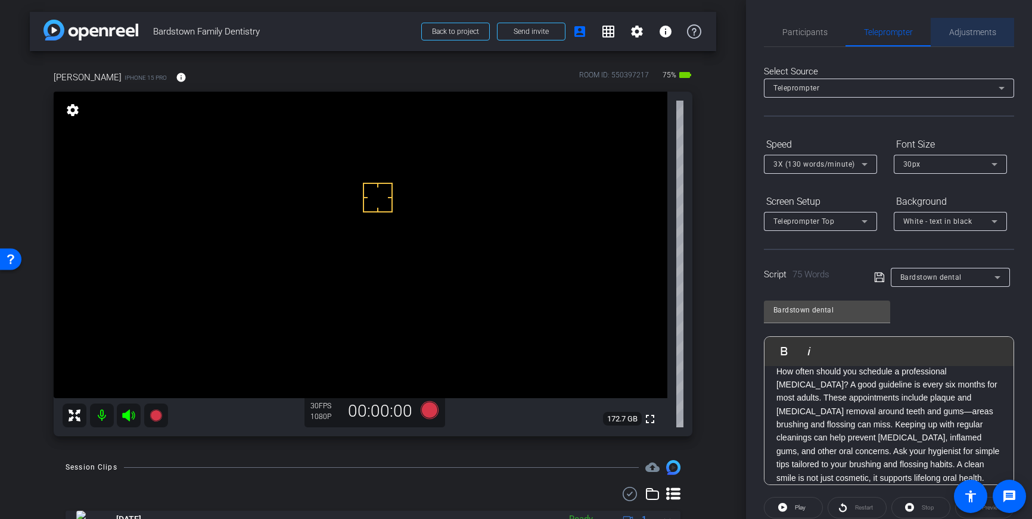
click at [954, 42] on span "Adjustments" at bounding box center [972, 32] width 47 height 29
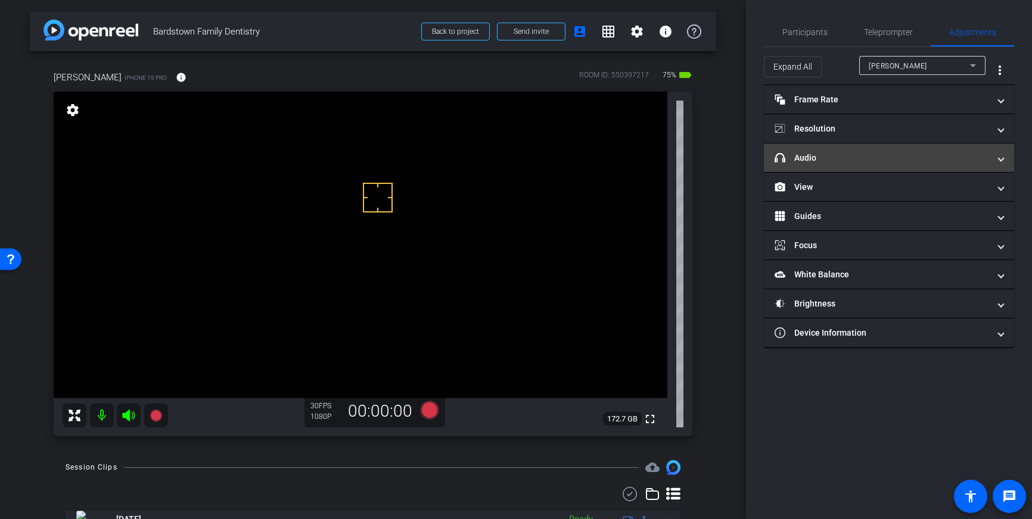
click at [947, 163] on mat-panel-title "headphone icon Audio" at bounding box center [881, 158] width 214 height 13
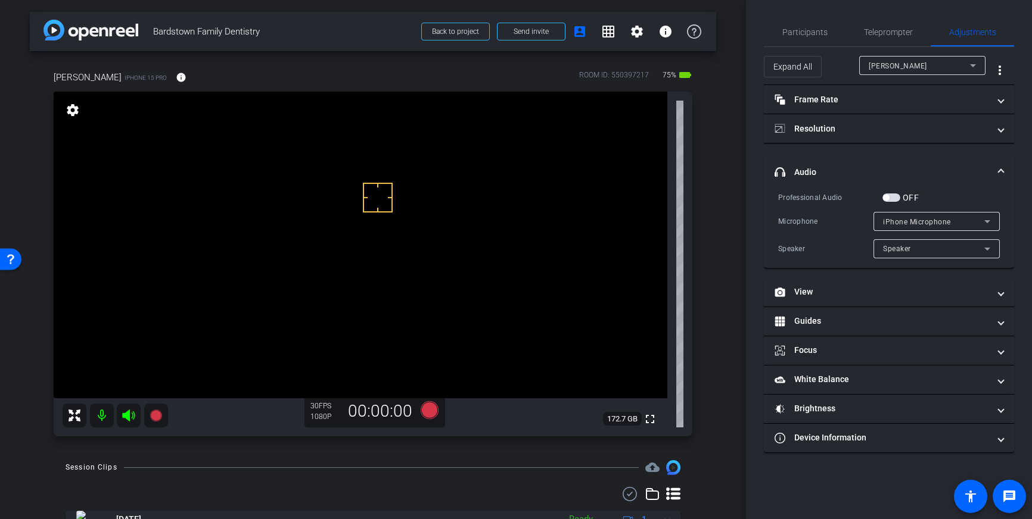
click at [892, 197] on span "button" at bounding box center [891, 198] width 18 height 8
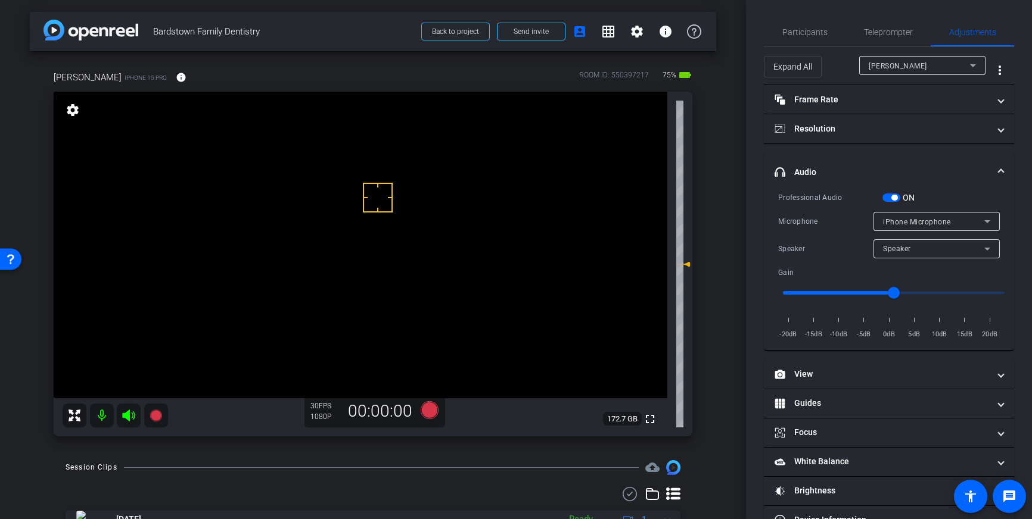
click at [1003, 171] on span at bounding box center [1000, 172] width 5 height 13
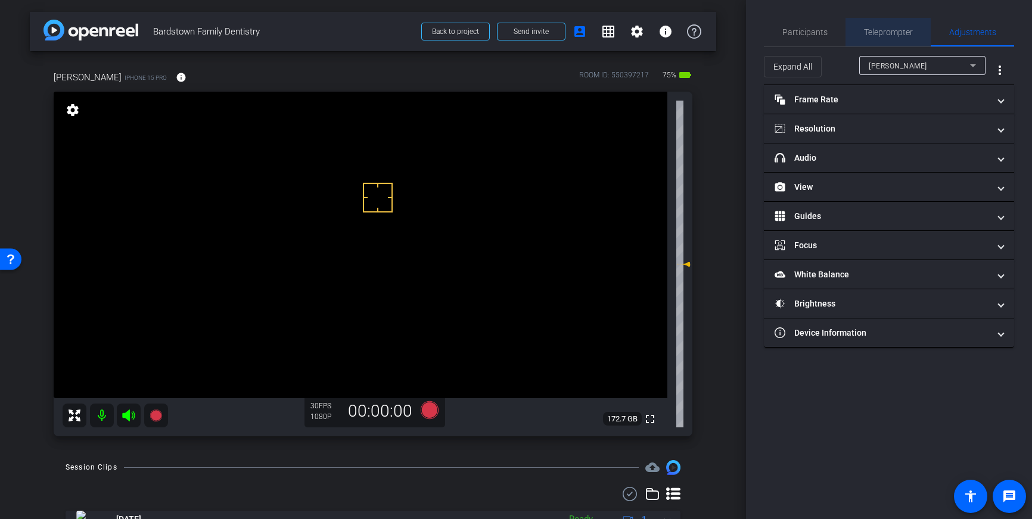
drag, startPoint x: 898, startPoint y: 35, endPoint x: 926, endPoint y: 103, distance: 74.0
click at [898, 35] on span "Teleprompter" at bounding box center [888, 32] width 49 height 8
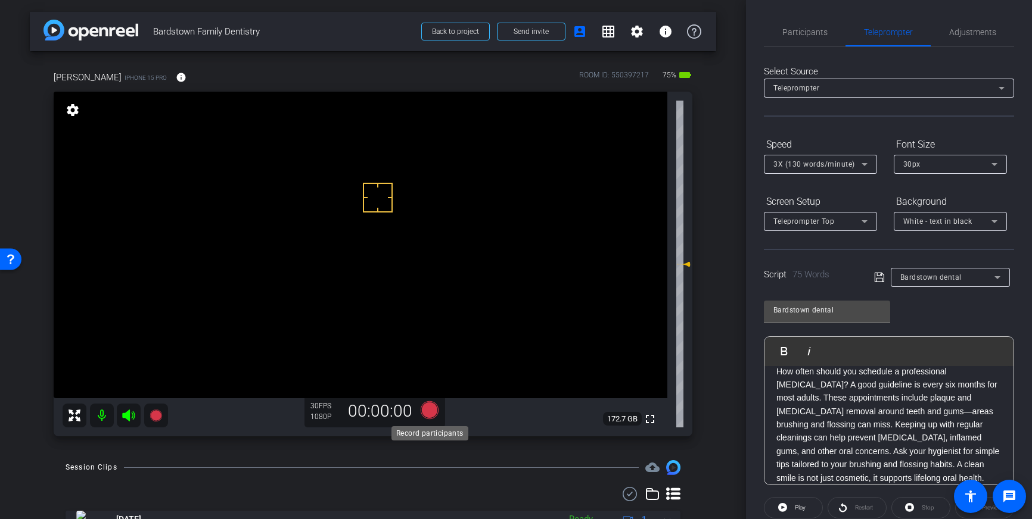
click at [427, 414] on icon at bounding box center [430, 411] width 18 height 18
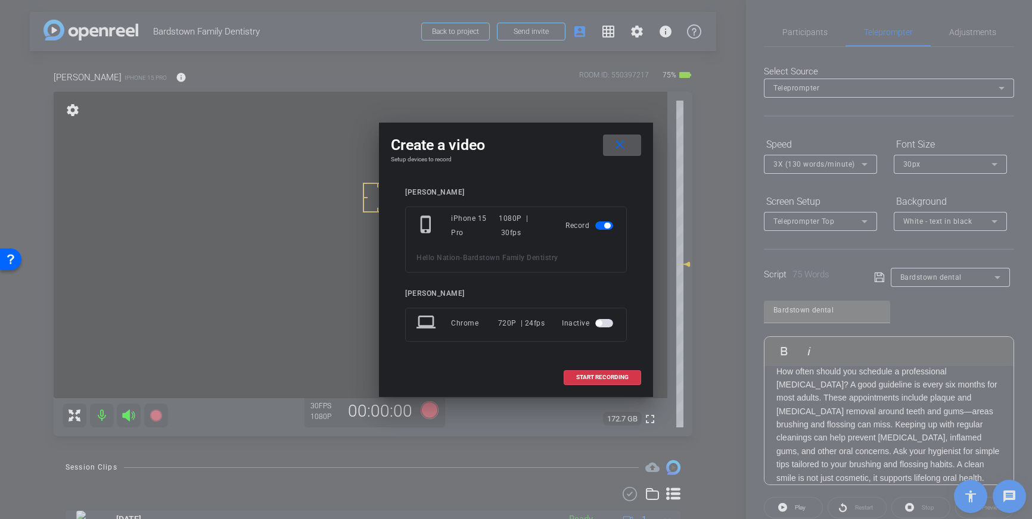
click at [619, 146] on mat-icon "close" at bounding box center [619, 145] width 15 height 15
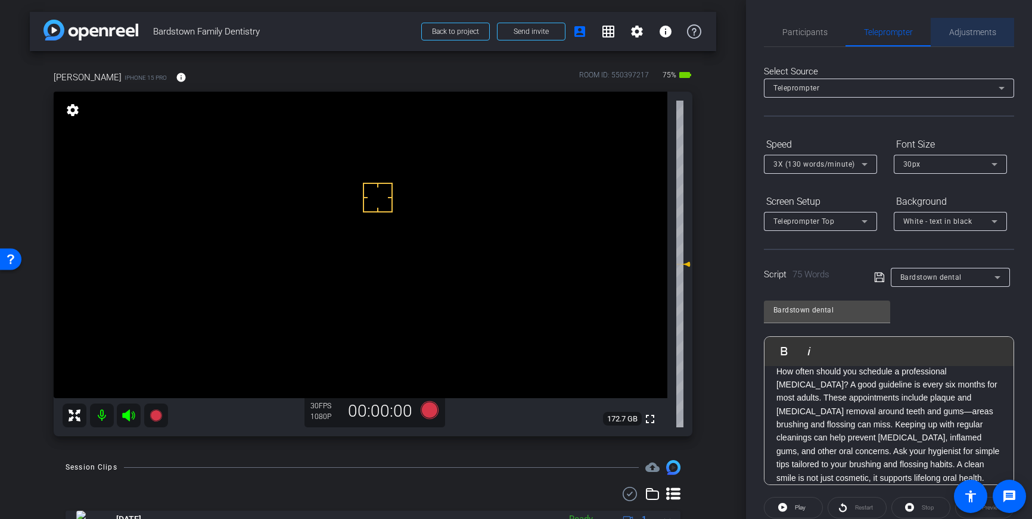
drag, startPoint x: 979, startPoint y: 23, endPoint x: 976, endPoint y: 32, distance: 10.0
click at [979, 23] on span "Adjustments" at bounding box center [972, 32] width 47 height 29
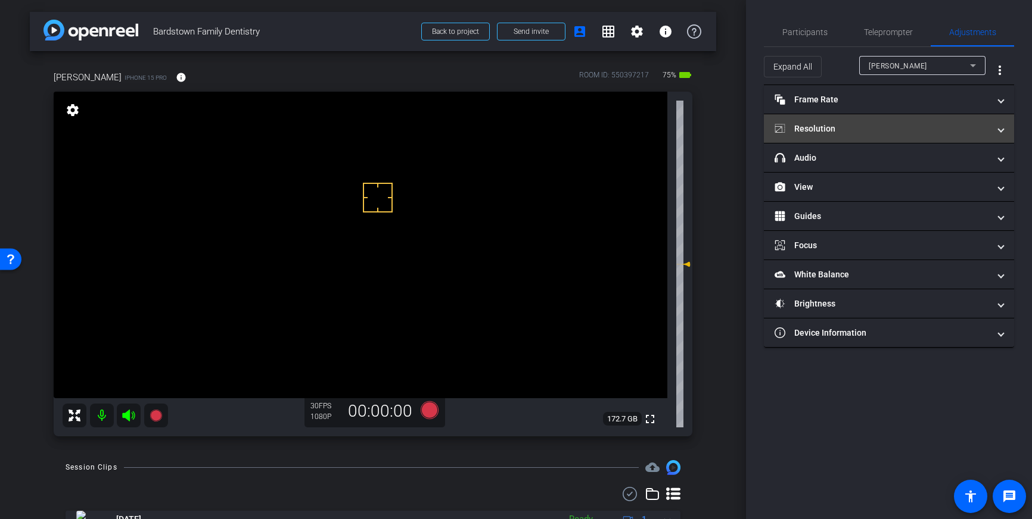
click at [907, 137] on mat-expansion-panel-header "Resolution" at bounding box center [889, 128] width 250 height 29
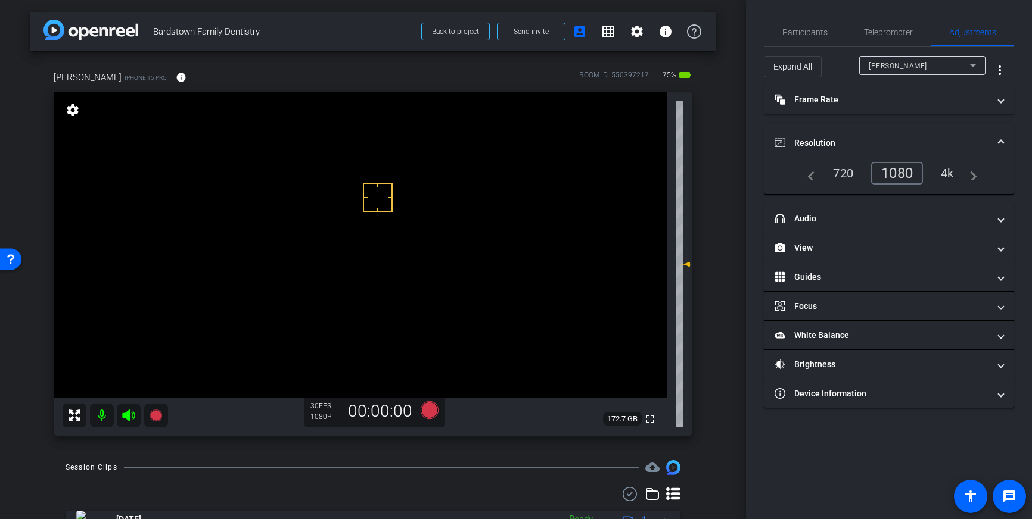
drag, startPoint x: 943, startPoint y: 168, endPoint x: 971, endPoint y: 182, distance: 31.2
click at [944, 170] on div "4k" at bounding box center [947, 173] width 31 height 20
click at [1003, 139] on span at bounding box center [1000, 143] width 5 height 13
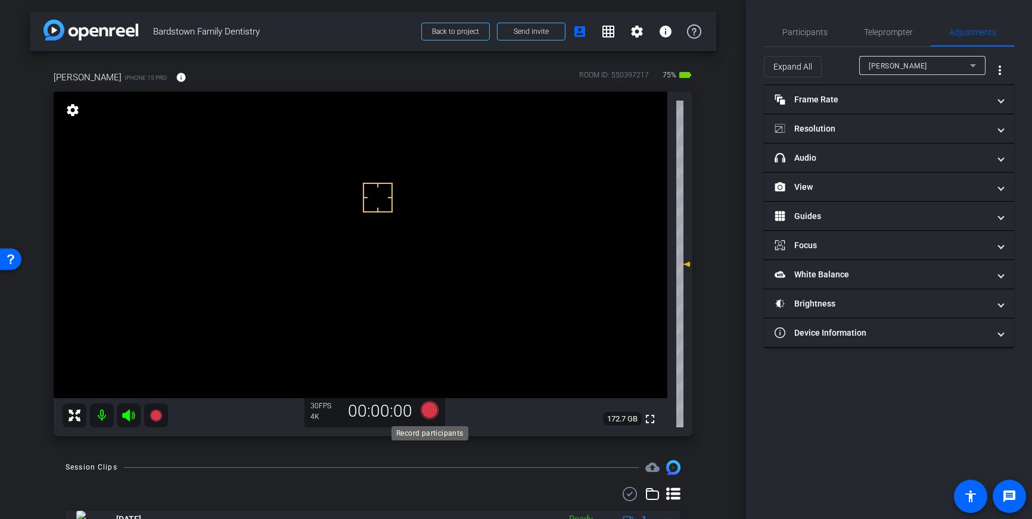
click at [431, 413] on icon at bounding box center [430, 411] width 18 height 18
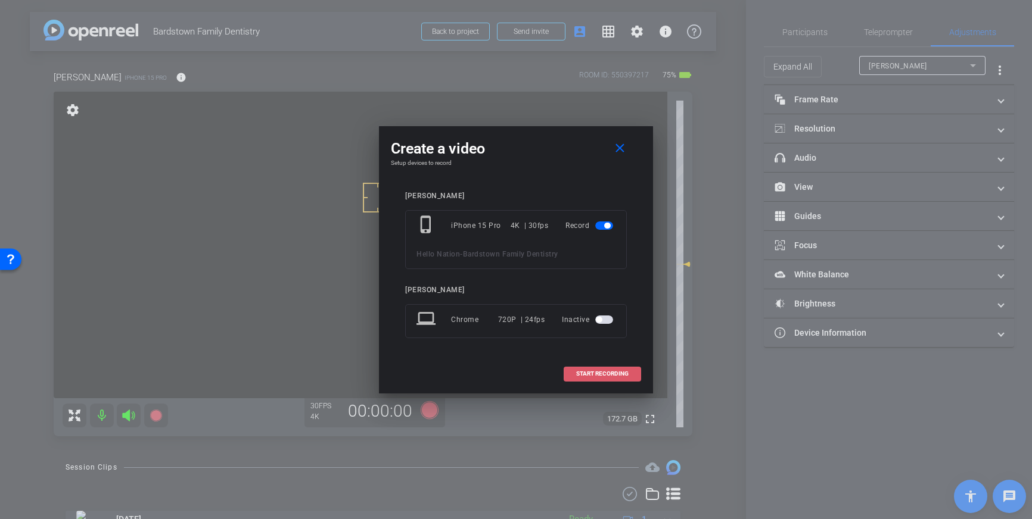
drag, startPoint x: 590, startPoint y: 371, endPoint x: 612, endPoint y: 363, distance: 23.6
click at [590, 371] on span "START RECORDING" at bounding box center [602, 374] width 52 height 6
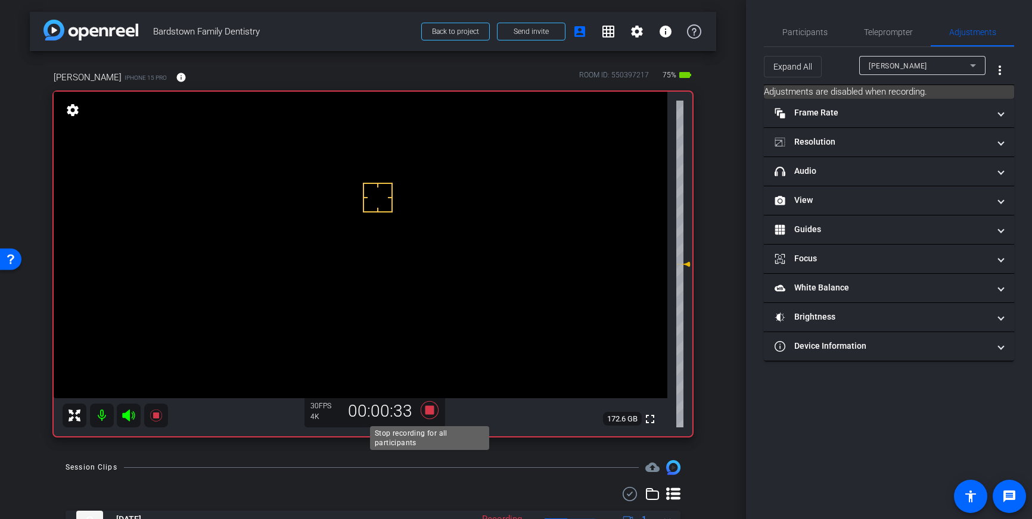
click at [432, 412] on icon at bounding box center [430, 411] width 18 height 18
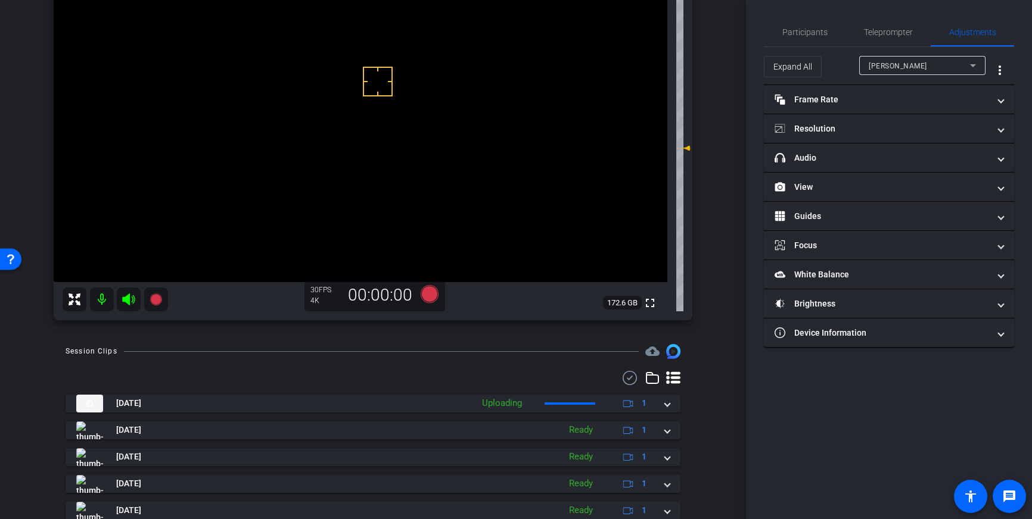
scroll to position [135, 0]
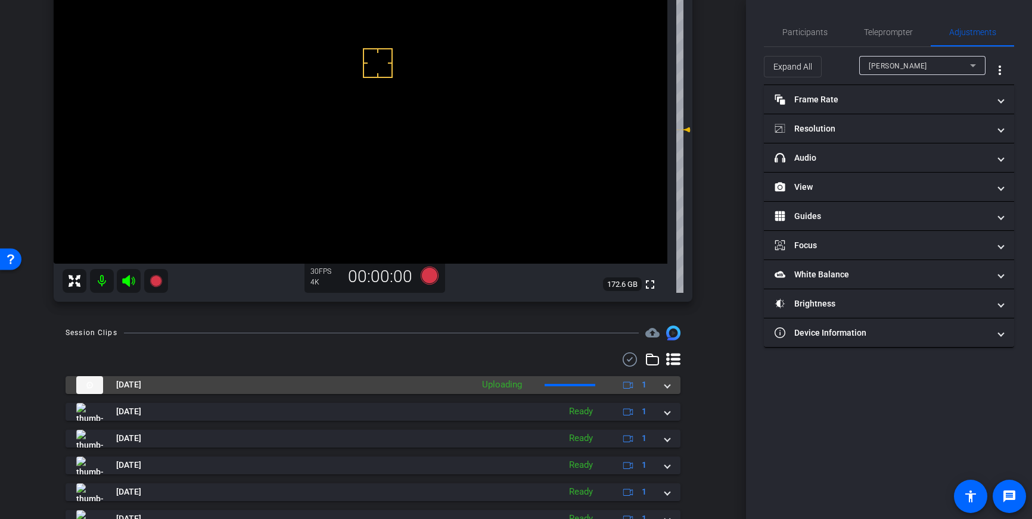
click at [668, 388] on span at bounding box center [667, 385] width 5 height 13
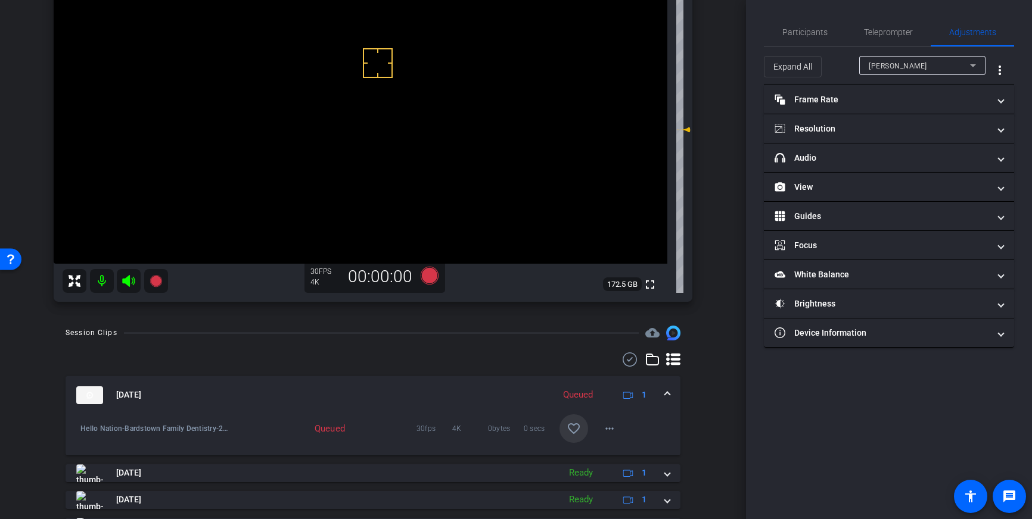
click at [579, 425] on mat-icon "favorite_border" at bounding box center [574, 429] width 14 height 14
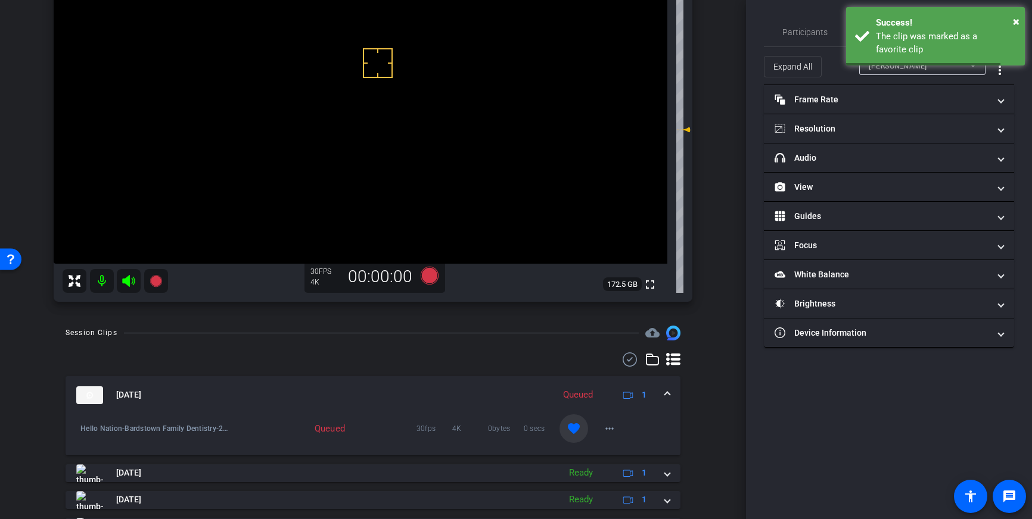
click at [664, 396] on div "Oct 3, 2025 Queued 1" at bounding box center [370, 396] width 589 height 18
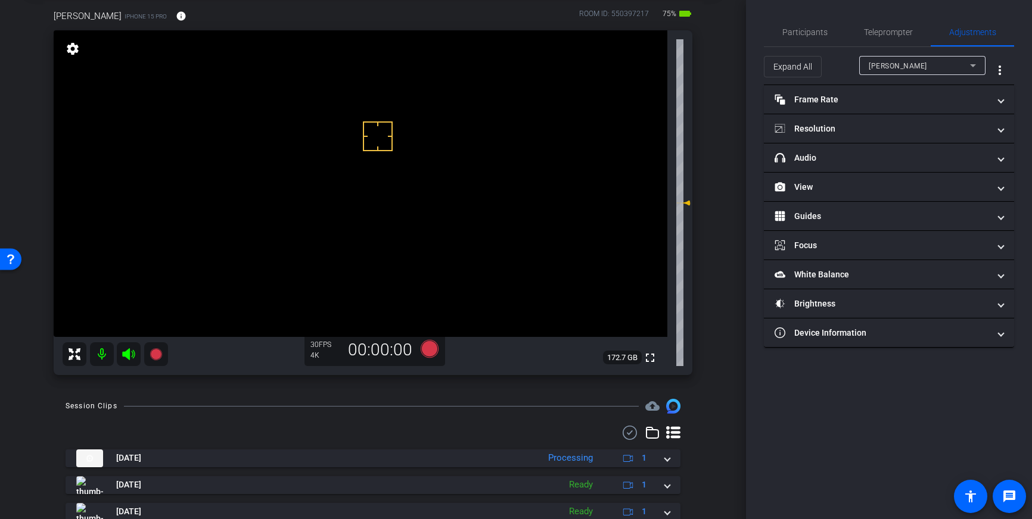
scroll to position [56, 0]
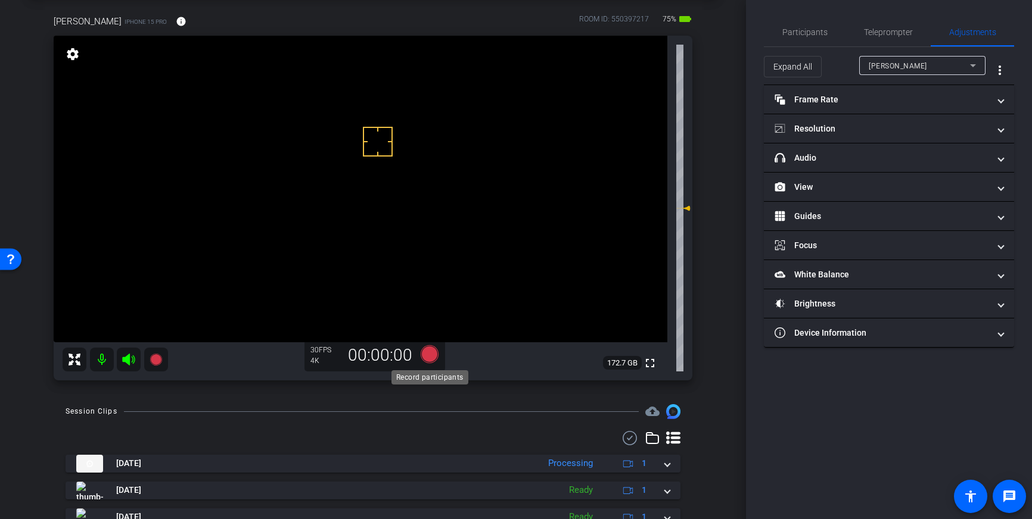
click at [428, 353] on icon at bounding box center [430, 355] width 18 height 18
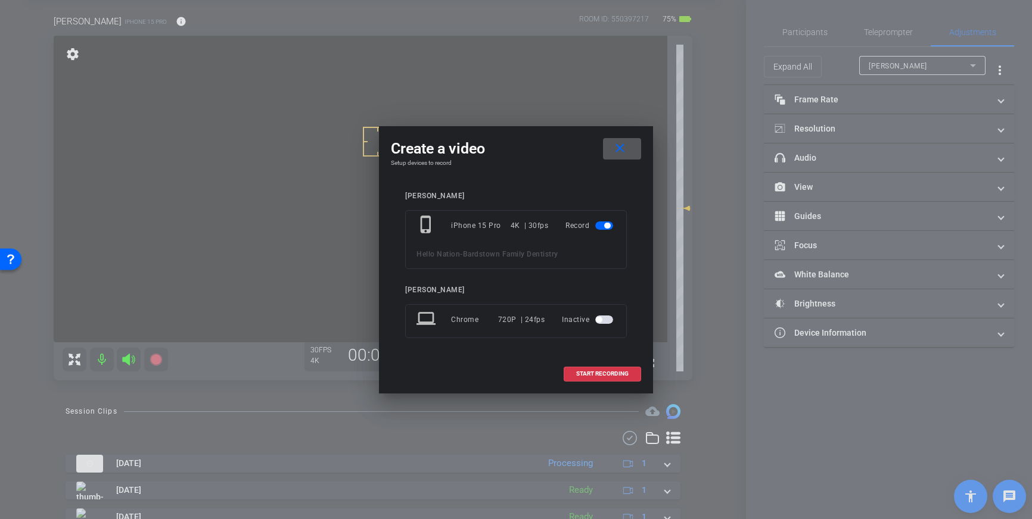
drag, startPoint x: 587, startPoint y: 371, endPoint x: 684, endPoint y: 278, distance: 134.4
click at [587, 371] on span "START RECORDING" at bounding box center [602, 374] width 52 height 6
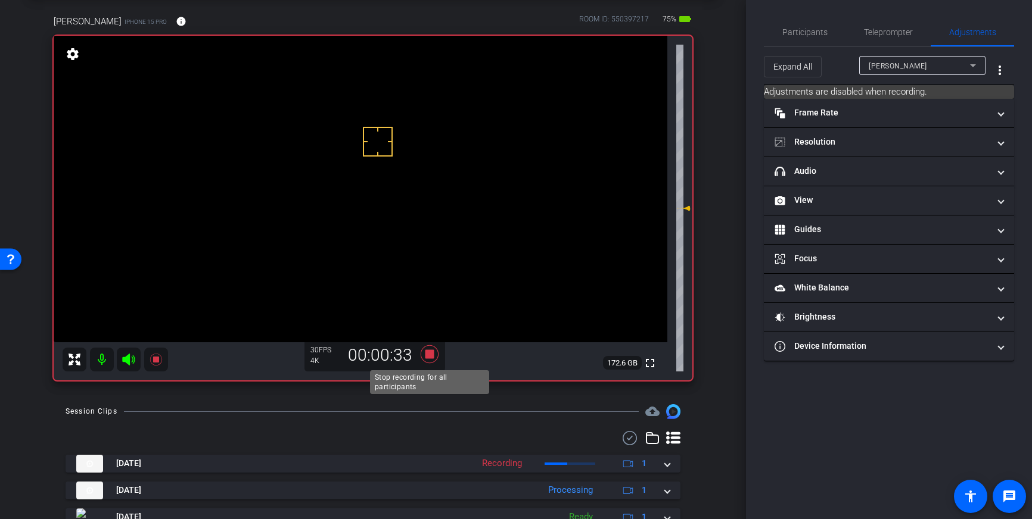
drag, startPoint x: 431, startPoint y: 357, endPoint x: 446, endPoint y: 363, distance: 16.0
click at [431, 357] on icon at bounding box center [430, 355] width 18 height 18
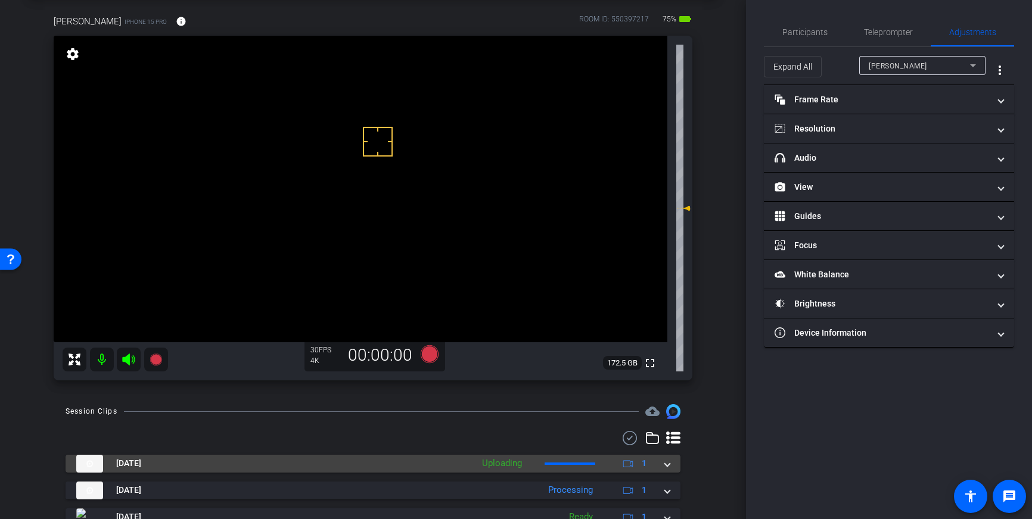
click at [658, 471] on div "Oct 3, 2025 Uploading 1" at bounding box center [370, 464] width 589 height 18
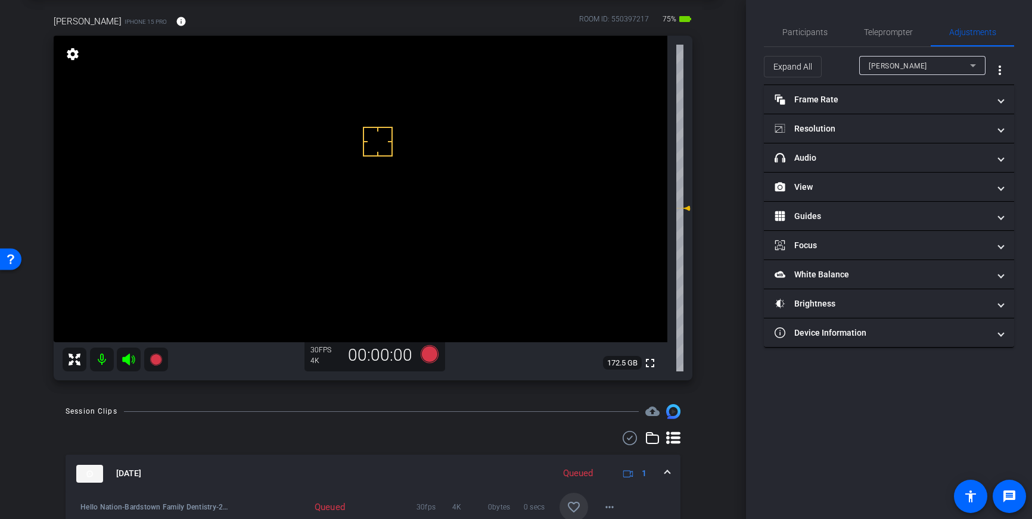
click at [567, 503] on mat-icon "favorite_border" at bounding box center [574, 507] width 14 height 14
click at [886, 40] on span "Teleprompter" at bounding box center [888, 32] width 49 height 29
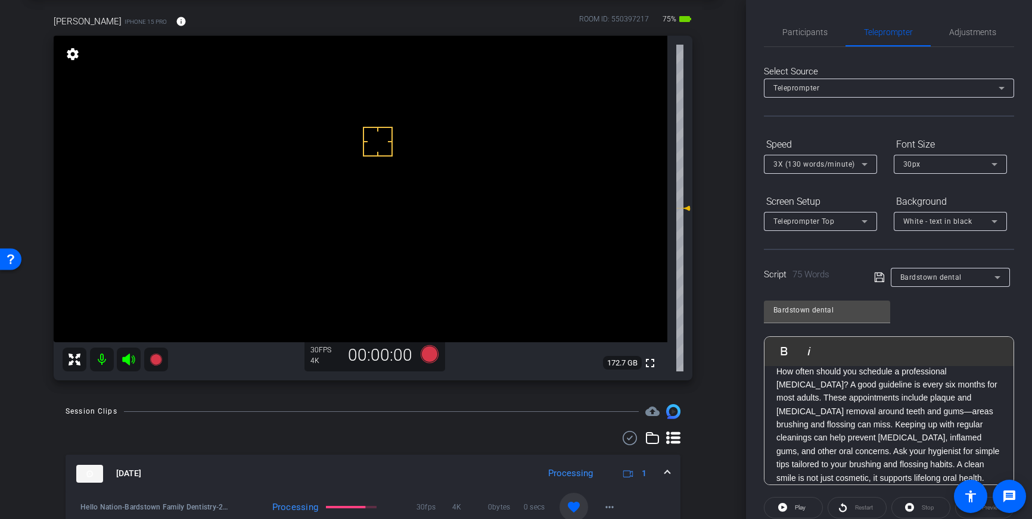
scroll to position [132, 0]
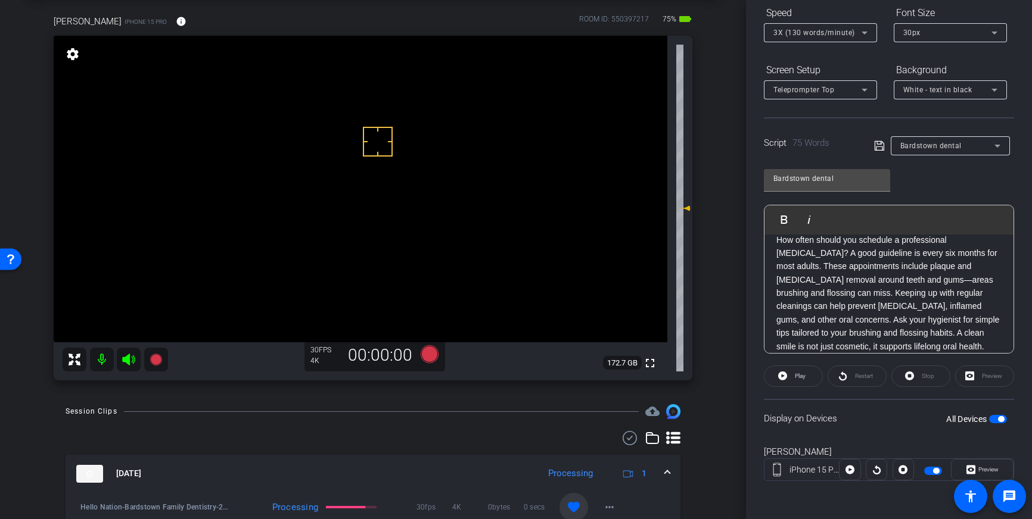
click at [998, 420] on span "button" at bounding box center [1001, 419] width 6 height 6
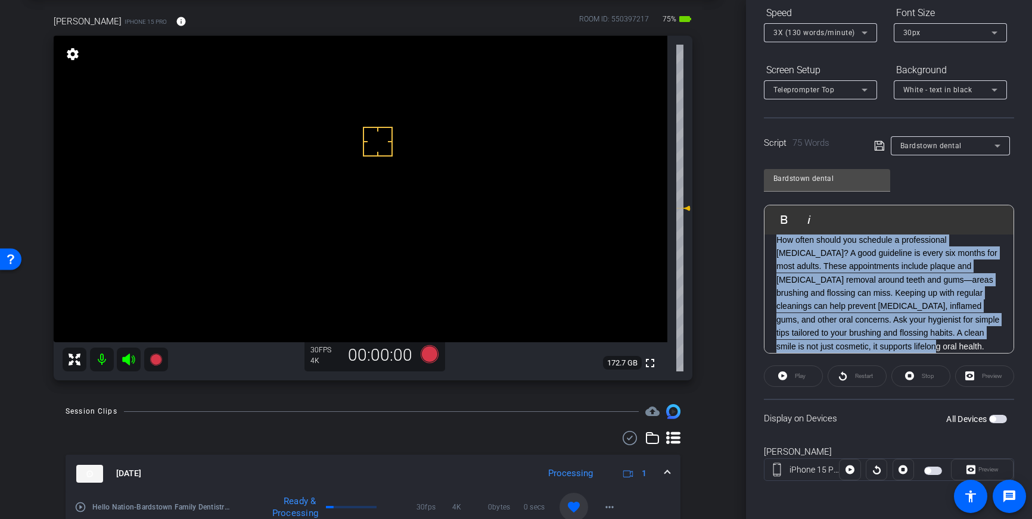
drag, startPoint x: 931, startPoint y: 344, endPoint x: 777, endPoint y: 245, distance: 181.9
click at [777, 245] on p "How often should you schedule a professional teeth cleaning? A good guideline i…" at bounding box center [888, 294] width 225 height 120
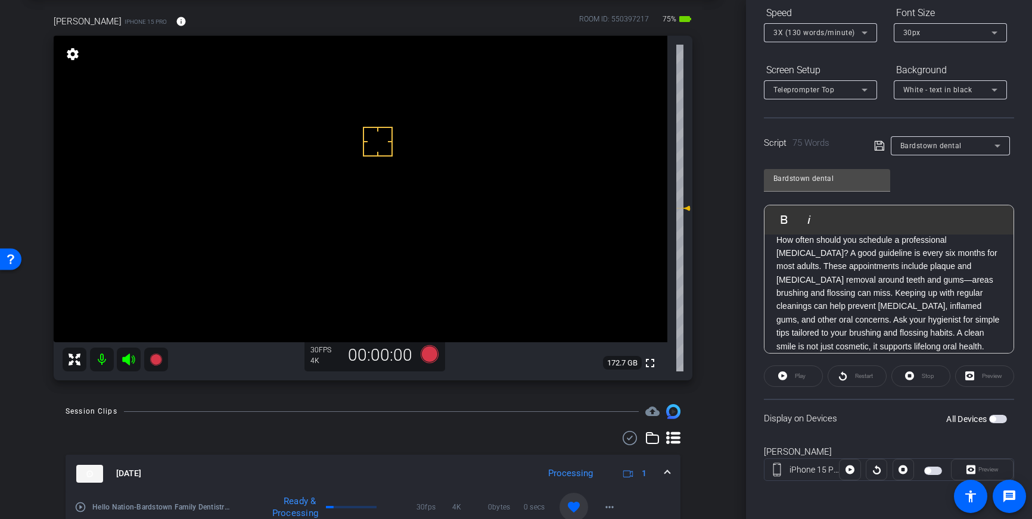
scroll to position [13, 0]
drag, startPoint x: 876, startPoint y: 146, endPoint x: 897, endPoint y: 165, distance: 27.8
click at [876, 146] on icon at bounding box center [879, 146] width 11 height 14
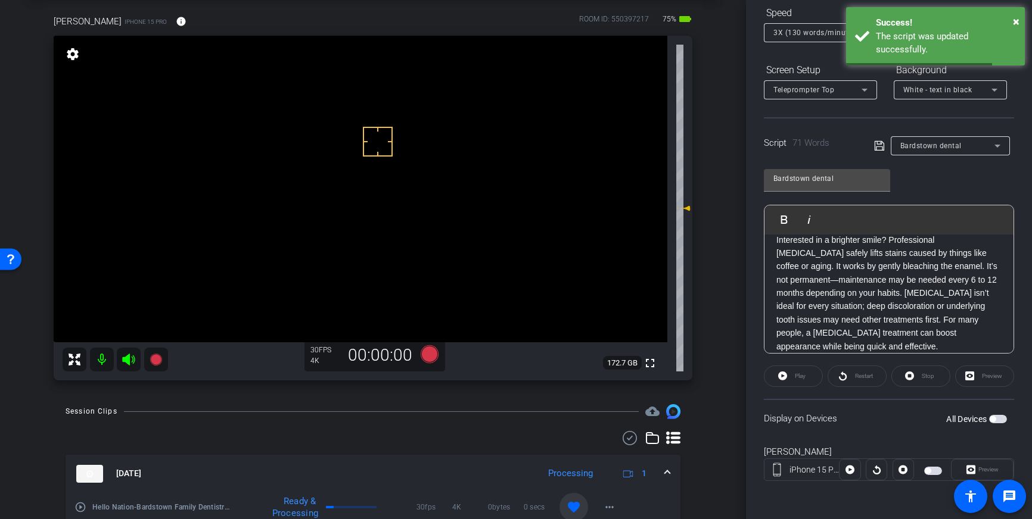
click at [993, 419] on span "button" at bounding box center [992, 419] width 6 height 6
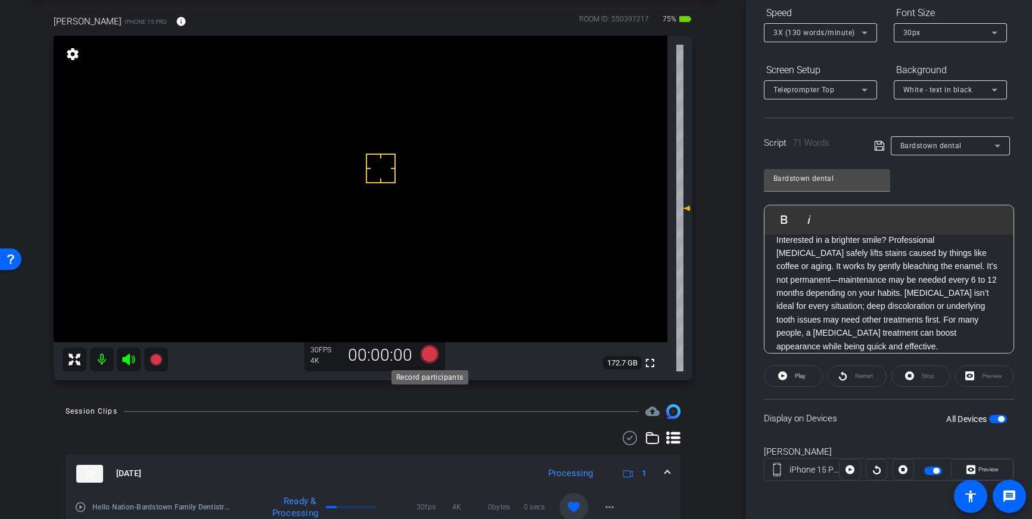
click at [432, 360] on icon at bounding box center [430, 355] width 18 height 18
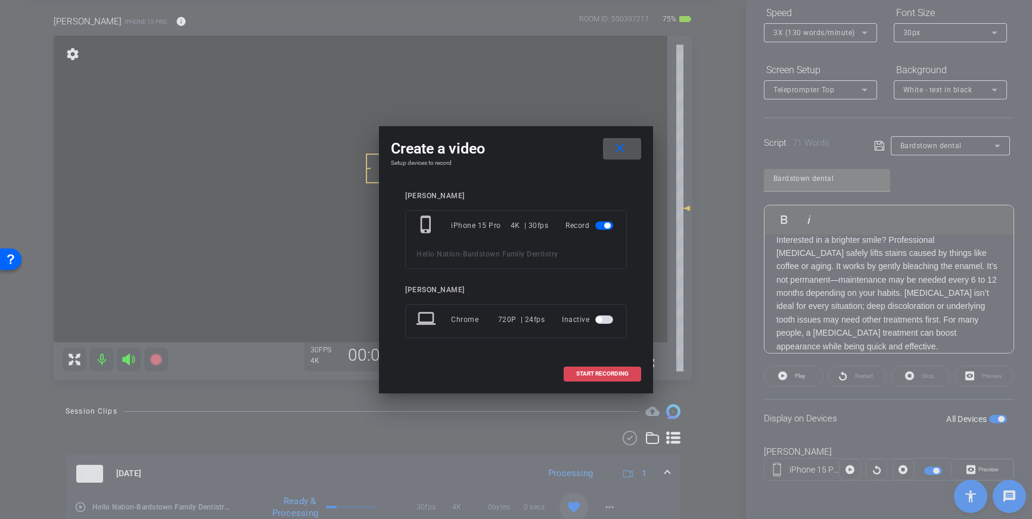
click at [580, 369] on span at bounding box center [602, 374] width 76 height 29
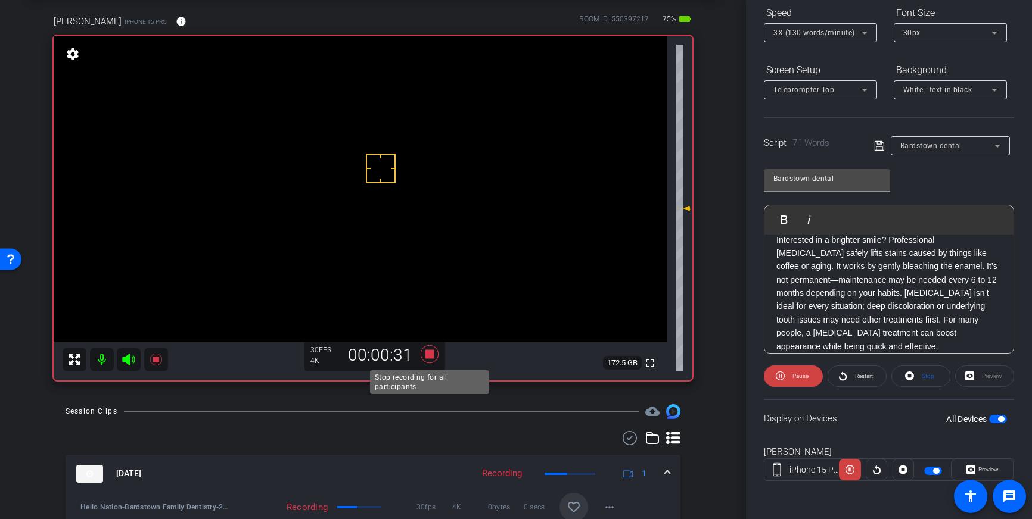
click at [426, 355] on icon at bounding box center [430, 355] width 18 height 18
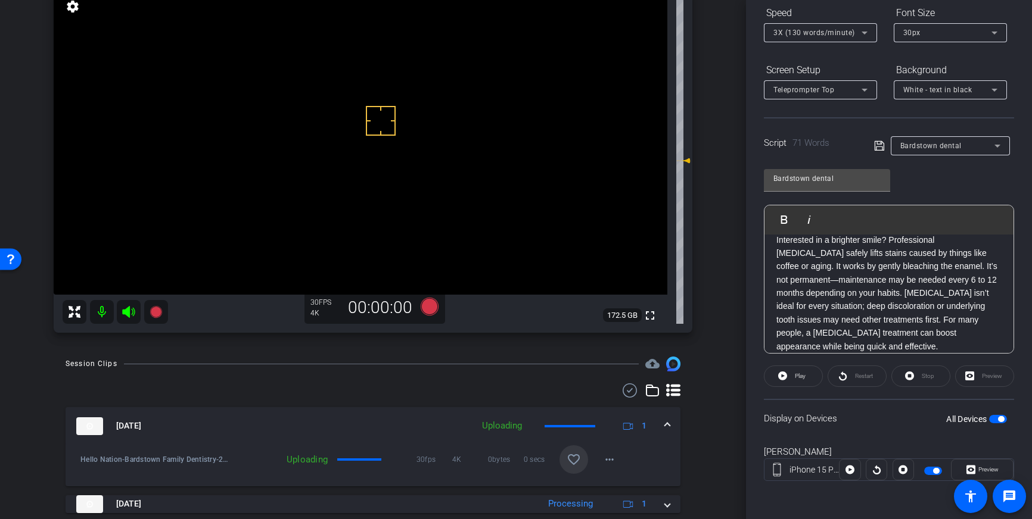
scroll to position [110, 0]
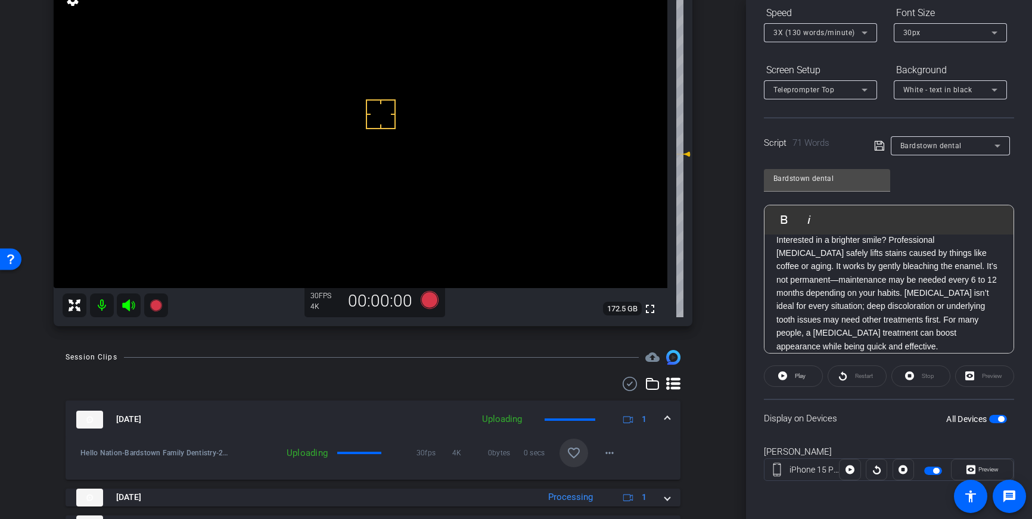
click at [576, 456] on mat-icon "favorite_border" at bounding box center [574, 453] width 14 height 14
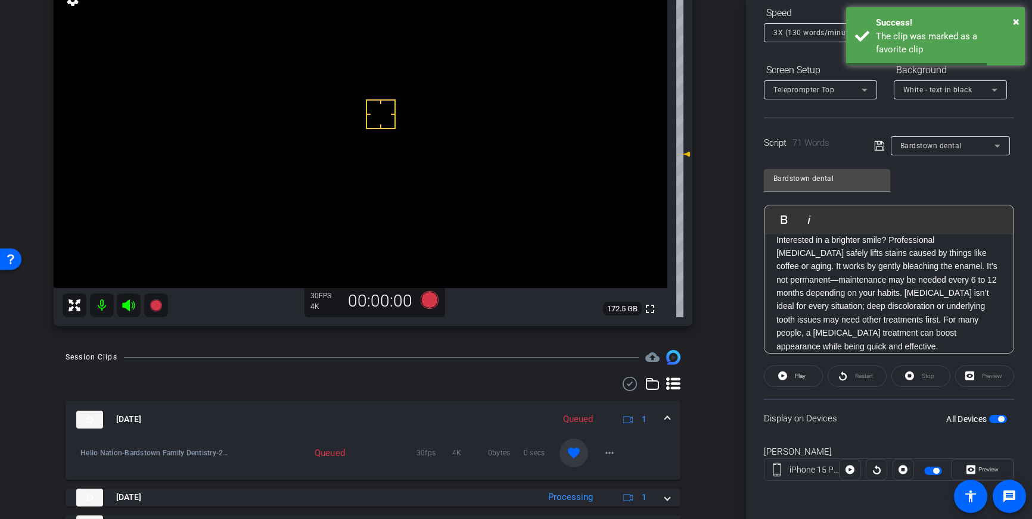
click at [674, 417] on mat-expansion-panel-header "Oct 3, 2025 Queued 1" at bounding box center [373, 420] width 615 height 38
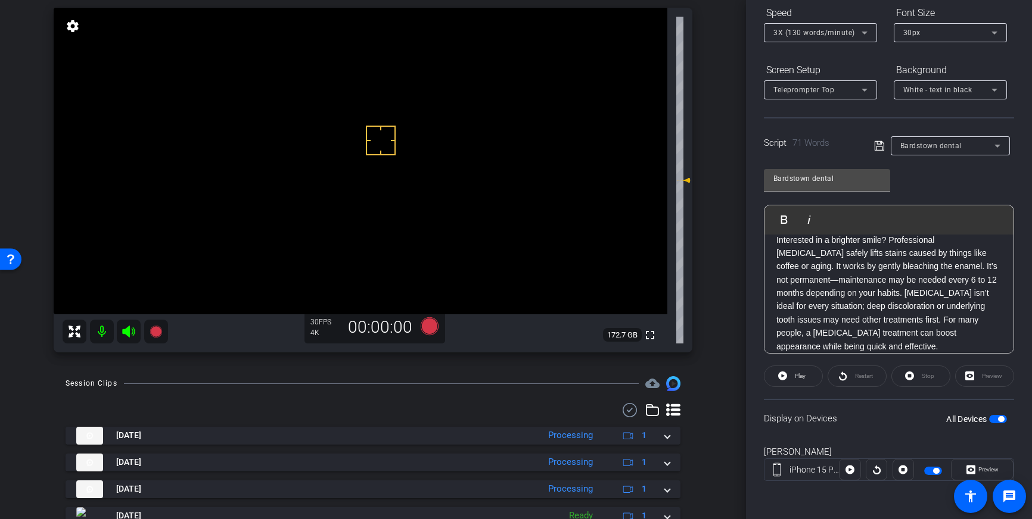
scroll to position [82, 0]
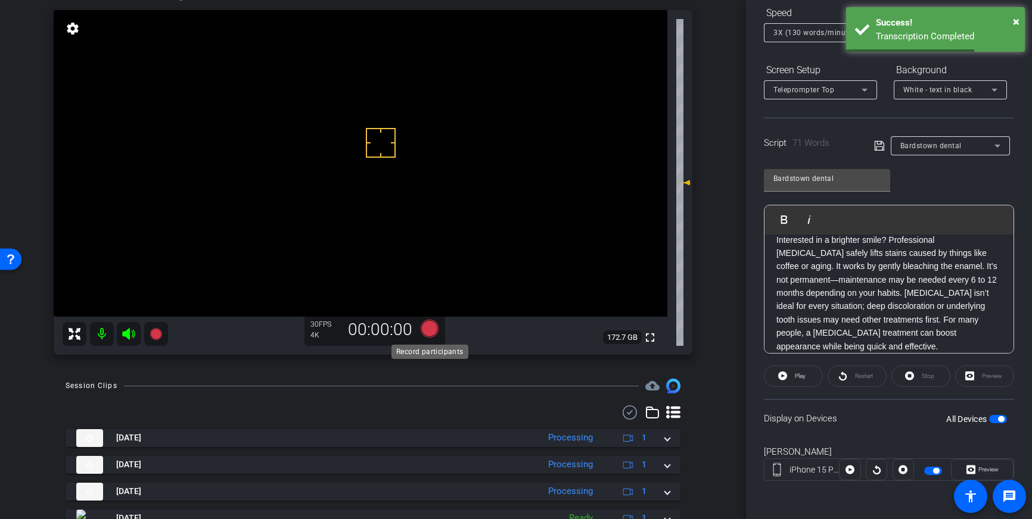
click at [427, 332] on icon at bounding box center [430, 329] width 18 height 18
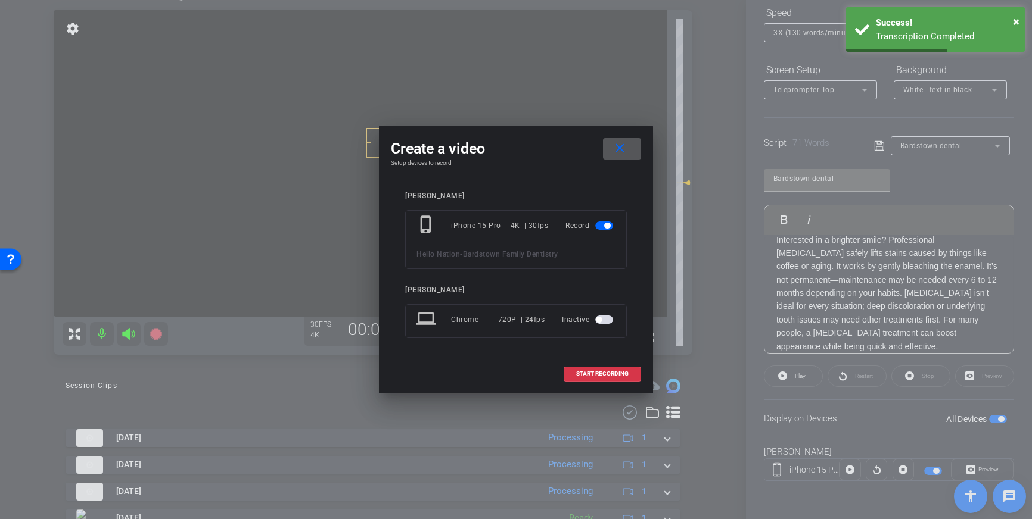
drag, startPoint x: 587, startPoint y: 376, endPoint x: 643, endPoint y: 332, distance: 71.4
click at [587, 376] on span "START RECORDING" at bounding box center [602, 374] width 52 height 6
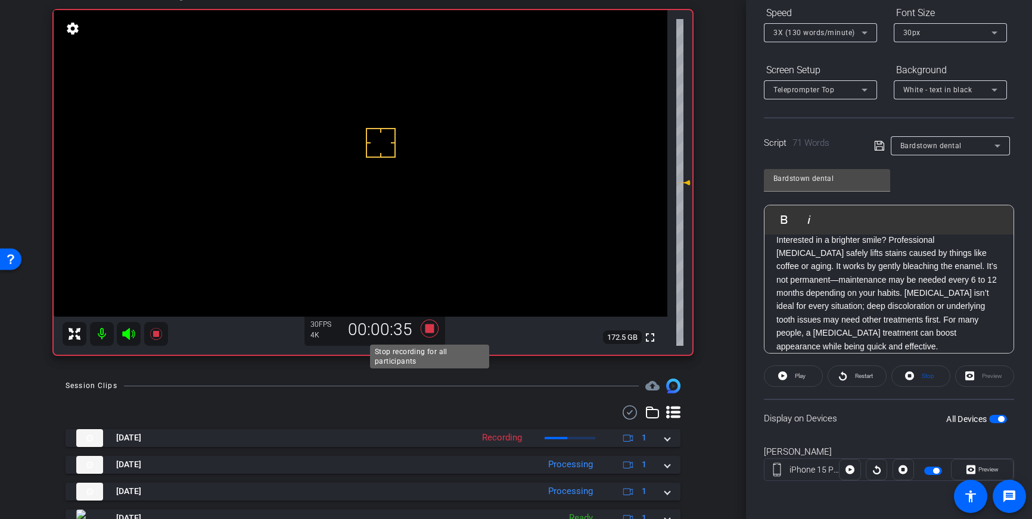
click at [430, 331] on icon at bounding box center [430, 329] width 18 height 18
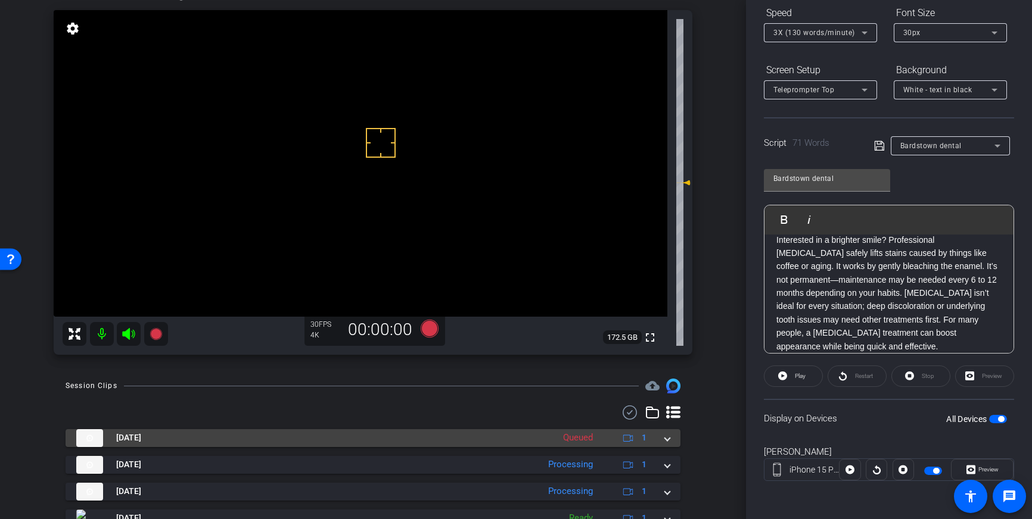
click at [664, 444] on div "Oct 3, 2025 Queued 1" at bounding box center [370, 439] width 589 height 18
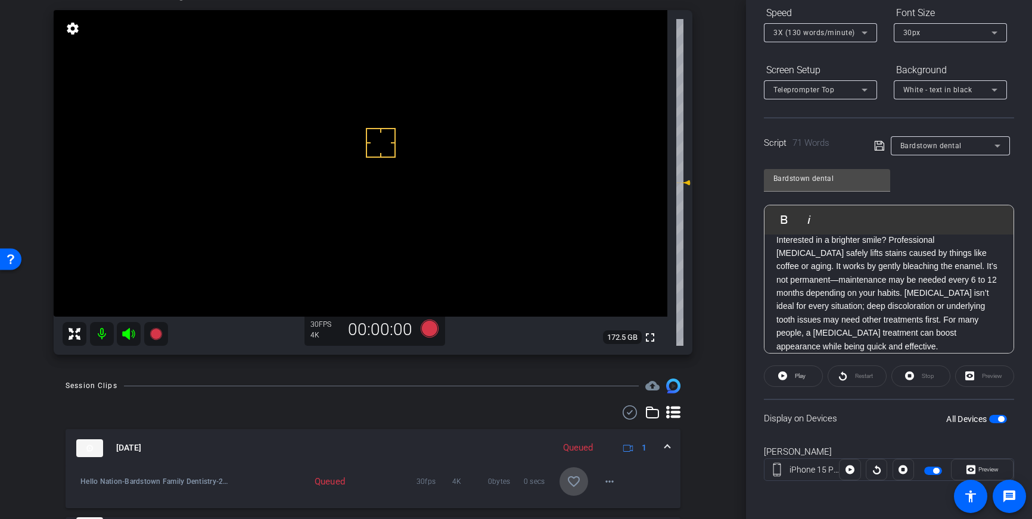
click at [577, 483] on mat-icon "favorite_border" at bounding box center [574, 482] width 14 height 14
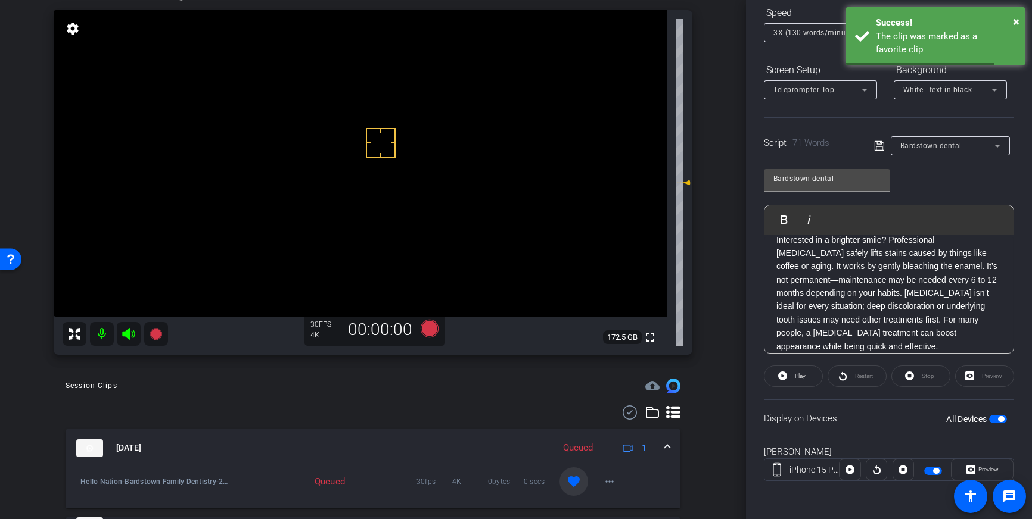
click at [671, 448] on mat-expansion-panel-header "Oct 3, 2025 Queued 1" at bounding box center [373, 449] width 615 height 38
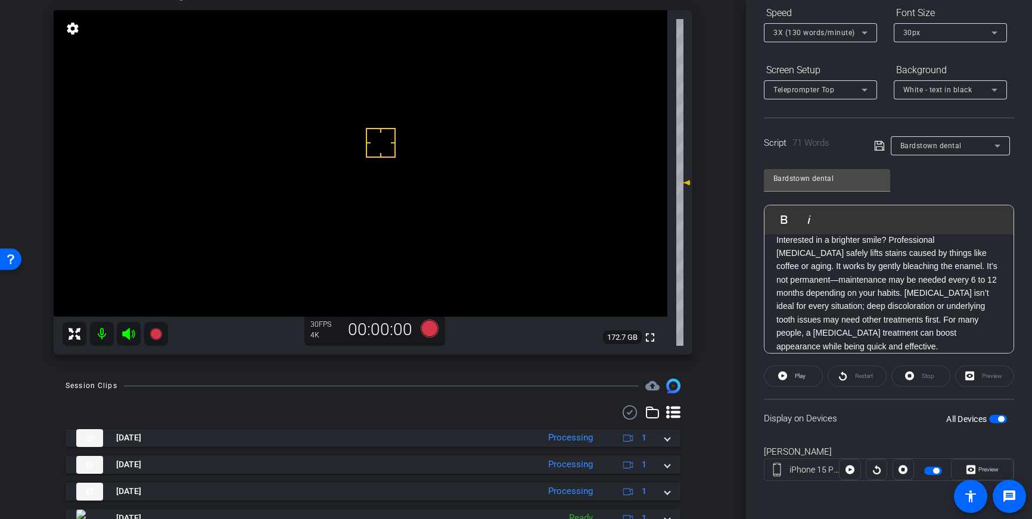
click at [998, 417] on span "button" at bounding box center [1001, 419] width 6 height 6
click at [844, 307] on p "Interested in a brighter smile? Professional teeth whitening safely lifts stain…" at bounding box center [888, 294] width 225 height 120
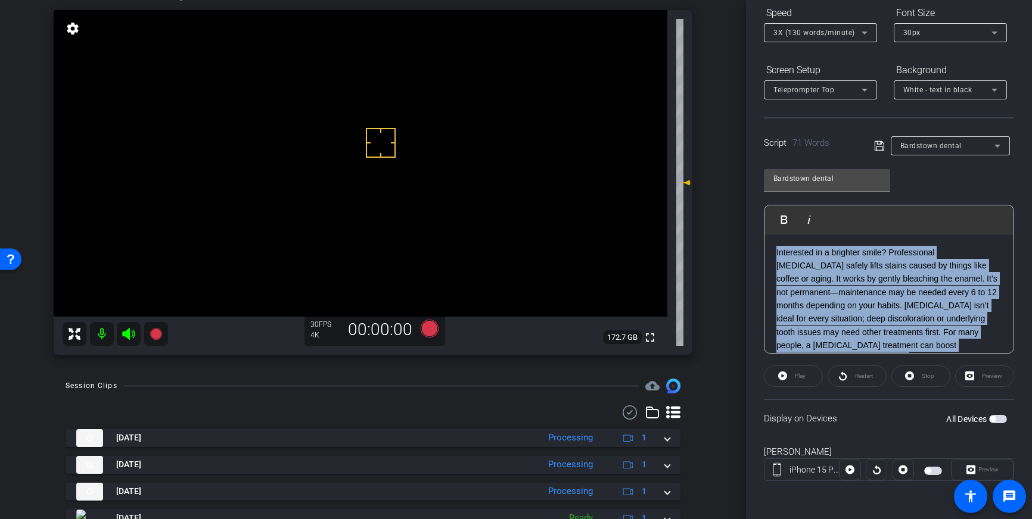
scroll to position [0, 0]
drag, startPoint x: 817, startPoint y: 347, endPoint x: 776, endPoint y: 237, distance: 117.6
click at [776, 237] on div "Interested in a brighter smile? Professional teeth whitening safely lifts stain…" at bounding box center [888, 307] width 249 height 144
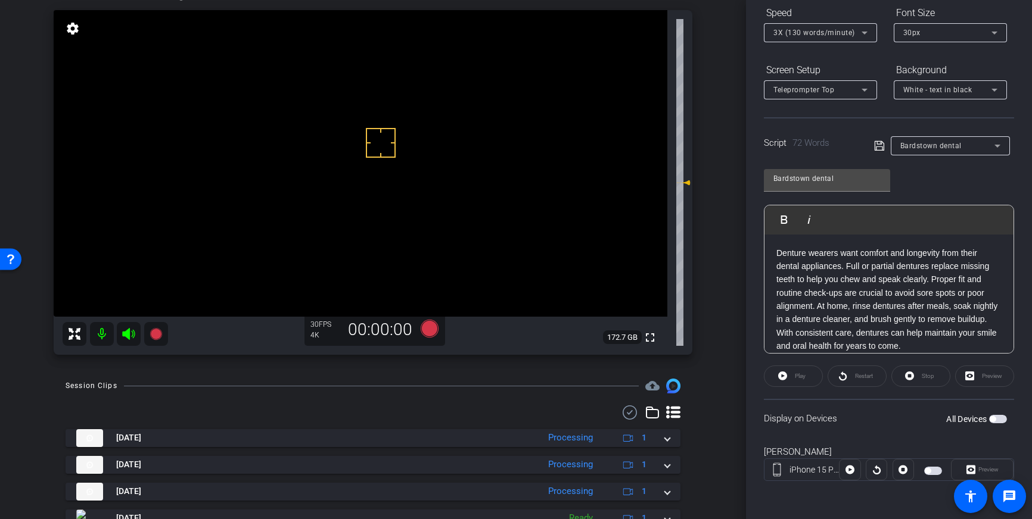
click at [878, 145] on icon at bounding box center [879, 146] width 11 height 14
drag, startPoint x: 453, startPoint y: 86, endPoint x: 453, endPoint y: 140, distance: 54.2
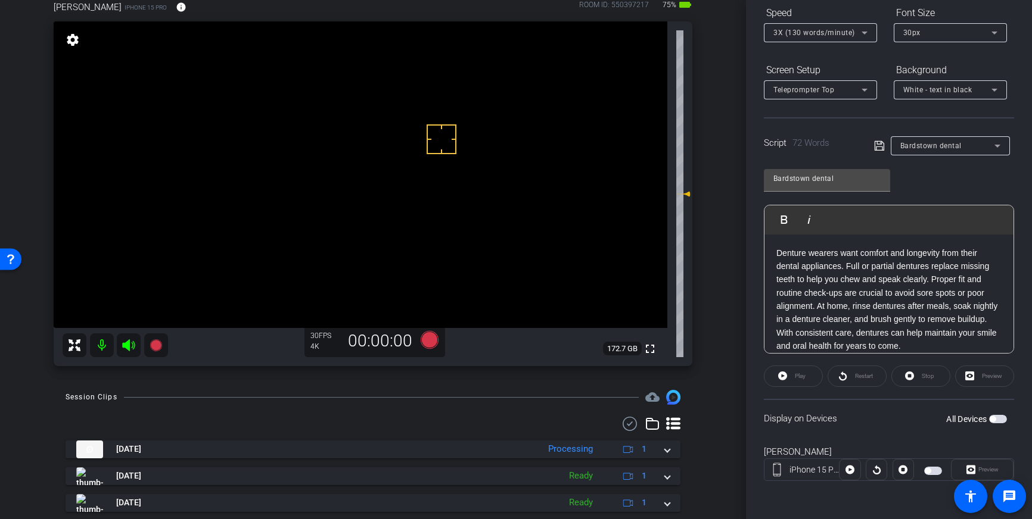
scroll to position [71, 0]
drag, startPoint x: 997, startPoint y: 417, endPoint x: 998, endPoint y: 430, distance: 12.6
click at [997, 417] on span "button" at bounding box center [998, 419] width 18 height 8
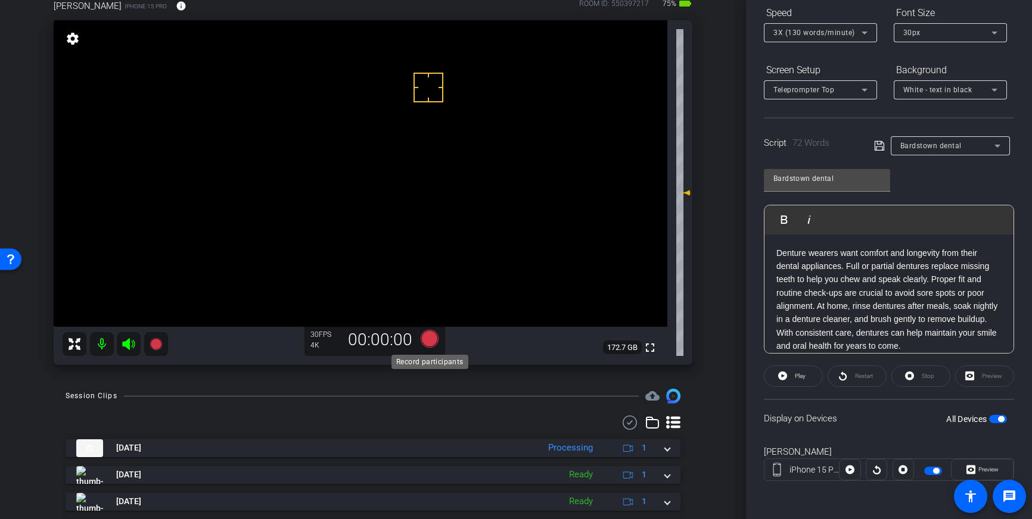
click at [428, 341] on icon at bounding box center [430, 339] width 18 height 18
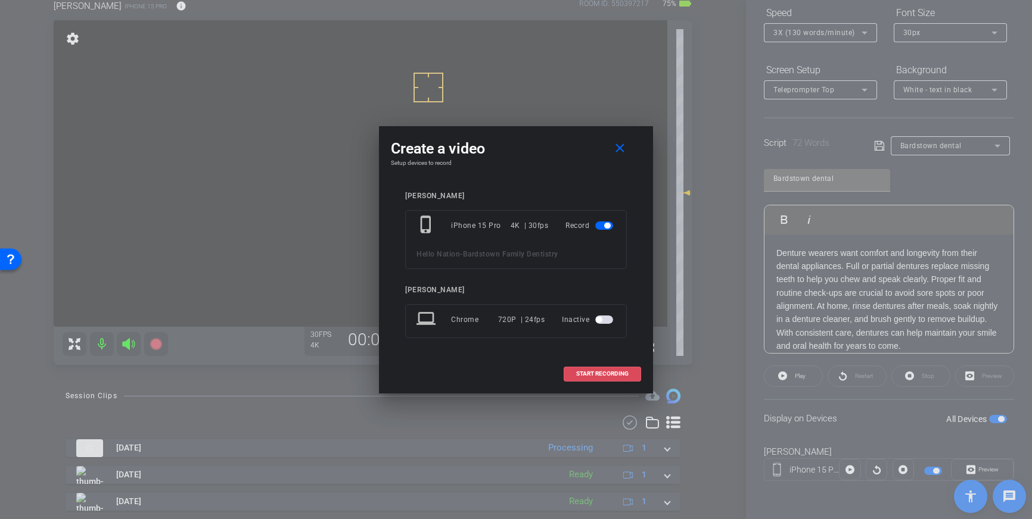
drag, startPoint x: 600, startPoint y: 374, endPoint x: 731, endPoint y: 262, distance: 172.0
click at [600, 374] on span "START RECORDING" at bounding box center [602, 374] width 52 height 6
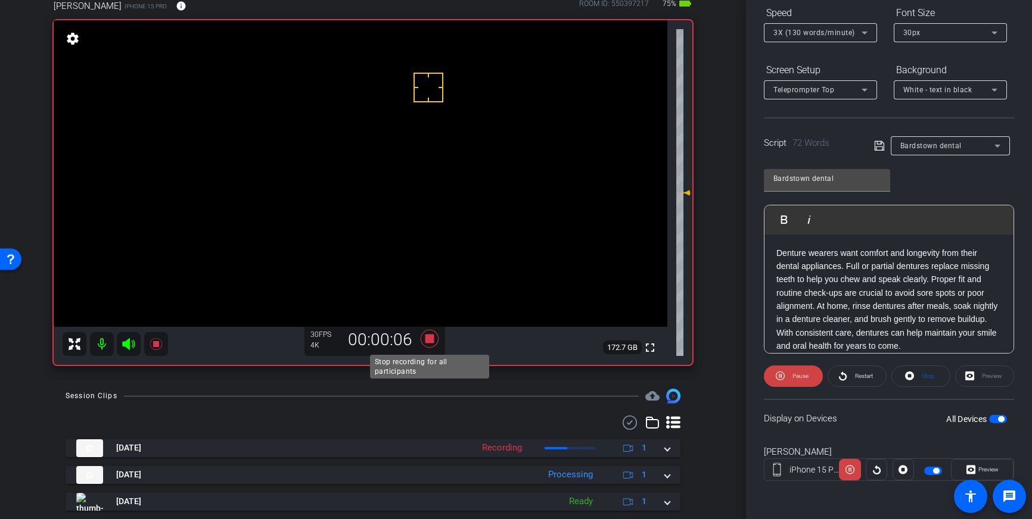
click at [432, 342] on icon at bounding box center [430, 339] width 18 height 18
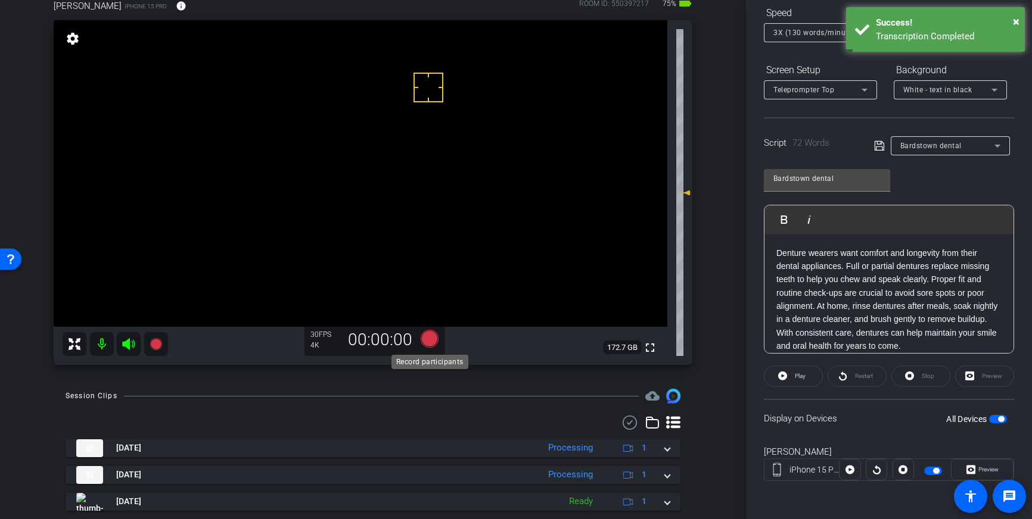
click at [428, 340] on icon at bounding box center [430, 339] width 18 height 18
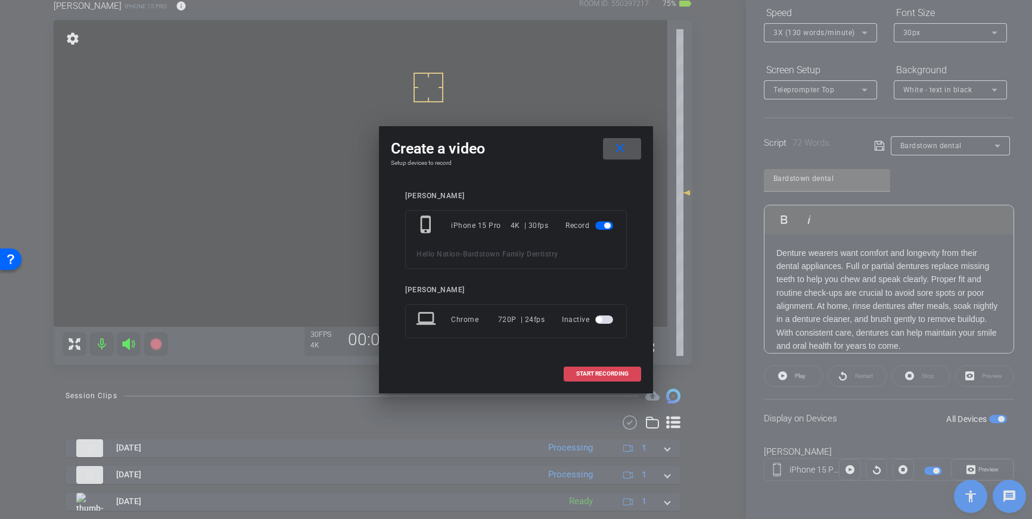
click at [591, 374] on span "START RECORDING" at bounding box center [602, 374] width 52 height 6
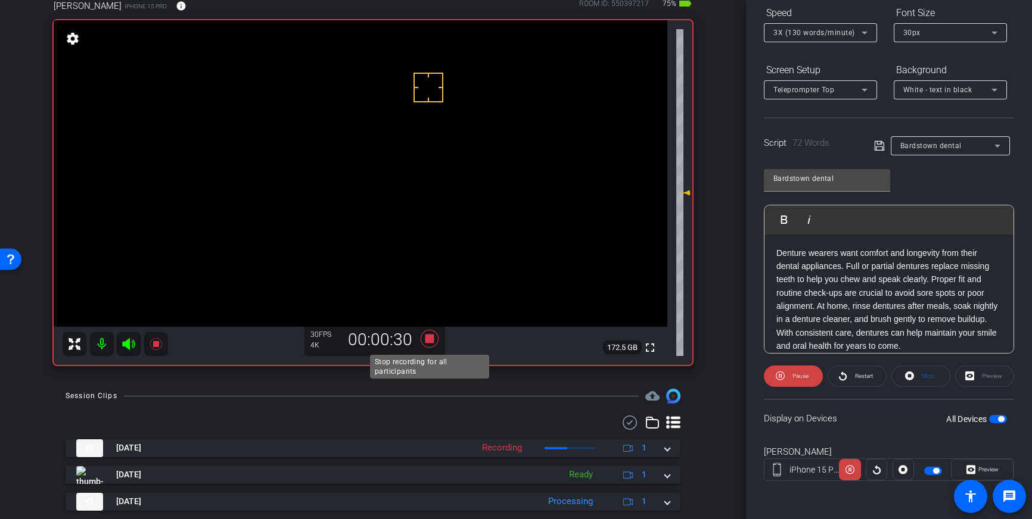
click at [432, 338] on icon at bounding box center [430, 339] width 18 height 18
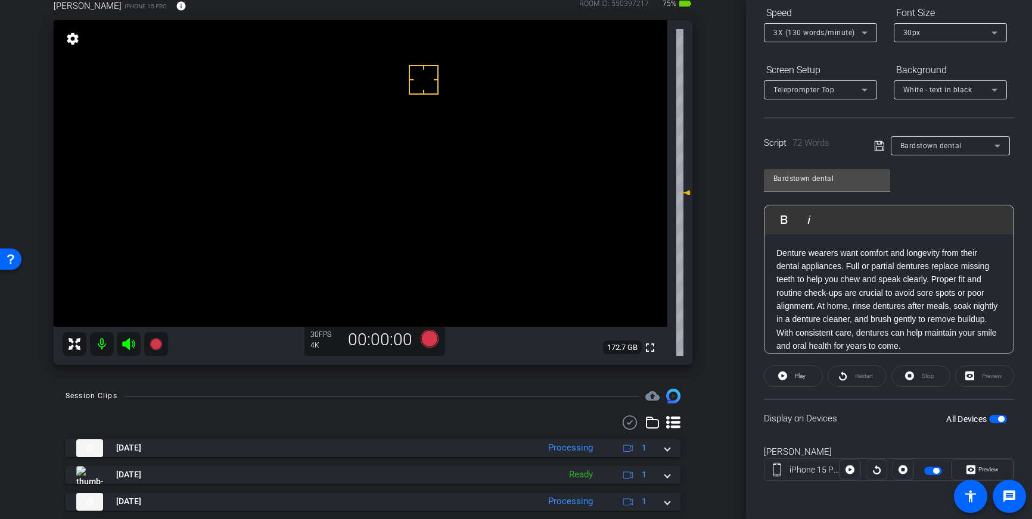
drag, startPoint x: 432, startPoint y: 154, endPoint x: 426, endPoint y: 155, distance: 6.7
click at [430, 343] on icon at bounding box center [430, 339] width 18 height 18
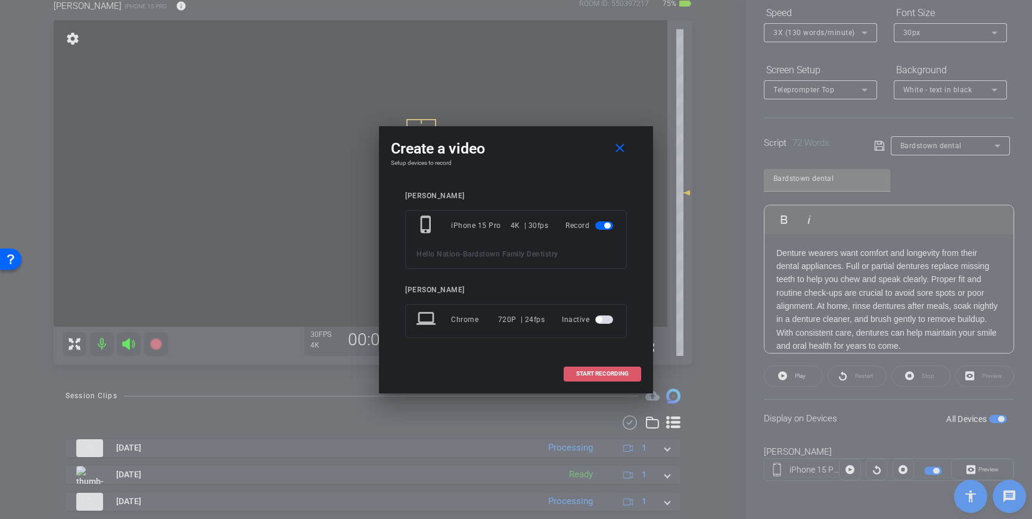
click at [587, 373] on span "START RECORDING" at bounding box center [602, 374] width 52 height 6
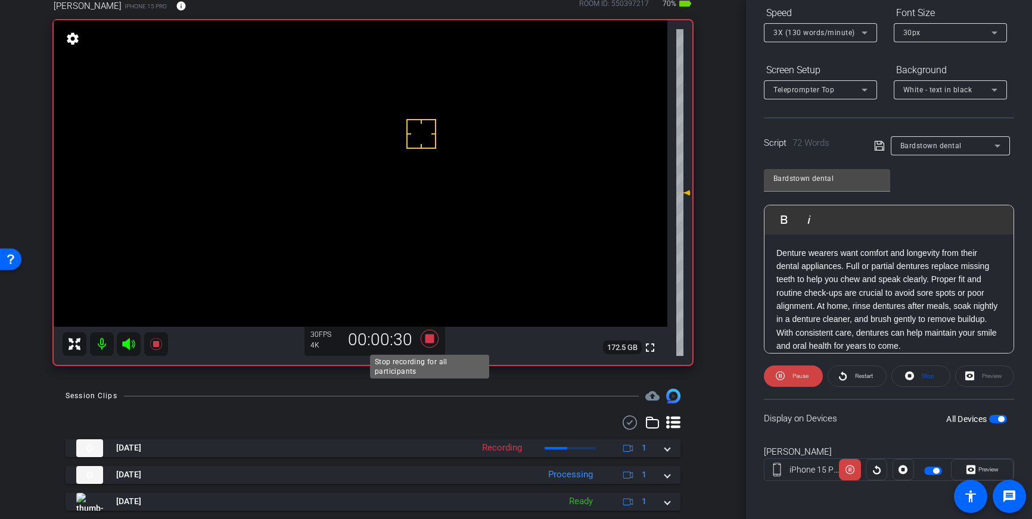
click at [432, 341] on icon at bounding box center [430, 339] width 18 height 18
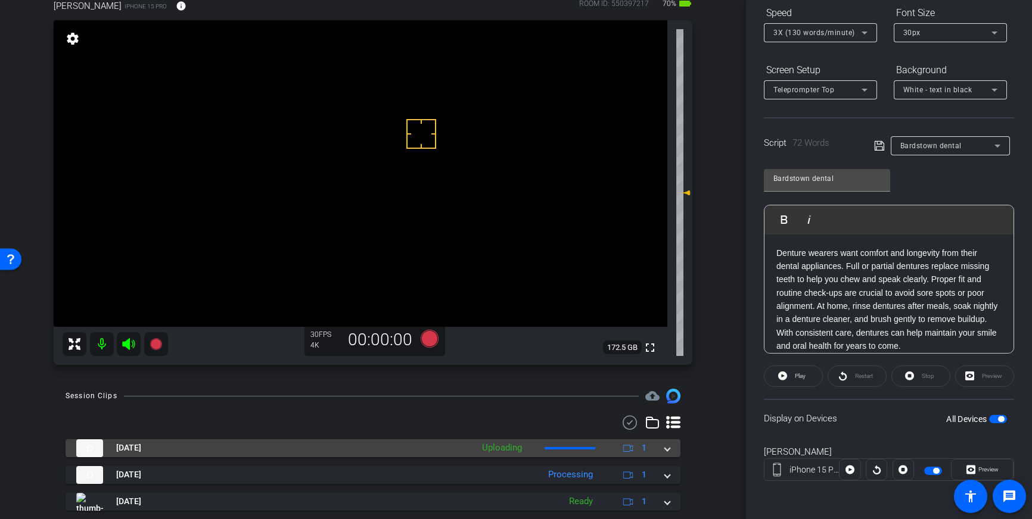
click at [665, 447] on span at bounding box center [667, 448] width 5 height 13
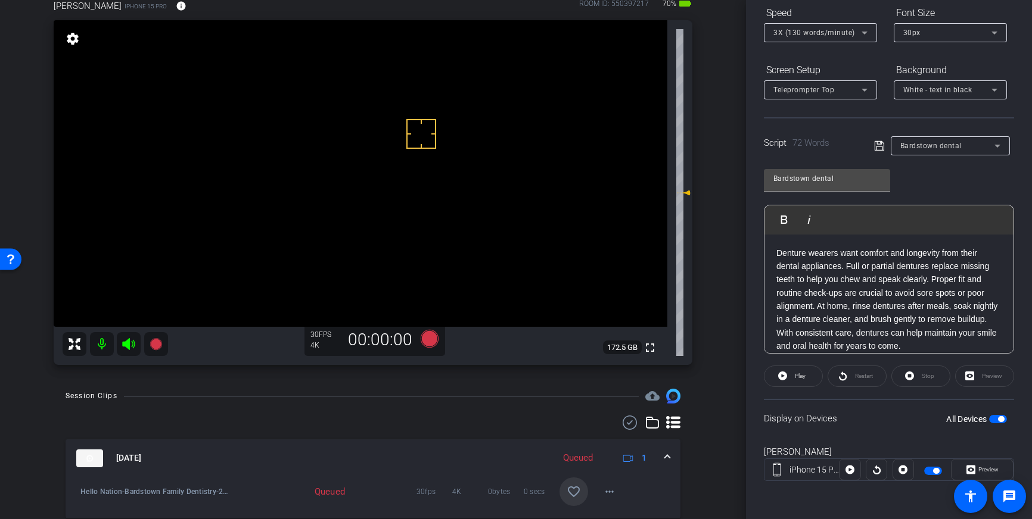
click at [577, 488] on mat-icon "favorite_border" at bounding box center [574, 492] width 14 height 14
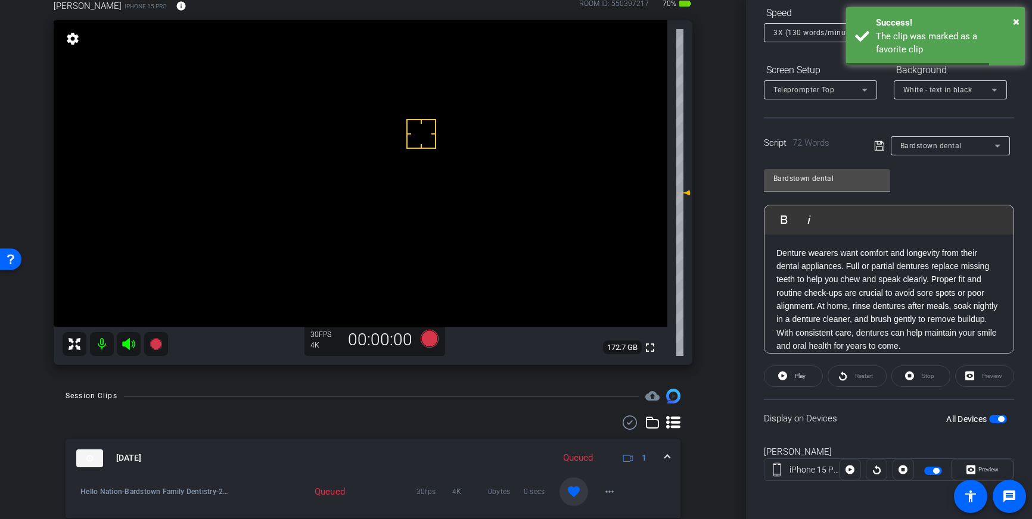
click at [674, 459] on mat-expansion-panel-header "Oct 3, 2025 Queued 1" at bounding box center [373, 459] width 615 height 38
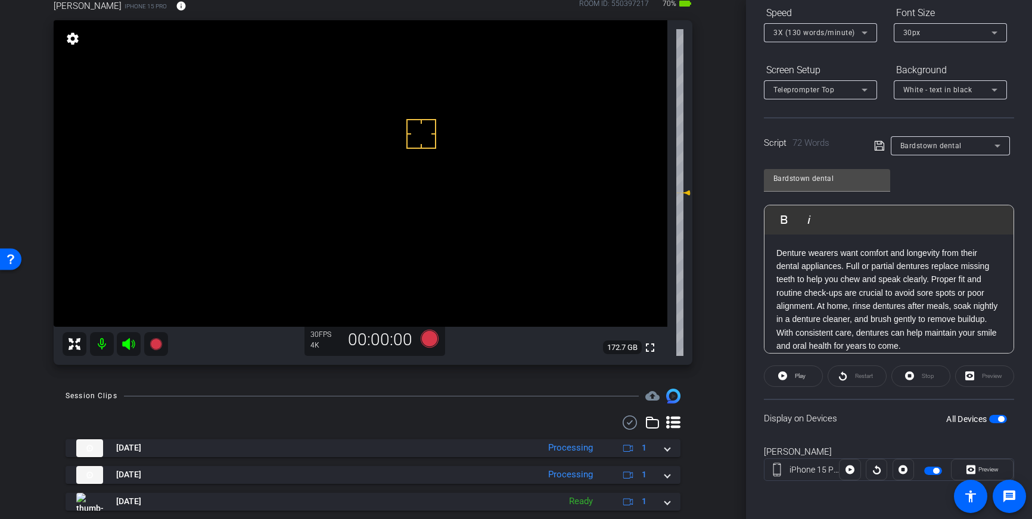
drag, startPoint x: 1001, startPoint y: 421, endPoint x: 979, endPoint y: 428, distance: 22.6
click at [1001, 421] on span "button" at bounding box center [1001, 419] width 6 height 6
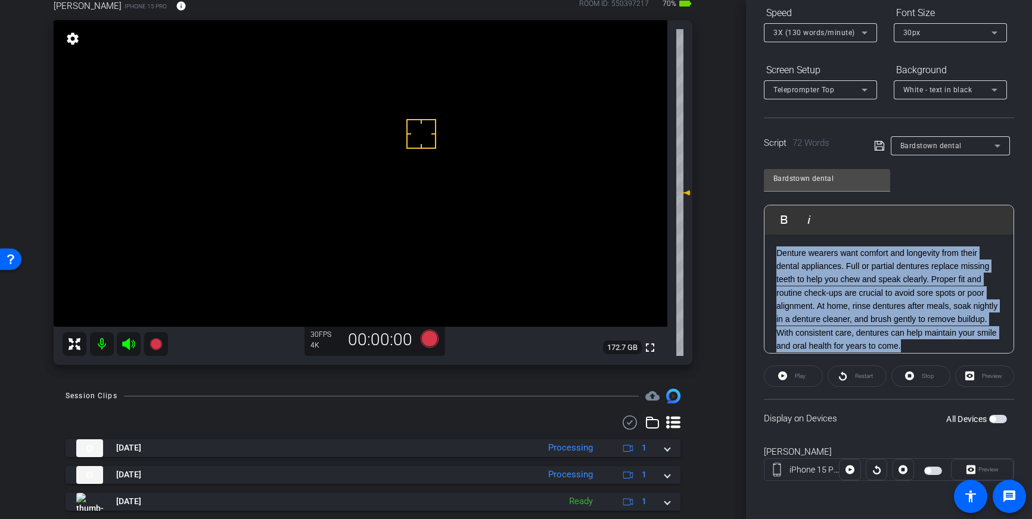
drag, startPoint x: 886, startPoint y: 326, endPoint x: 770, endPoint y: 251, distance: 138.0
click at [771, 251] on div "Denture wearers want comfort and longevity from their dental appliances. Full o…" at bounding box center [888, 300] width 249 height 130
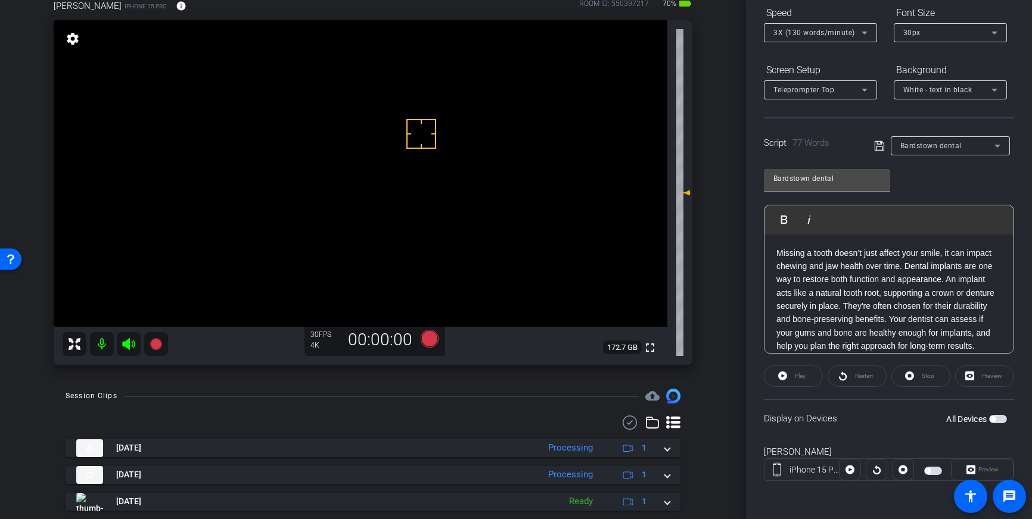
click at [876, 142] on icon at bounding box center [879, 146] width 11 height 14
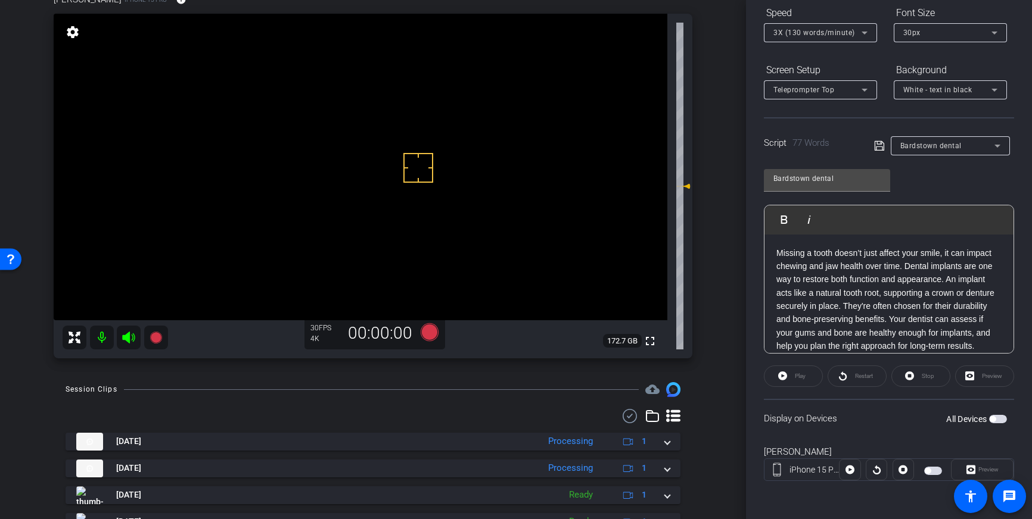
click at [1000, 419] on span "button" at bounding box center [998, 419] width 18 height 8
click at [883, 148] on icon at bounding box center [879, 146] width 11 height 14
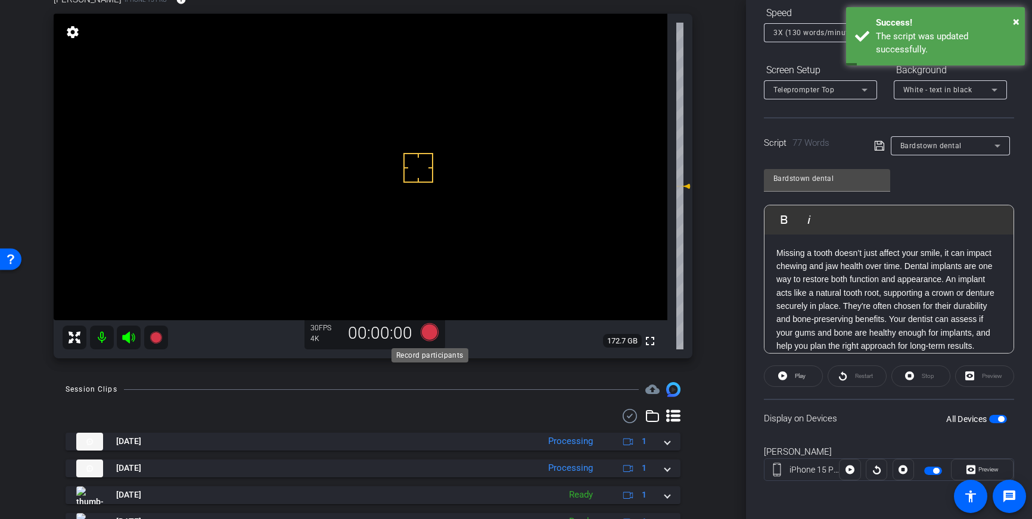
click at [424, 336] on icon at bounding box center [430, 332] width 18 height 18
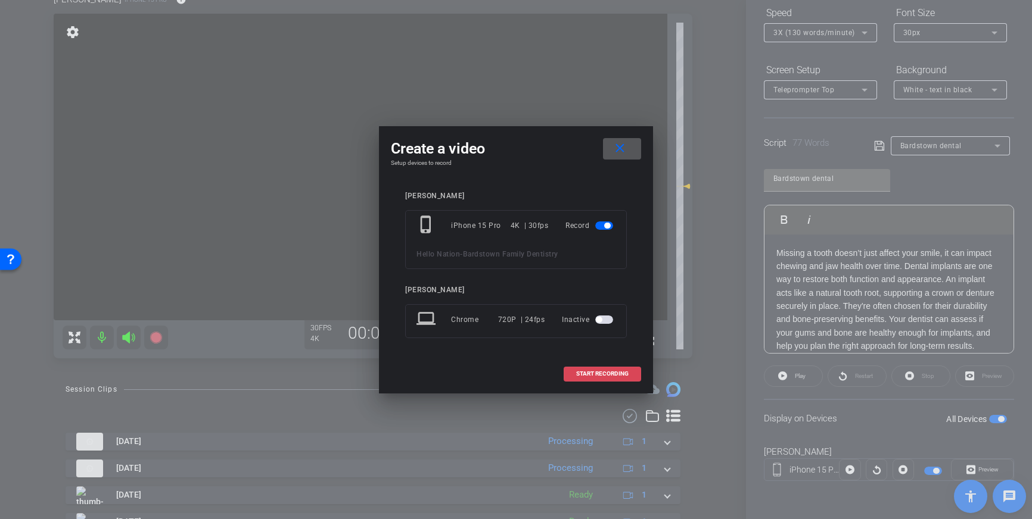
click at [586, 368] on span at bounding box center [602, 374] width 76 height 29
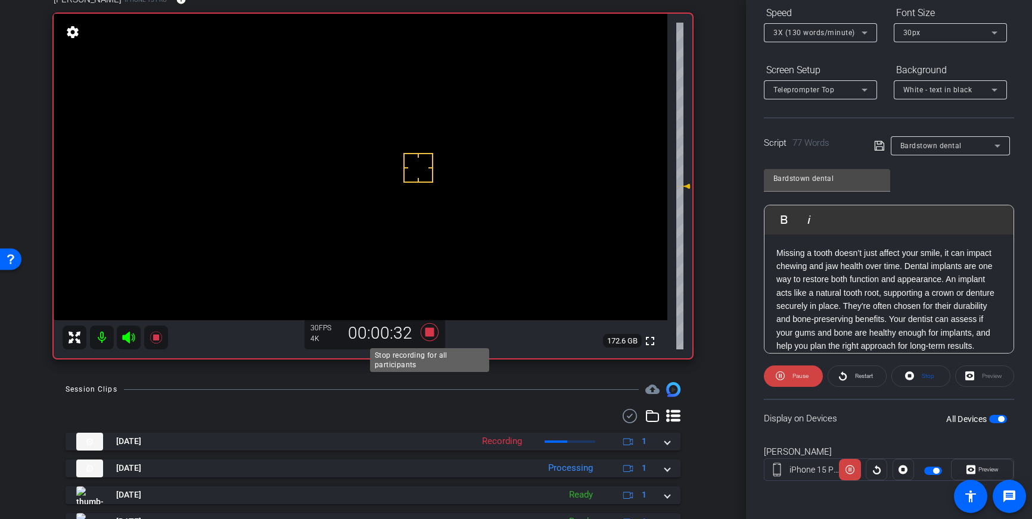
click at [432, 334] on icon at bounding box center [430, 332] width 18 height 18
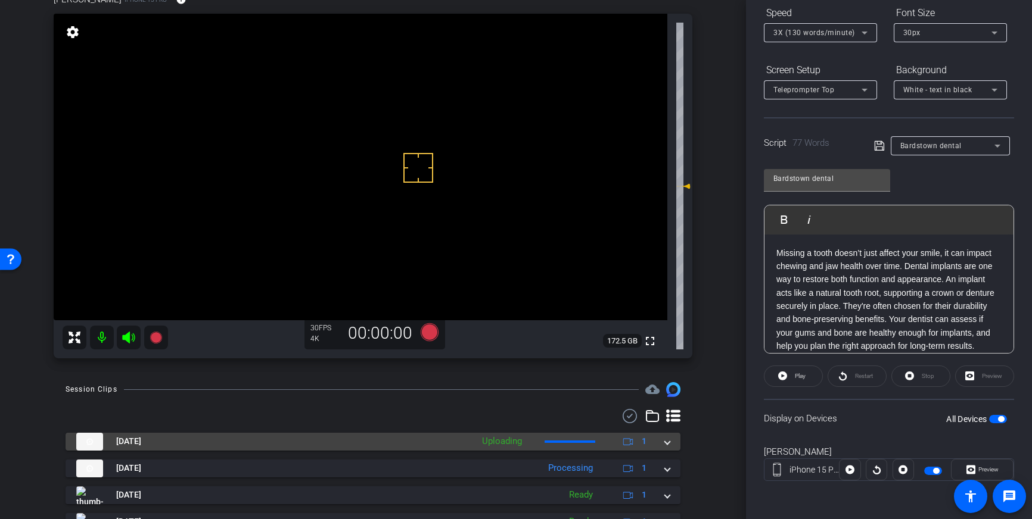
click at [670, 446] on mat-expansion-panel-header "Oct 3, 2025 Uploading 1" at bounding box center [373, 442] width 615 height 18
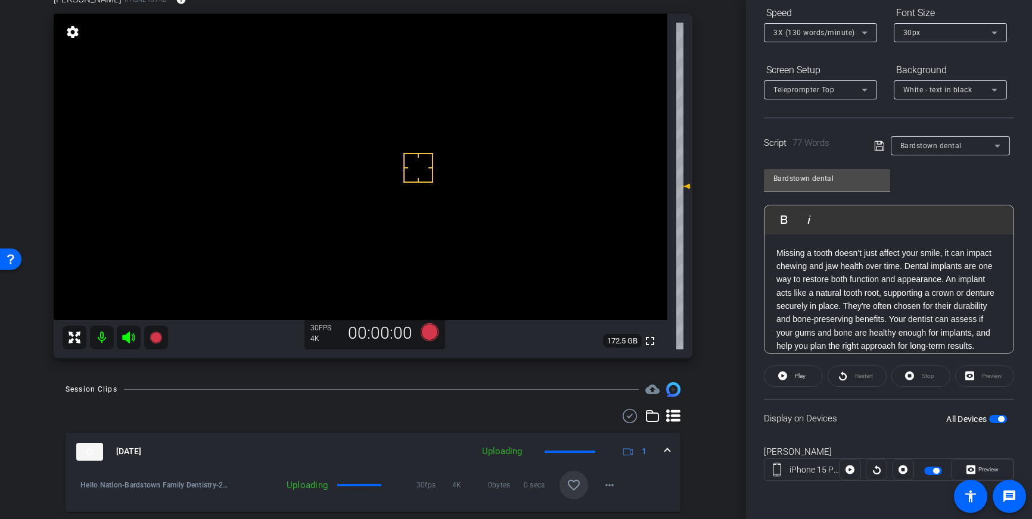
click at [581, 485] on span at bounding box center [573, 485] width 29 height 29
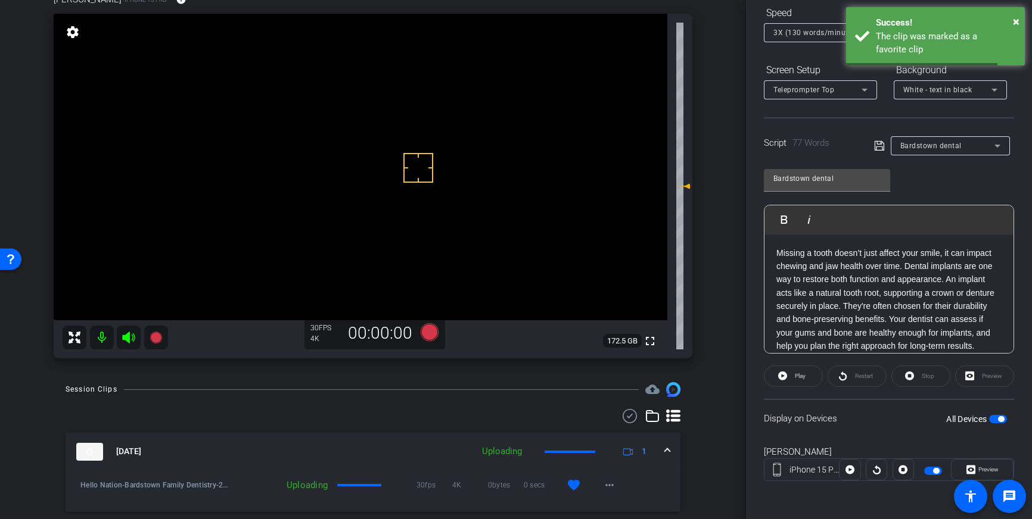
click at [668, 446] on span at bounding box center [667, 452] width 5 height 13
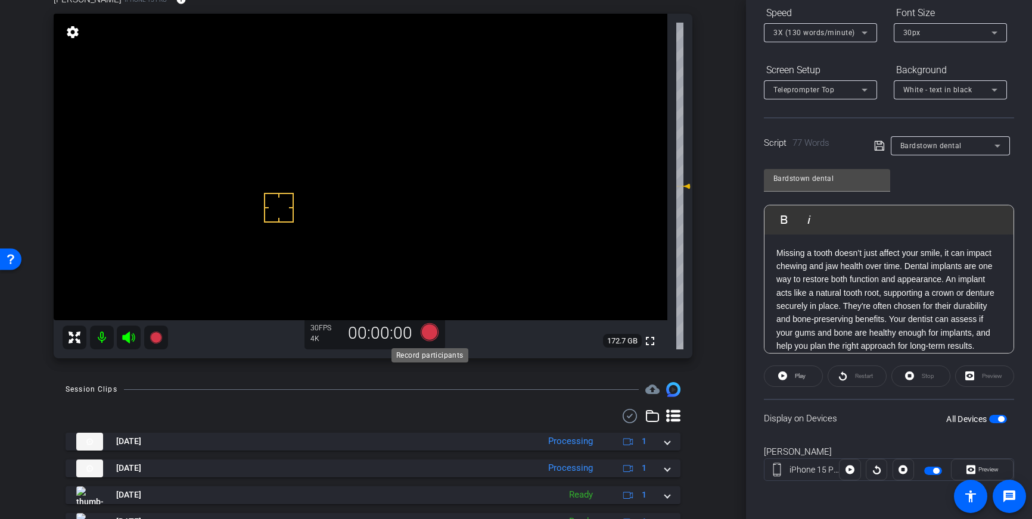
click at [429, 332] on icon at bounding box center [430, 332] width 18 height 18
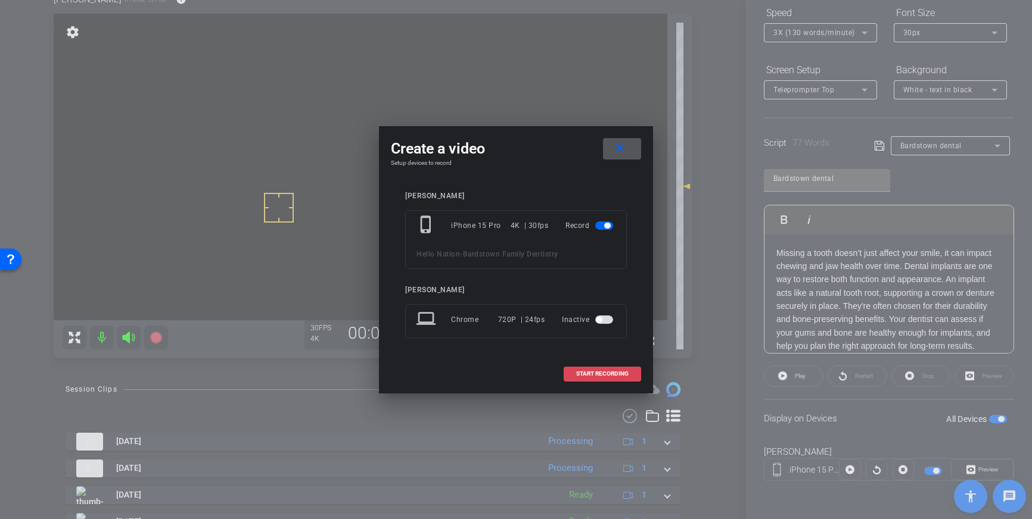
click at [581, 362] on span at bounding box center [602, 374] width 76 height 29
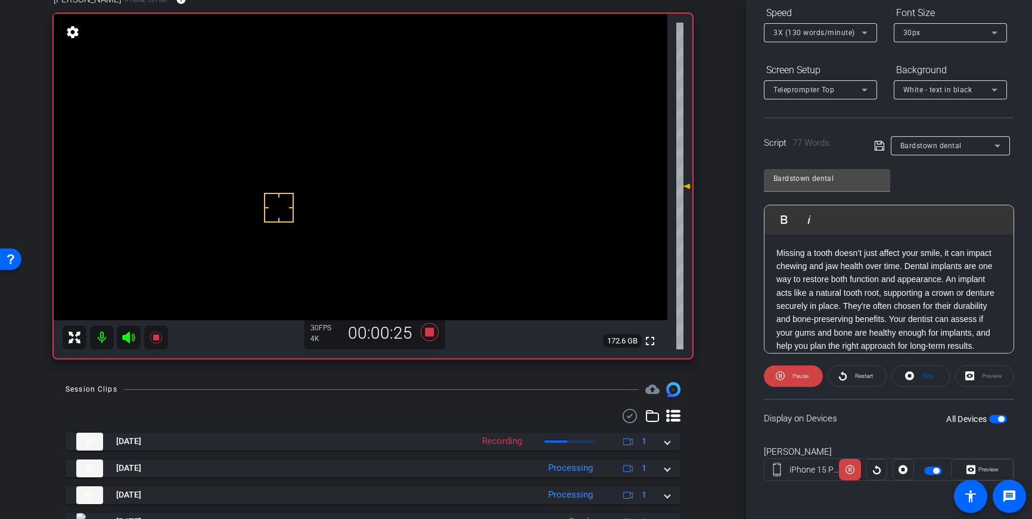
scroll to position [0, 0]
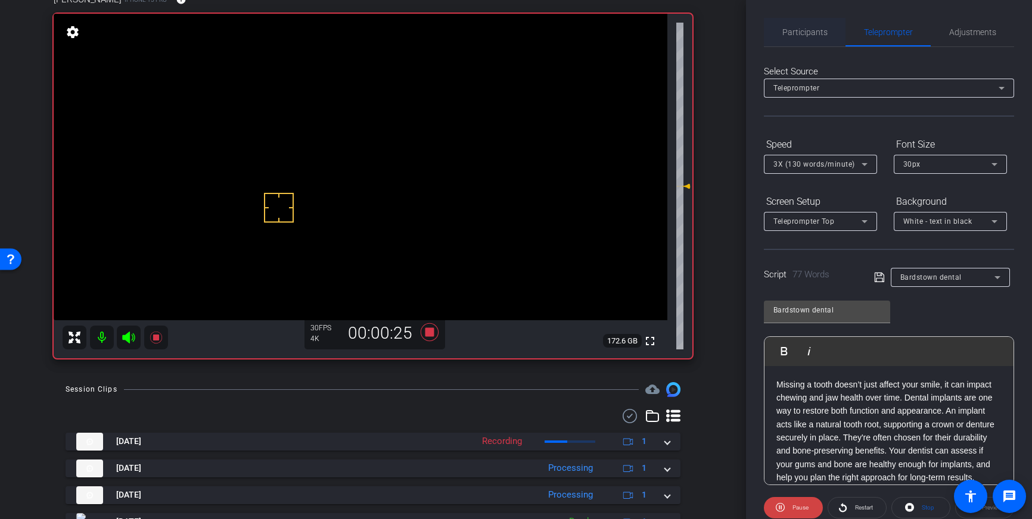
click at [803, 33] on span "Participants" at bounding box center [804, 32] width 45 height 8
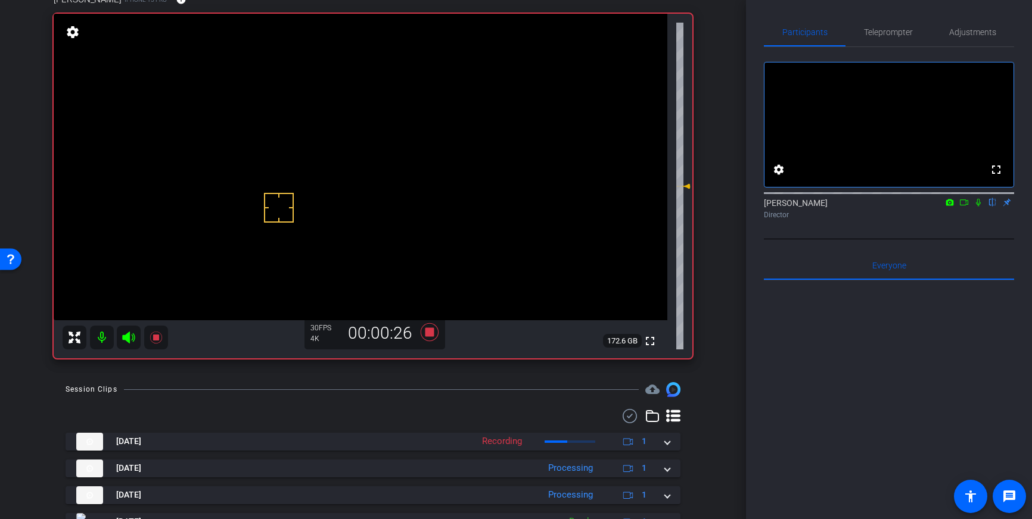
click at [978, 207] on icon at bounding box center [978, 203] width 5 height 8
click at [978, 207] on icon at bounding box center [978, 203] width 7 height 8
click at [424, 334] on icon at bounding box center [429, 332] width 29 height 21
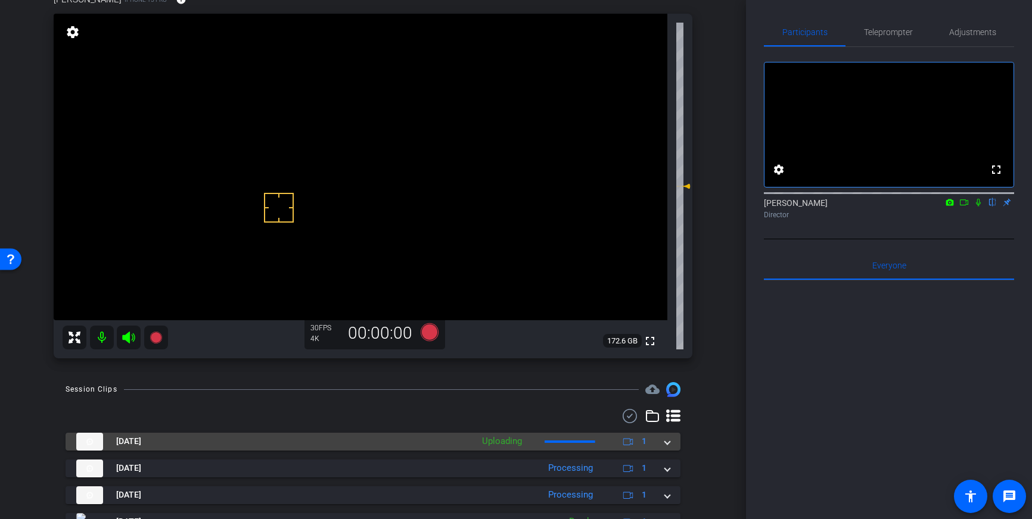
click at [666, 441] on span at bounding box center [667, 441] width 5 height 13
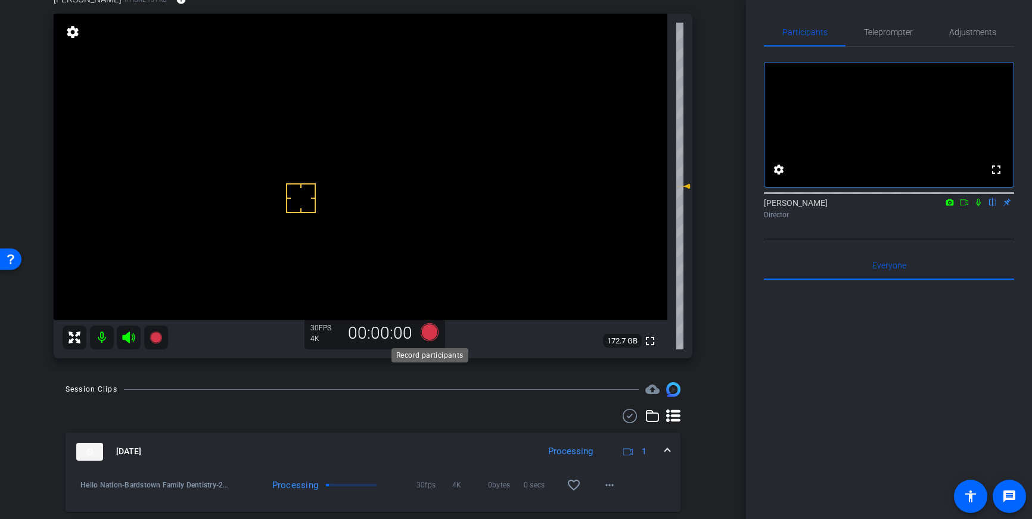
click at [428, 332] on icon at bounding box center [430, 332] width 18 height 18
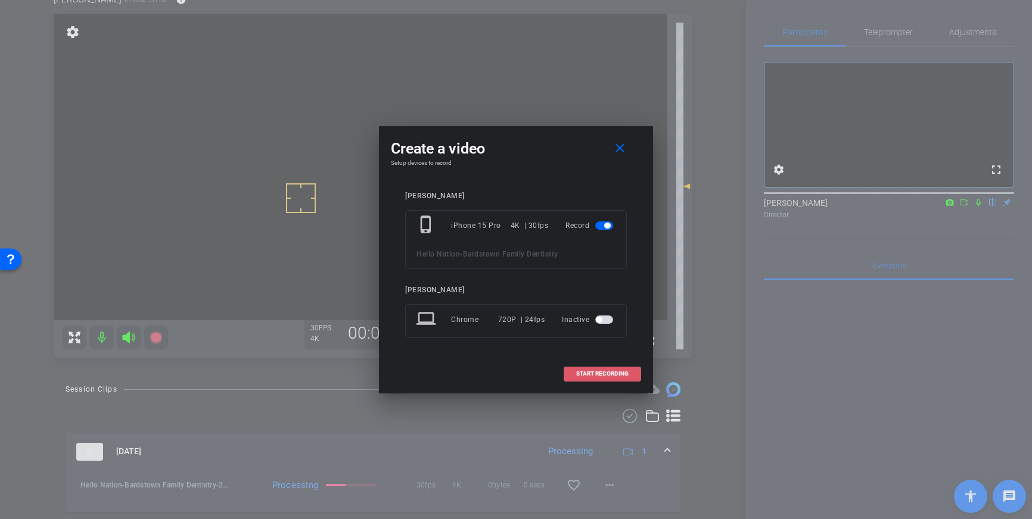
click at [606, 374] on span "START RECORDING" at bounding box center [602, 374] width 52 height 6
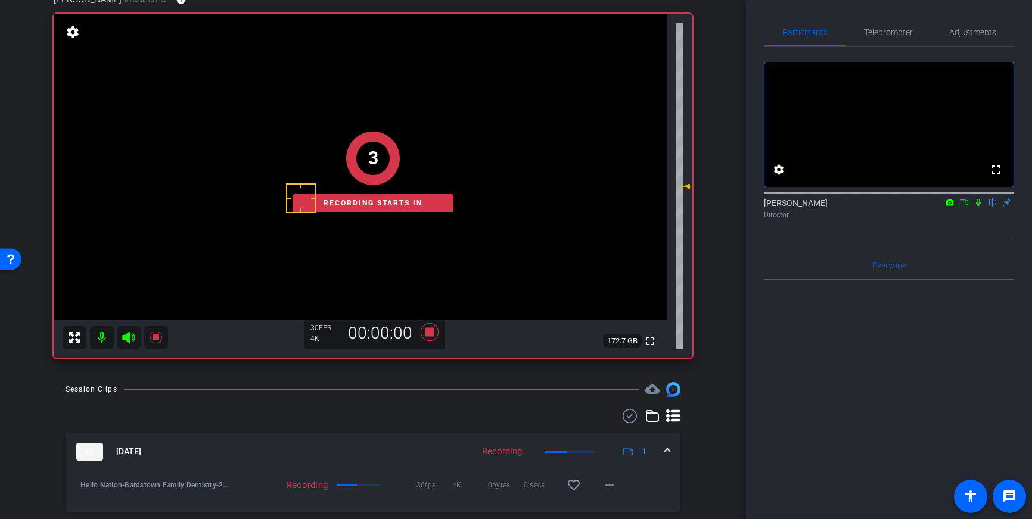
click at [978, 207] on icon at bounding box center [978, 202] width 10 height 8
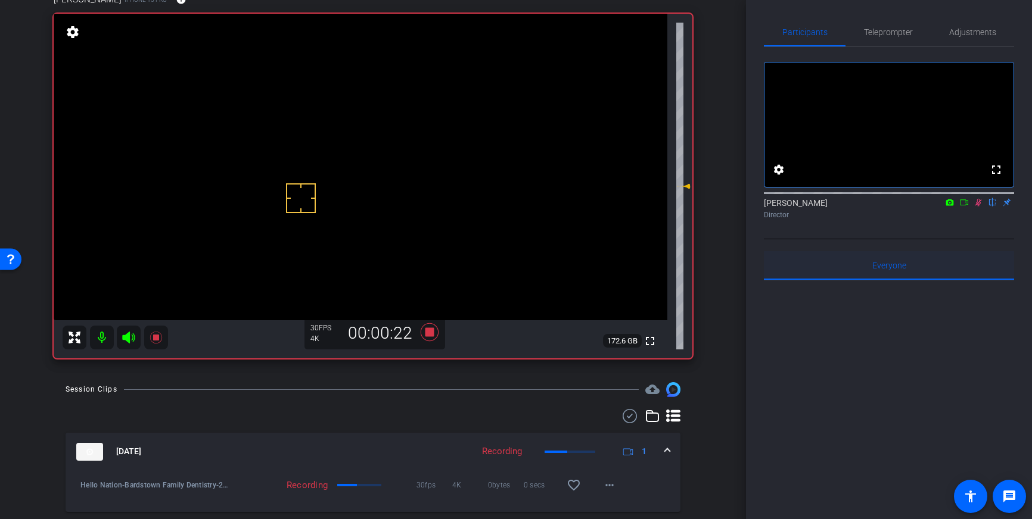
drag, startPoint x: 978, startPoint y: 221, endPoint x: 893, endPoint y: 272, distance: 99.1
click at [978, 207] on icon at bounding box center [978, 203] width 7 height 8
click at [428, 332] on icon at bounding box center [430, 332] width 18 height 18
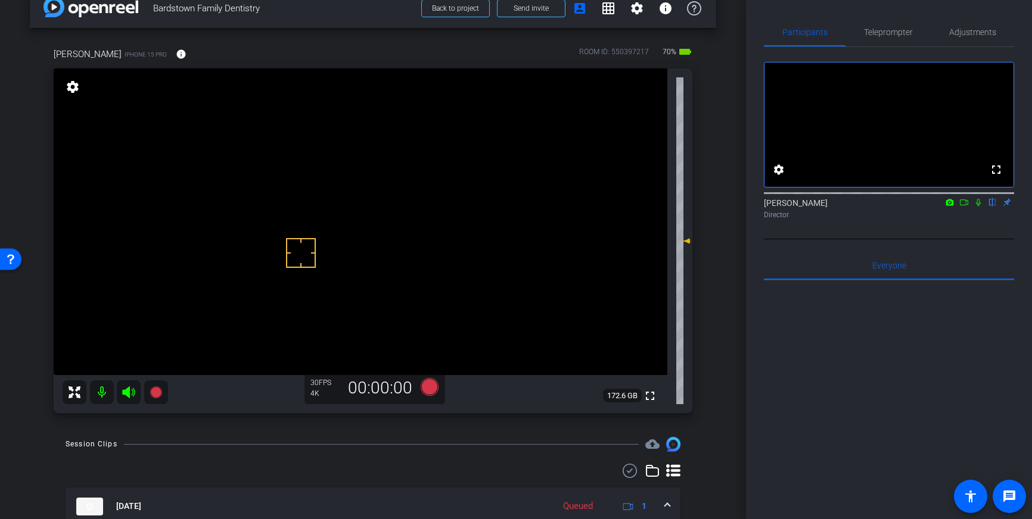
scroll to position [17, 0]
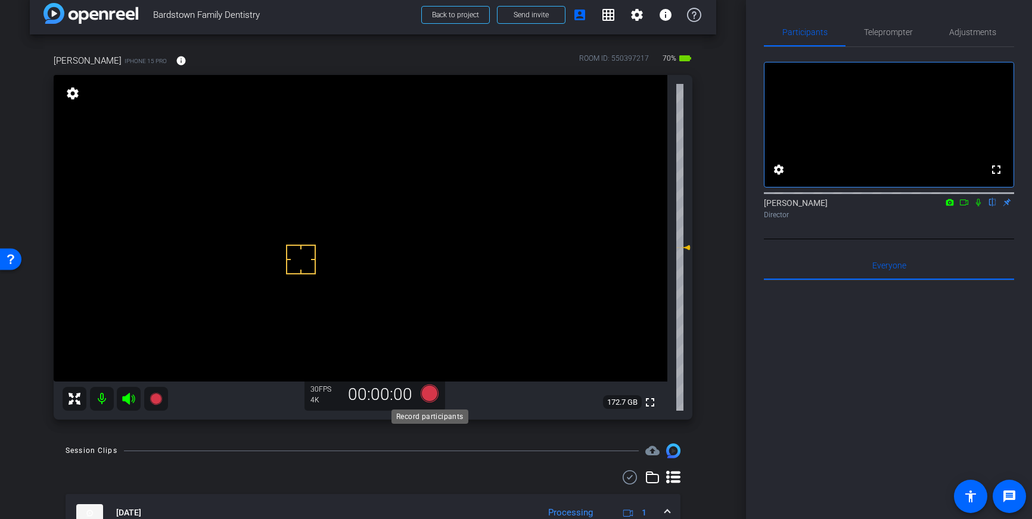
click at [432, 394] on icon at bounding box center [430, 394] width 18 height 18
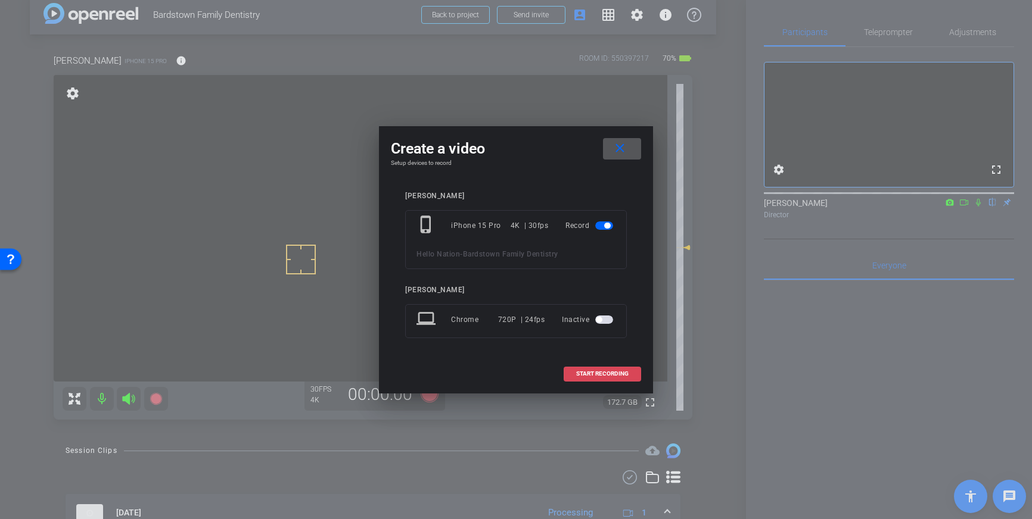
click at [600, 372] on span "START RECORDING" at bounding box center [602, 374] width 52 height 6
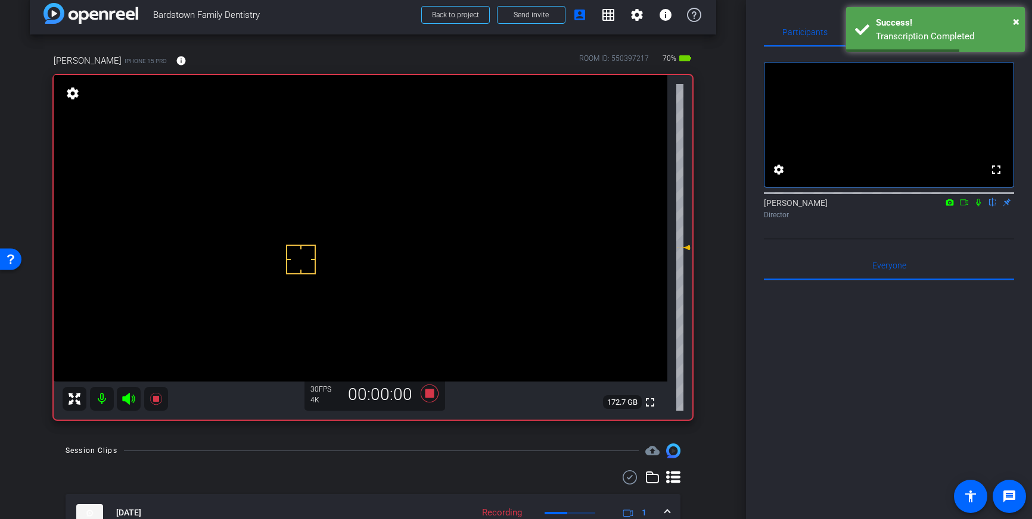
click at [979, 207] on icon at bounding box center [978, 203] width 5 height 8
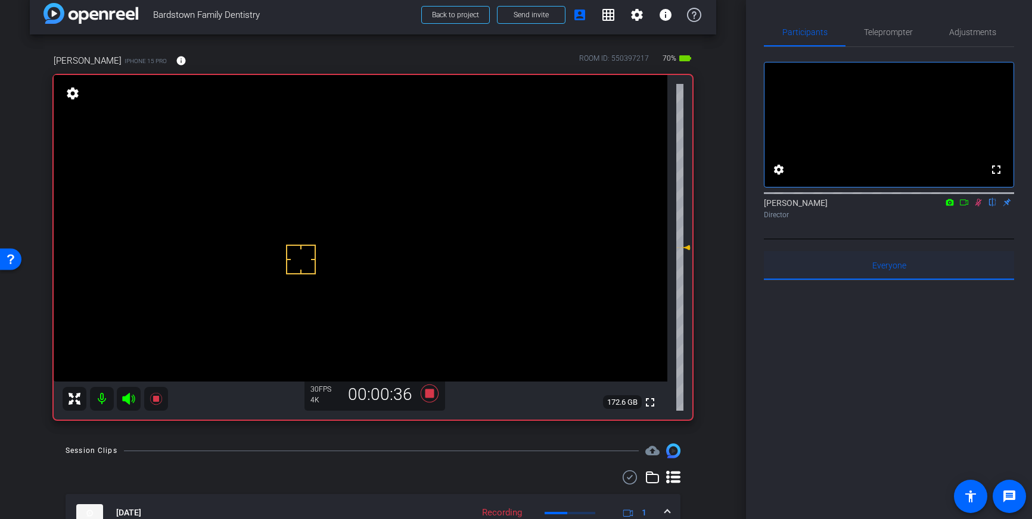
drag, startPoint x: 978, startPoint y: 216, endPoint x: 819, endPoint y: 290, distance: 175.9
click at [978, 207] on icon at bounding box center [978, 202] width 10 height 8
click at [431, 398] on icon at bounding box center [430, 394] width 18 height 18
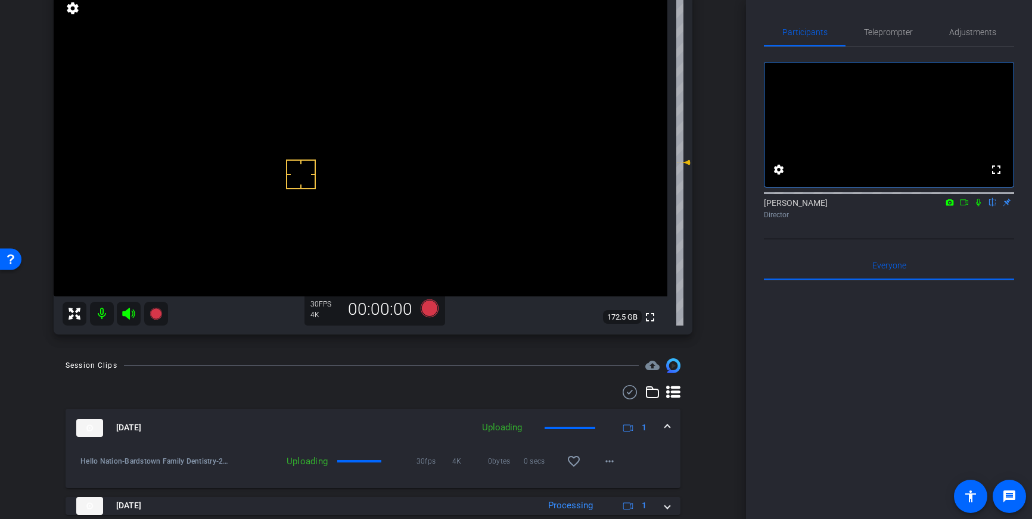
scroll to position [109, 0]
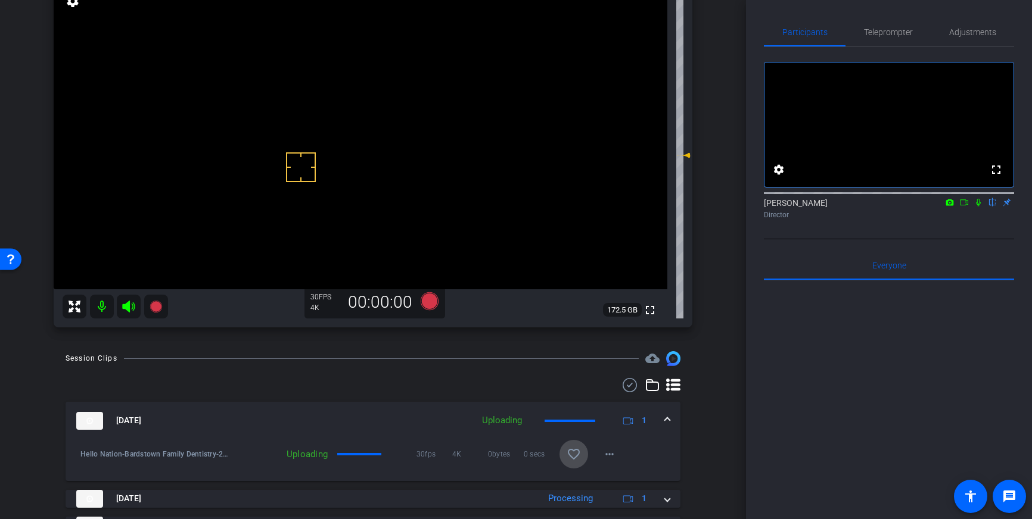
click at [581, 455] on span at bounding box center [573, 454] width 29 height 29
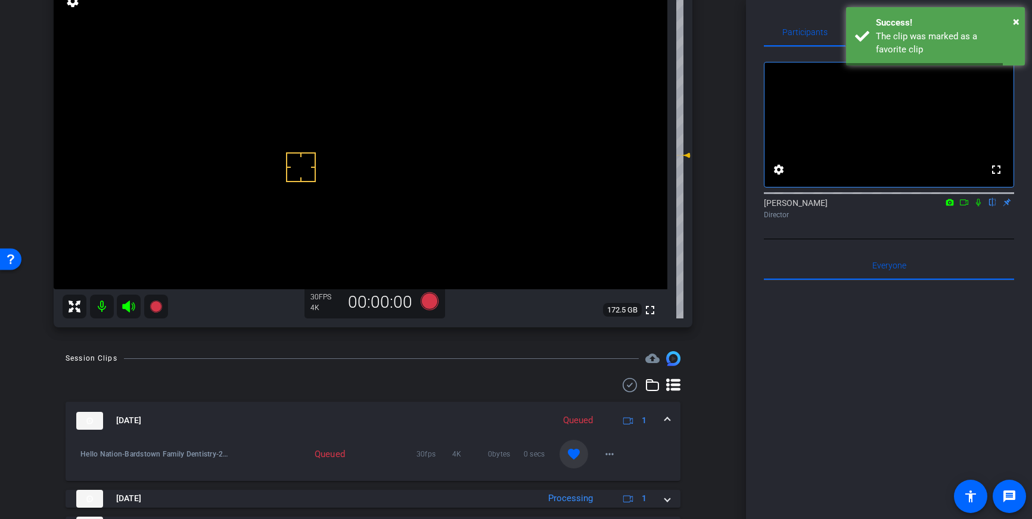
click at [664, 421] on div "Oct 3, 2025 Queued 1" at bounding box center [370, 421] width 589 height 18
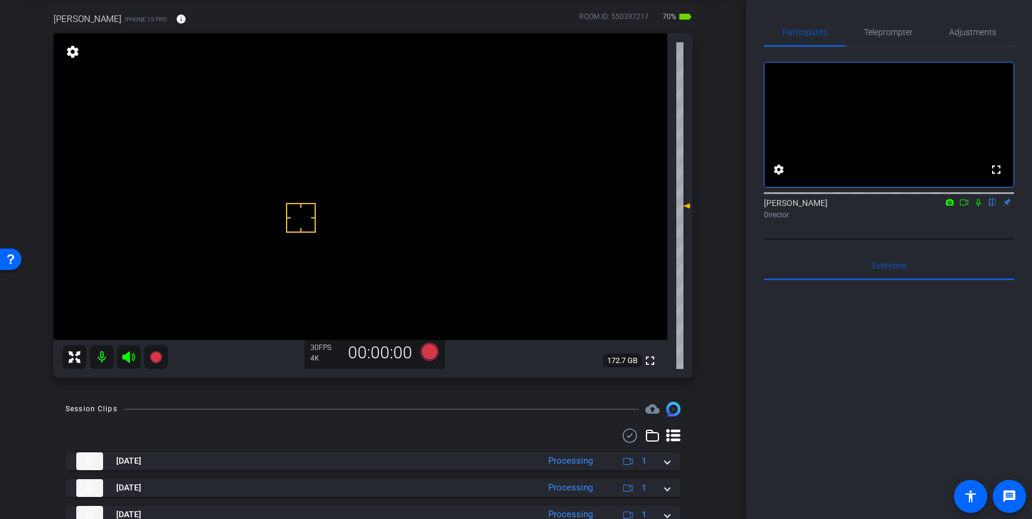
scroll to position [58, 0]
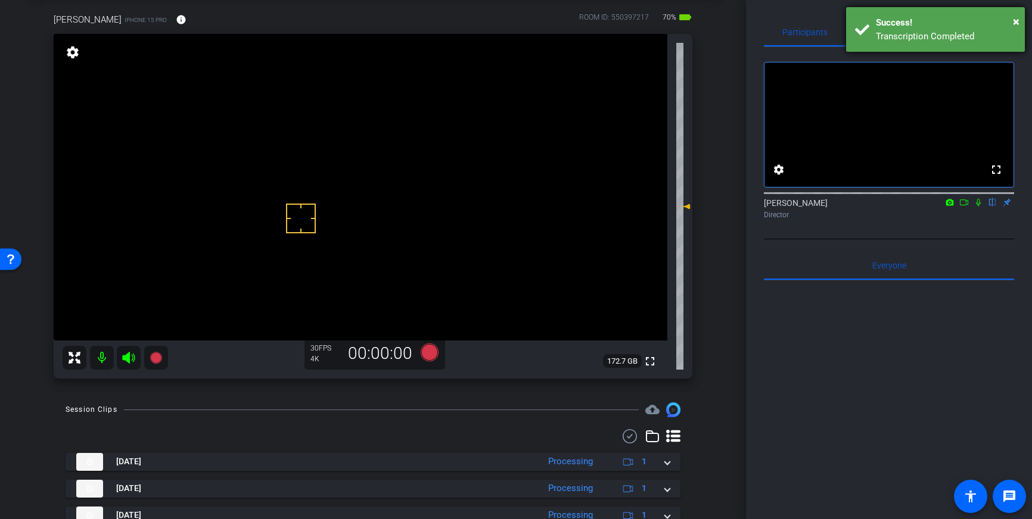
click at [960, 38] on div "Transcription Completed" at bounding box center [946, 37] width 140 height 14
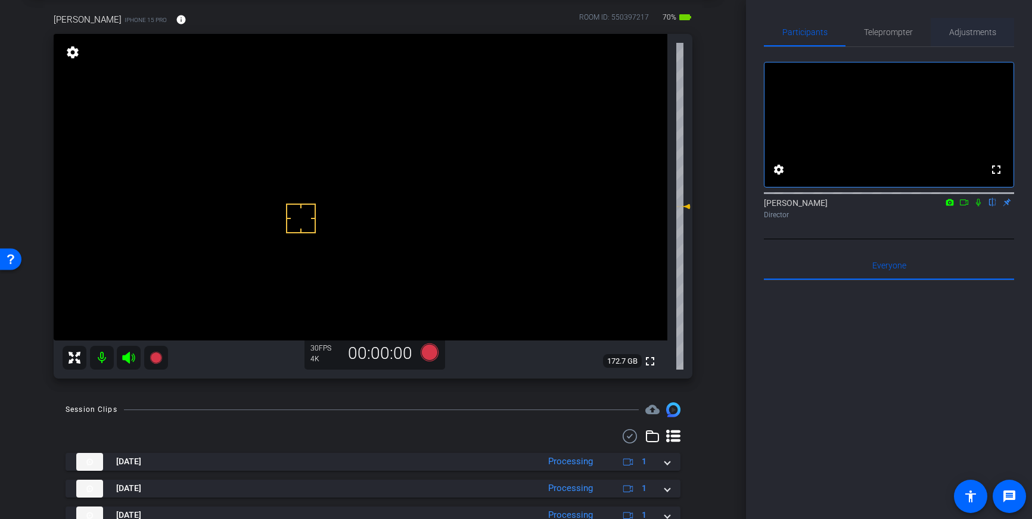
click at [967, 26] on span "Adjustments" at bounding box center [972, 32] width 47 height 29
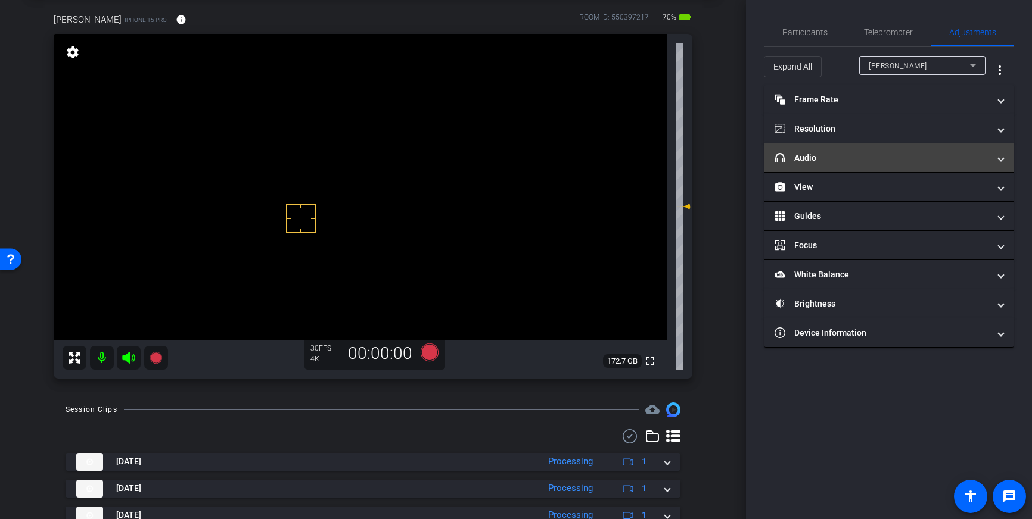
click at [922, 153] on mat-panel-title "headphone icon Audio" at bounding box center [881, 158] width 214 height 13
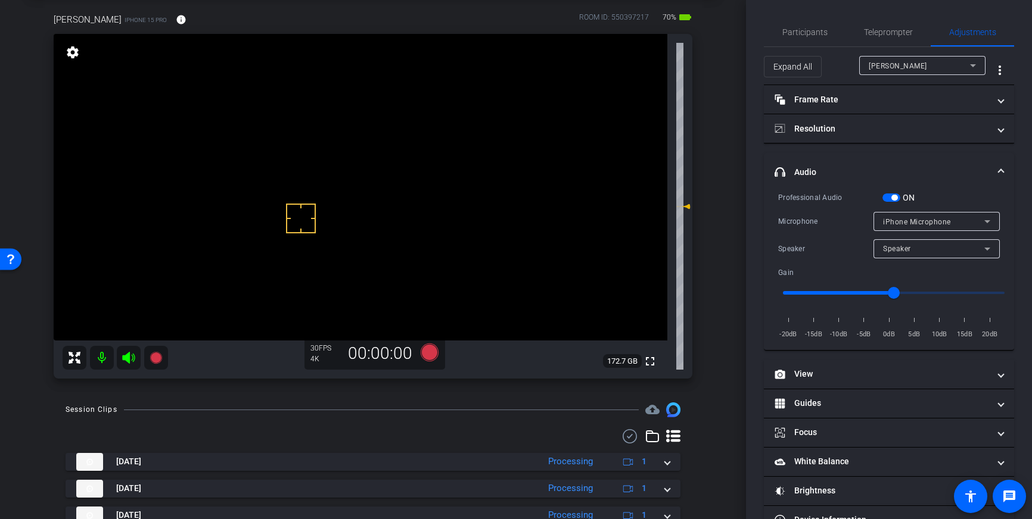
drag, startPoint x: 890, startPoint y: 195, endPoint x: 916, endPoint y: 193, distance: 25.7
click at [891, 195] on span "button" at bounding box center [891, 198] width 18 height 8
